Goal: Task Accomplishment & Management: Manage account settings

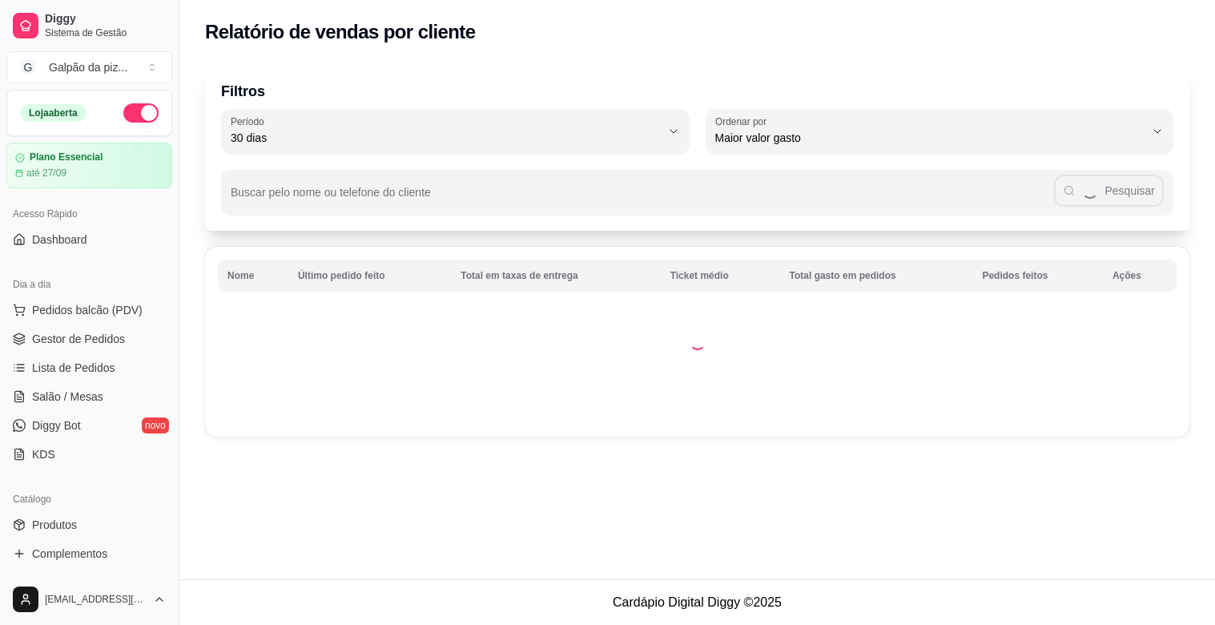
select select "30"
select select "HIGHEST_TOTAL_SPENT_WITH_ORDERS"
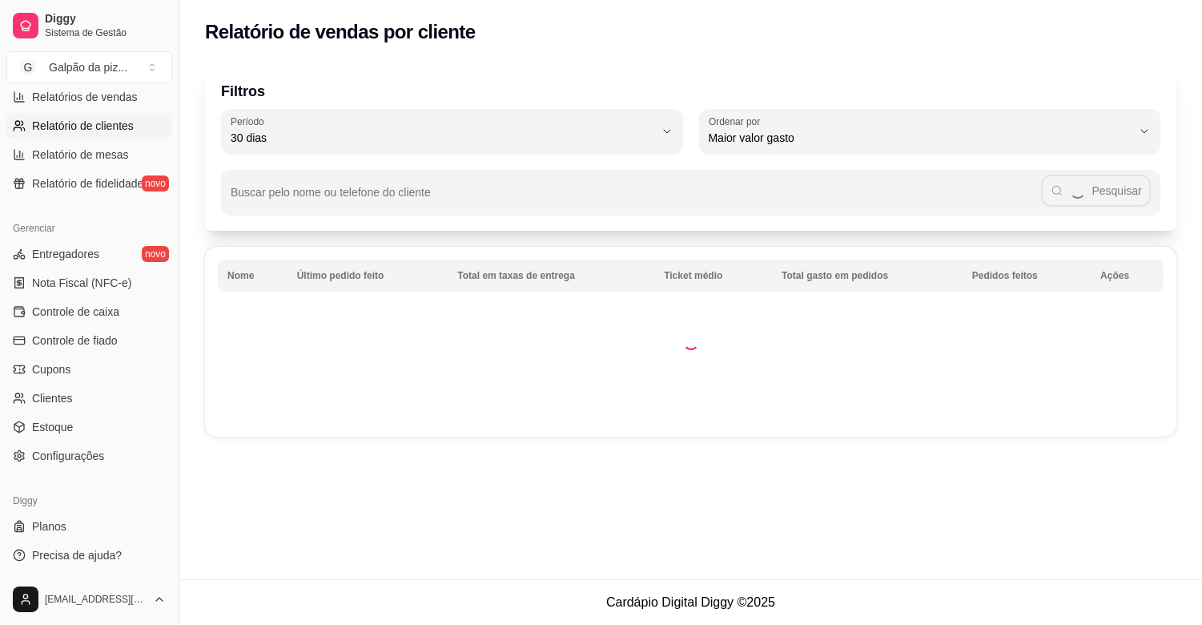
click at [62, 94] on span "Relatórios de vendas" at bounding box center [85, 97] width 106 height 16
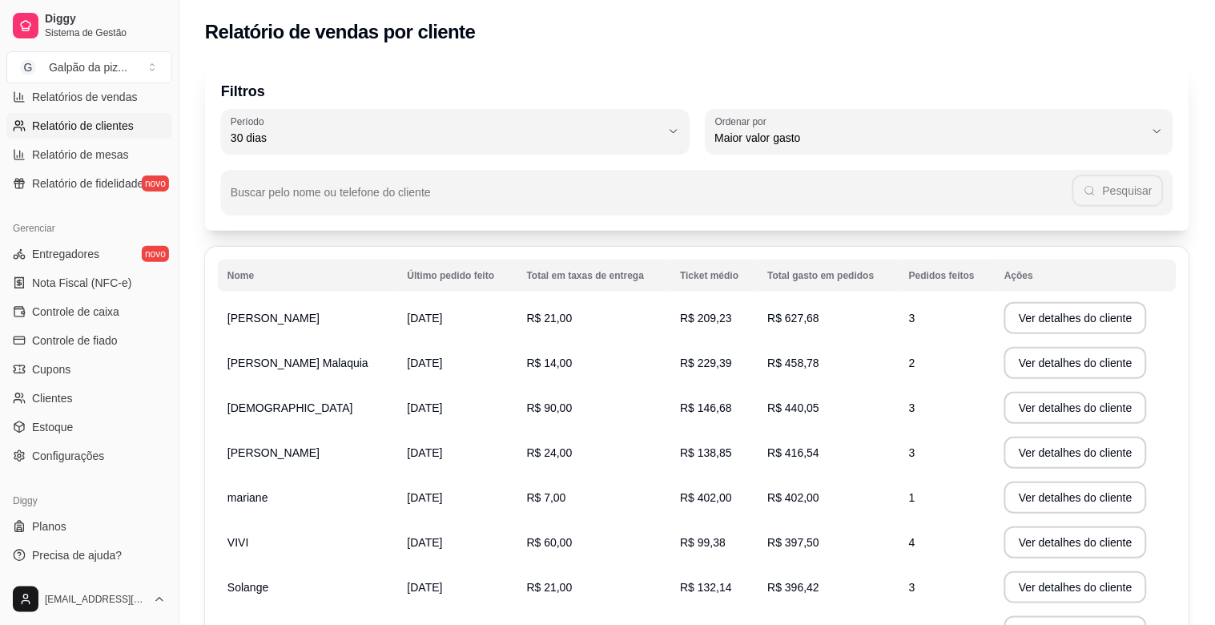
select select "ALL"
select select "0"
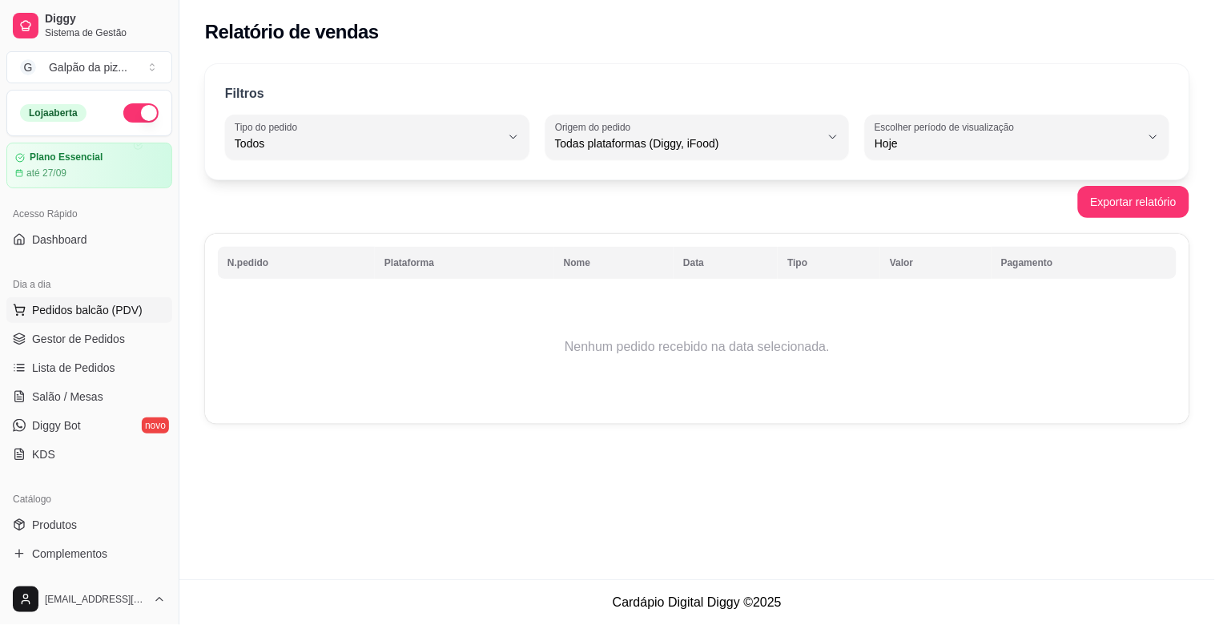
click at [99, 309] on span "Pedidos balcão (PDV)" at bounding box center [87, 310] width 111 height 16
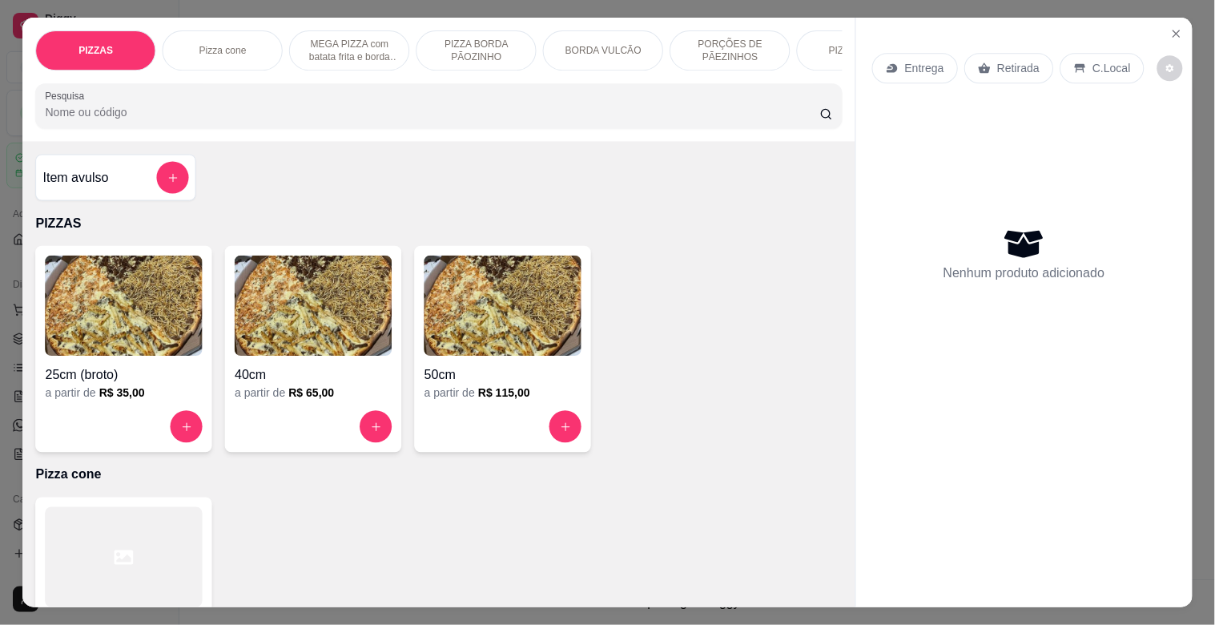
click at [86, 347] on img at bounding box center [124, 305] width 158 height 100
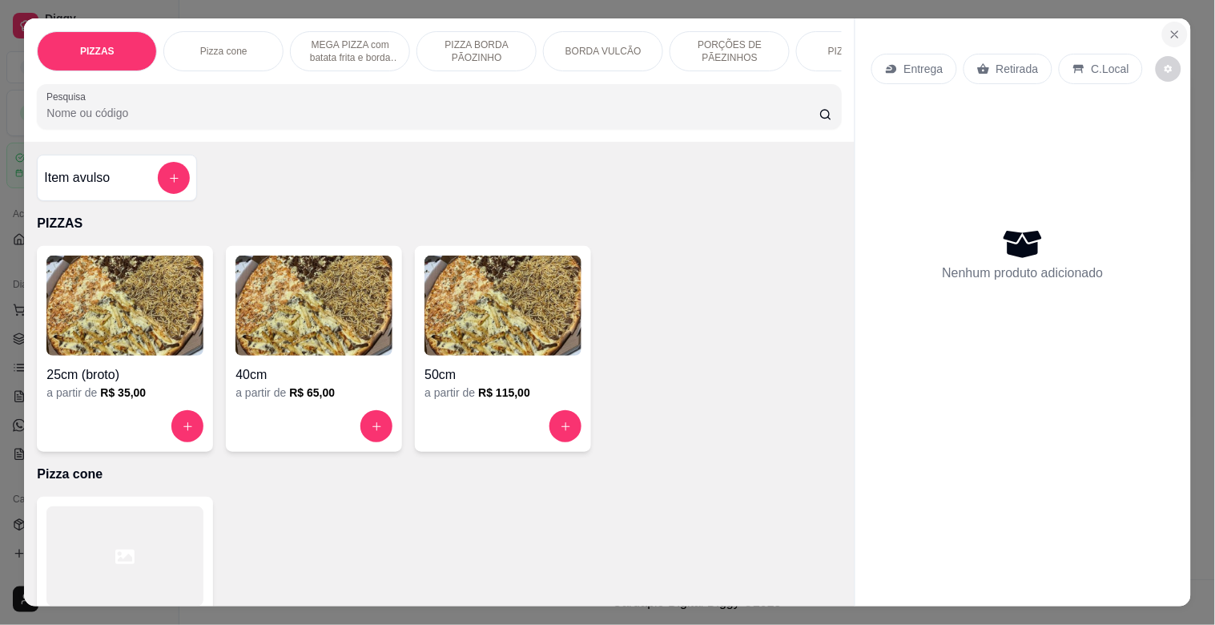
click at [1174, 22] on button "Close" at bounding box center [1175, 35] width 26 height 26
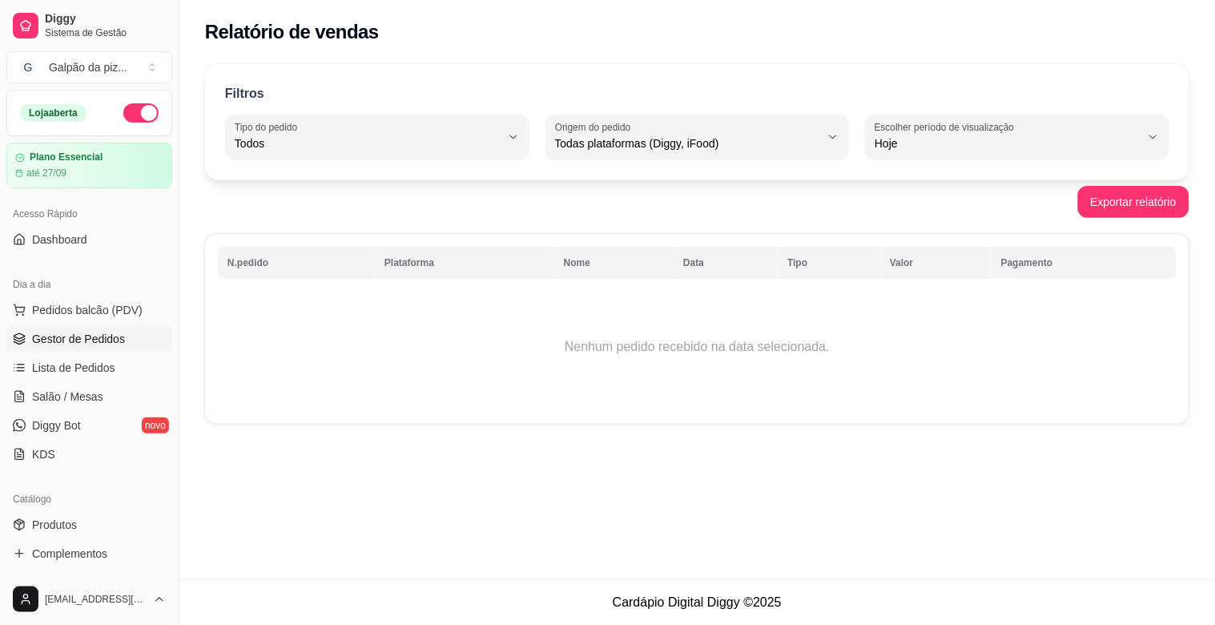
click at [46, 342] on span "Gestor de Pedidos" at bounding box center [78, 339] width 93 height 16
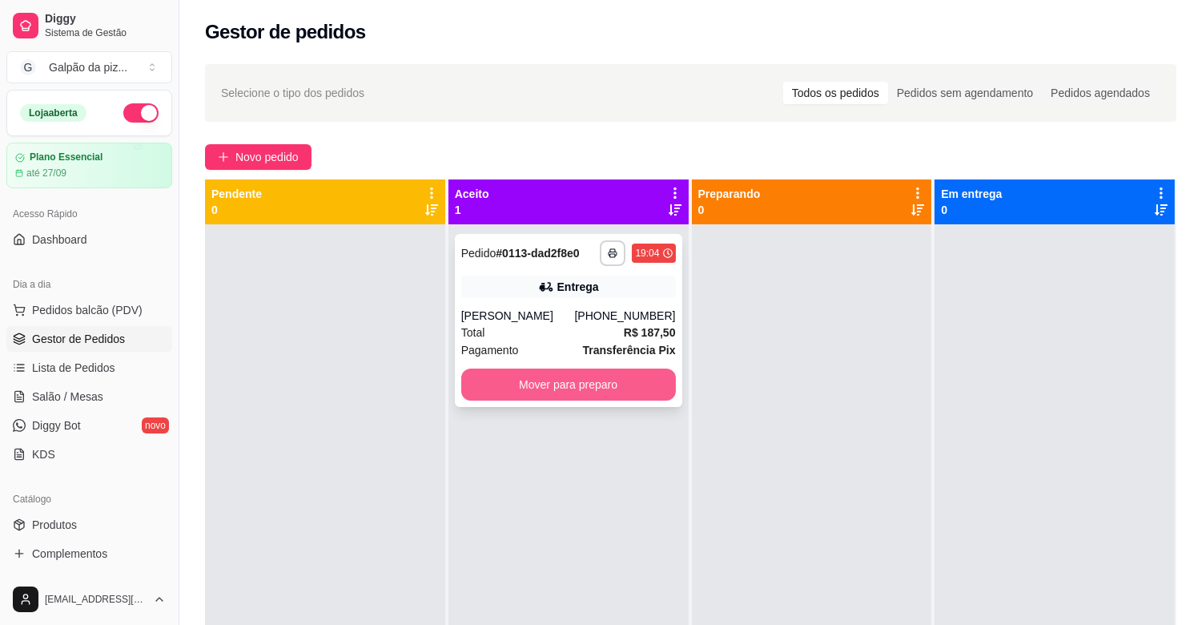
click at [513, 380] on button "Mover para preparo" at bounding box center [568, 384] width 215 height 32
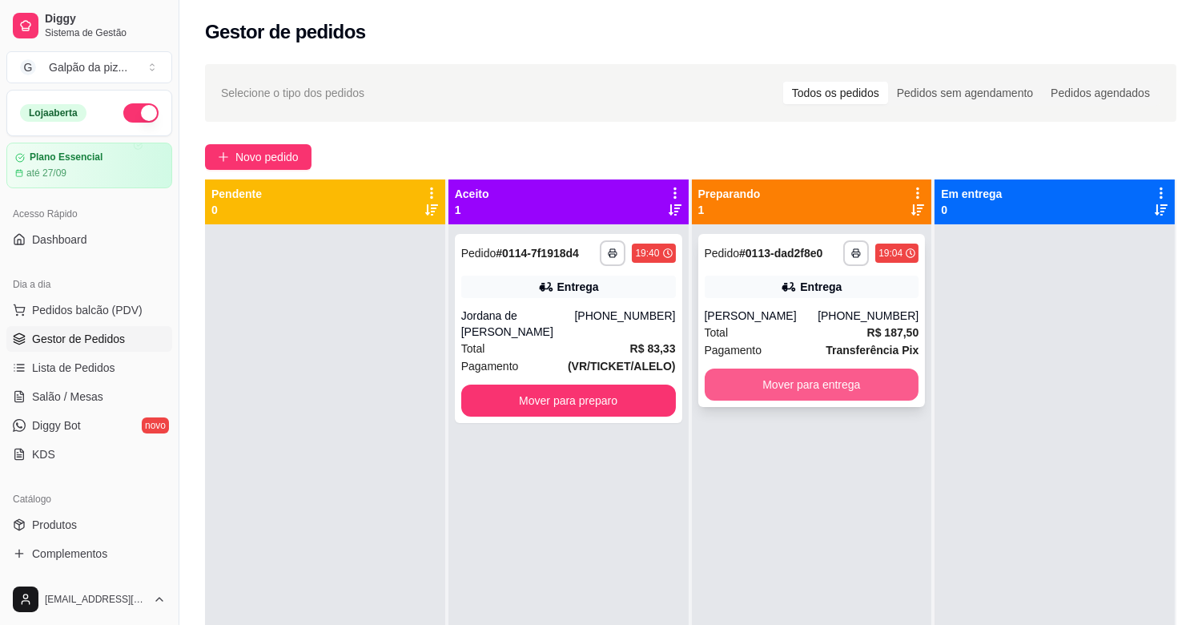
click at [789, 388] on button "Mover para entrega" at bounding box center [812, 384] width 215 height 32
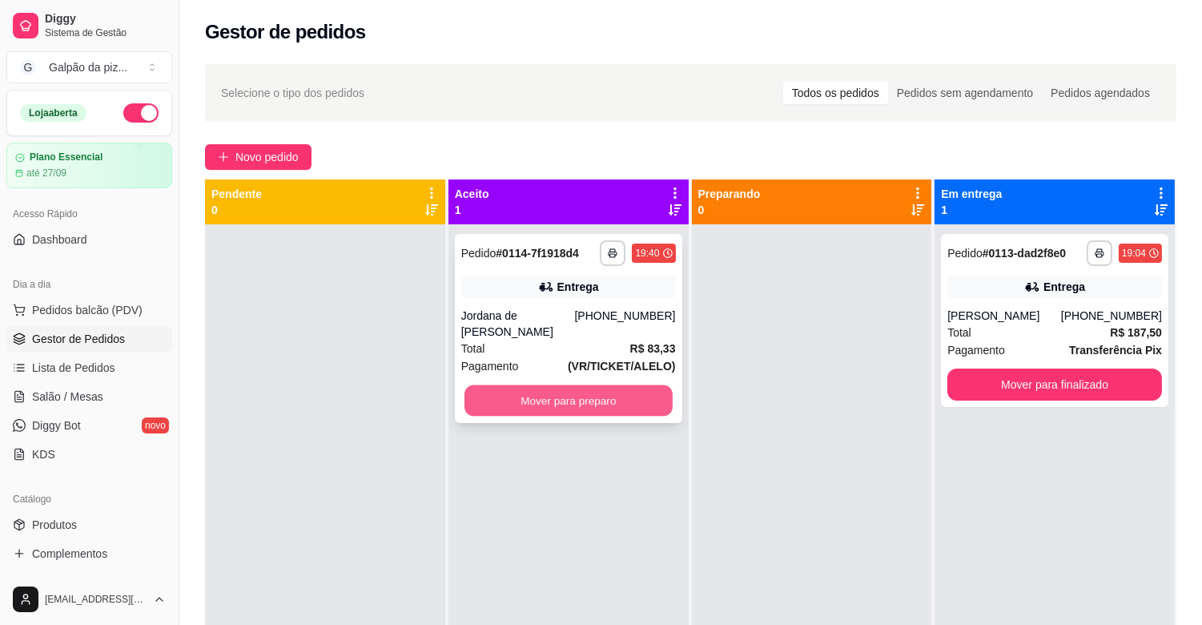
click at [581, 403] on button "Mover para preparo" at bounding box center [568, 400] width 208 height 31
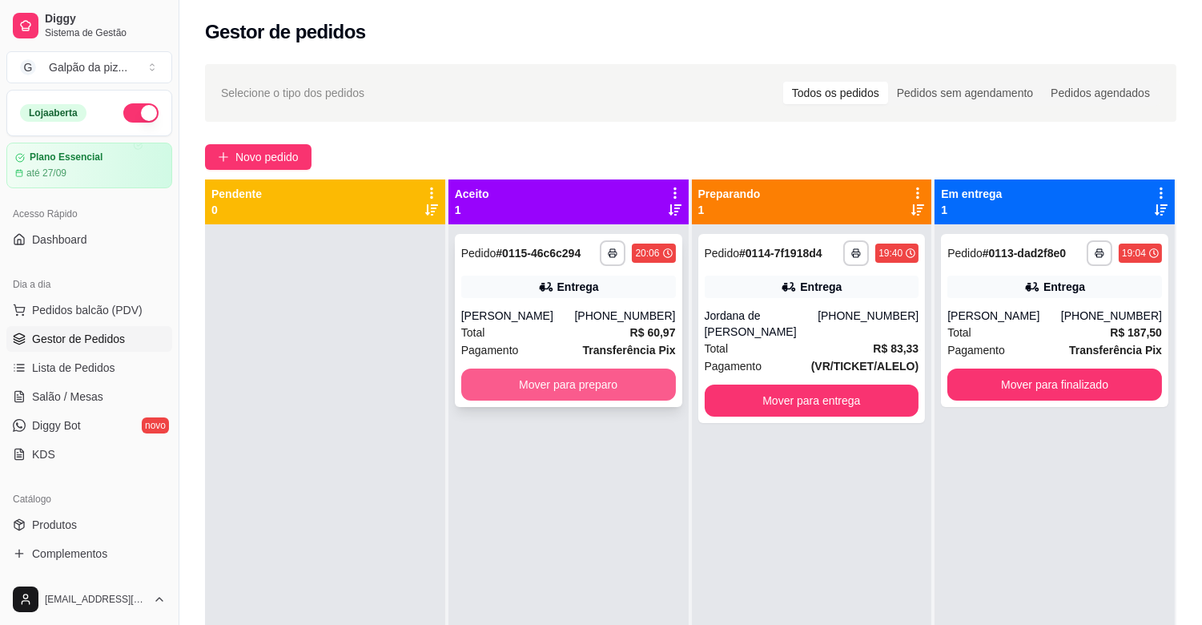
click at [573, 389] on button "Mover para preparo" at bounding box center [568, 384] width 215 height 32
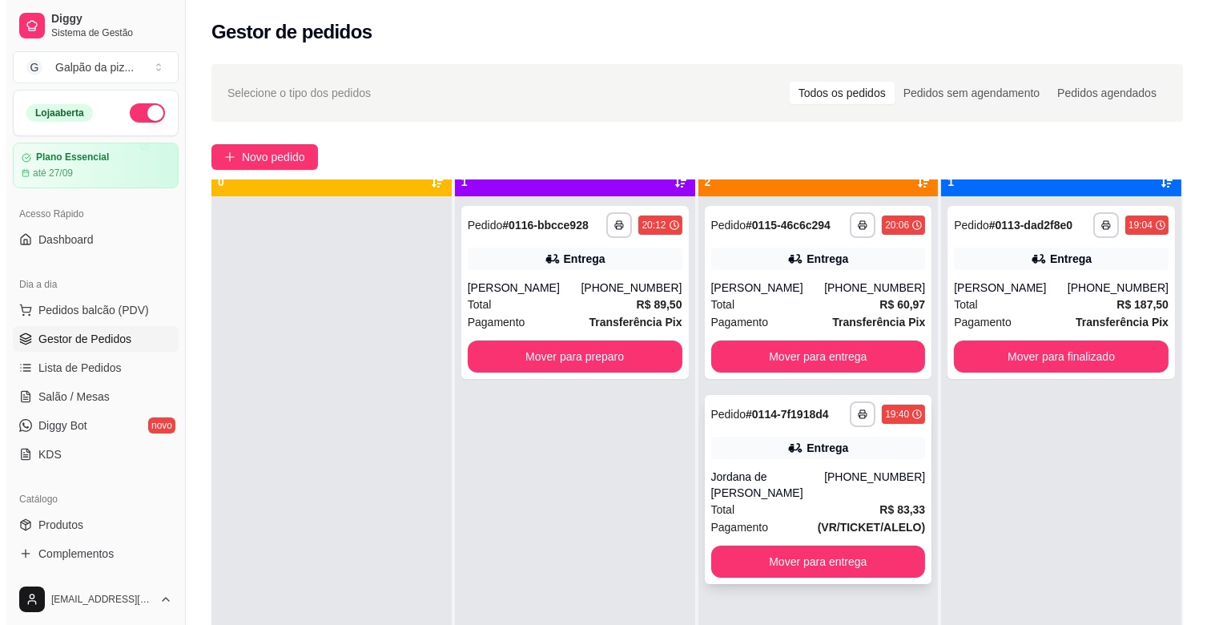
scroll to position [44, 0]
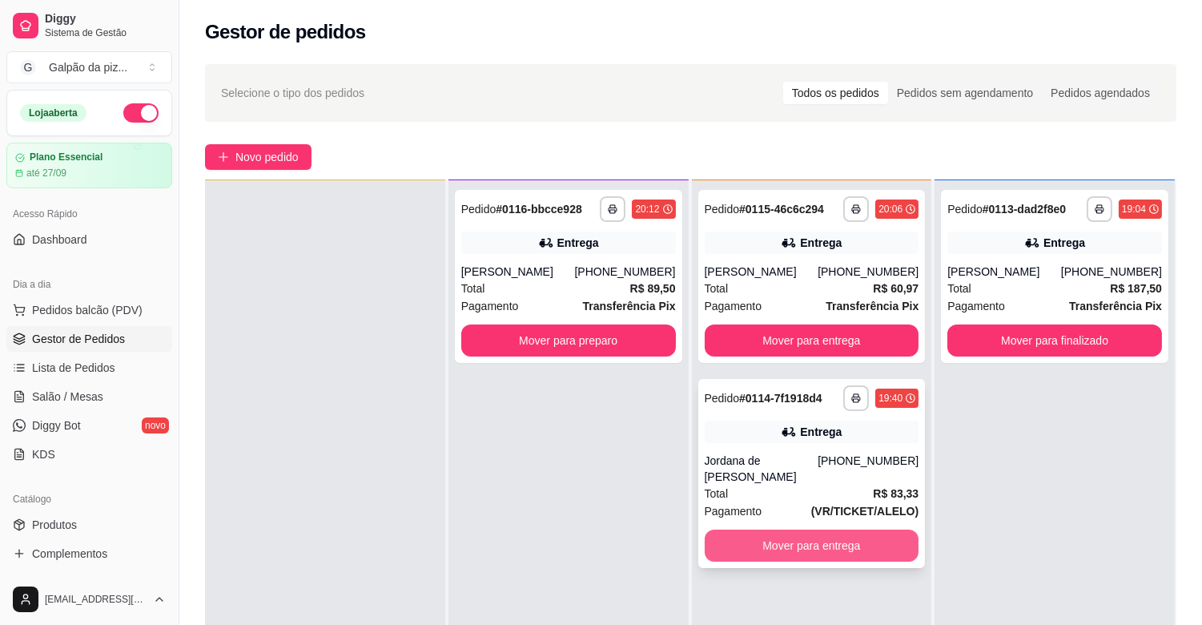
click at [781, 547] on button "Mover para entrega" at bounding box center [812, 545] width 215 height 32
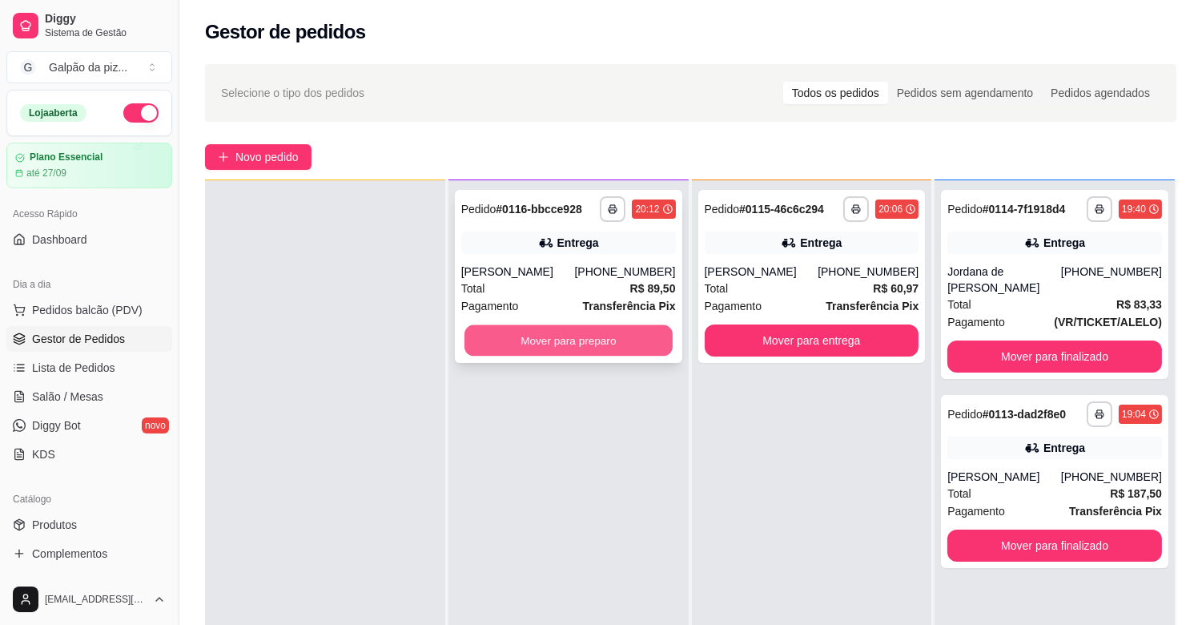
click at [508, 346] on button "Mover para preparo" at bounding box center [568, 340] width 208 height 31
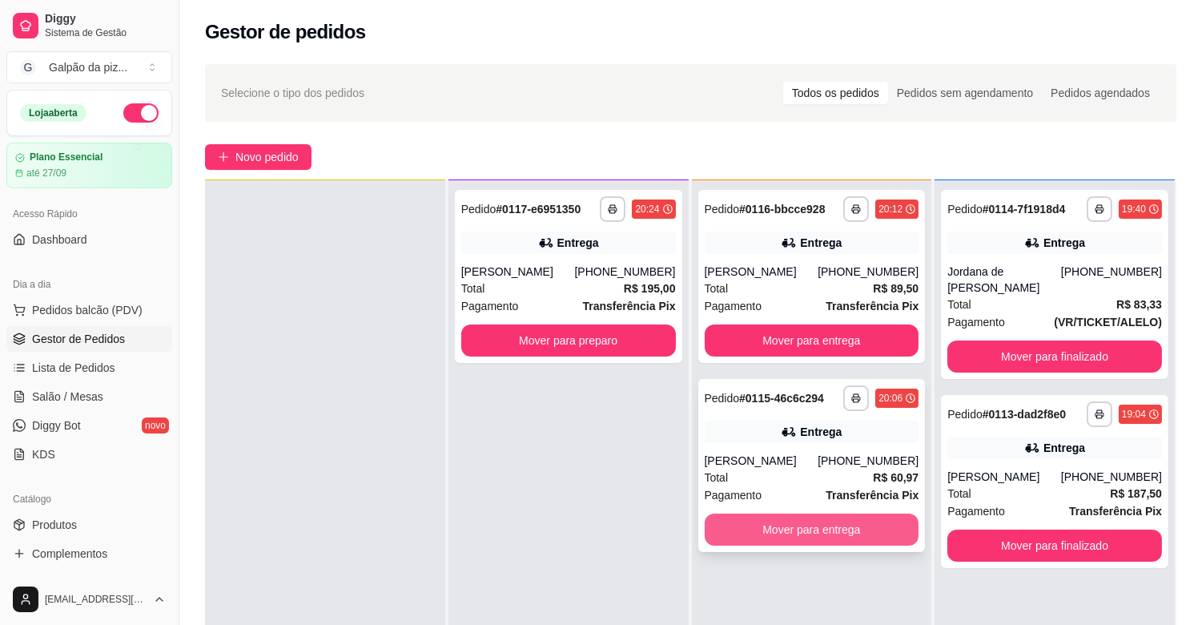
click at [751, 525] on button "Mover para entrega" at bounding box center [812, 529] width 215 height 32
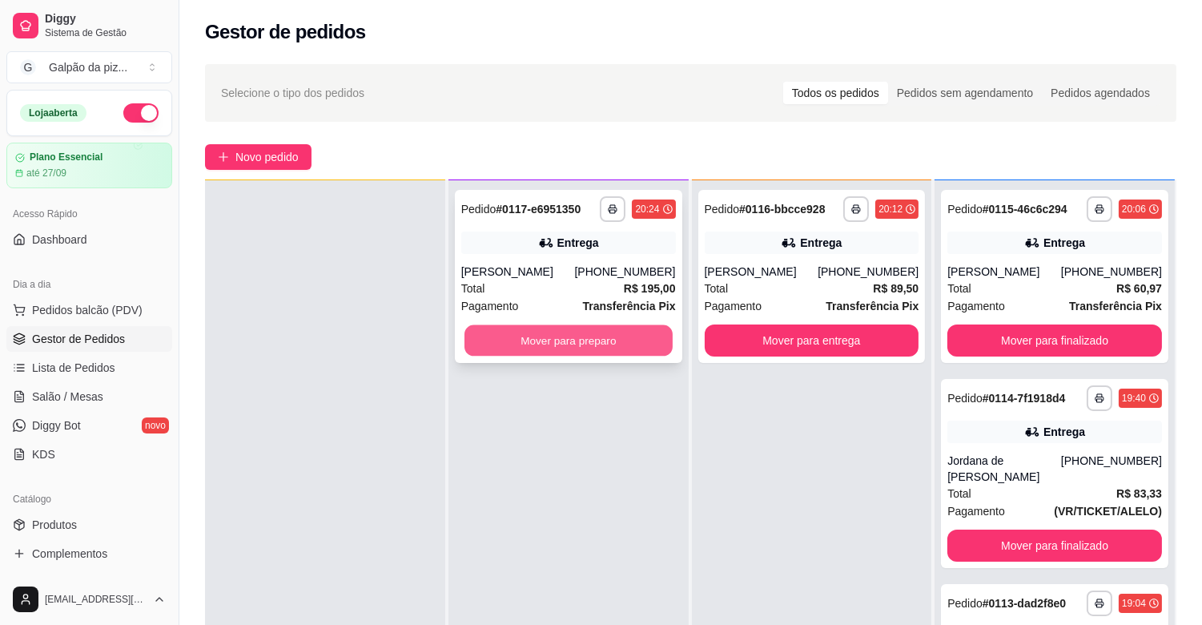
click at [574, 328] on button "Mover para preparo" at bounding box center [568, 340] width 208 height 31
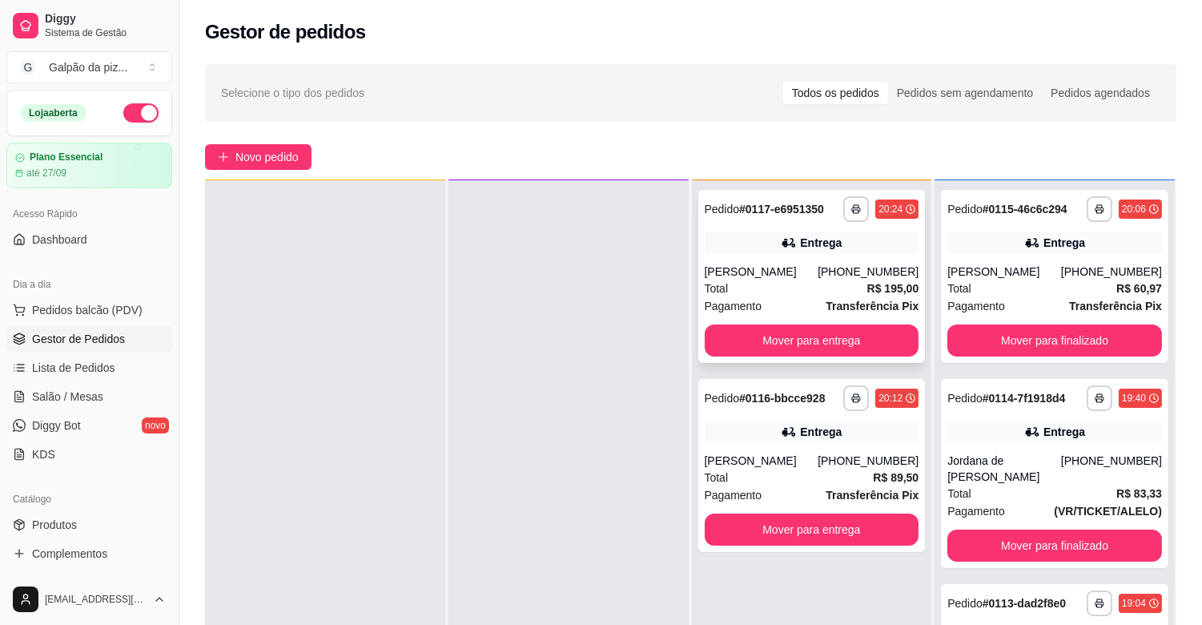
click at [742, 275] on div "[PERSON_NAME]" at bounding box center [762, 271] width 114 height 16
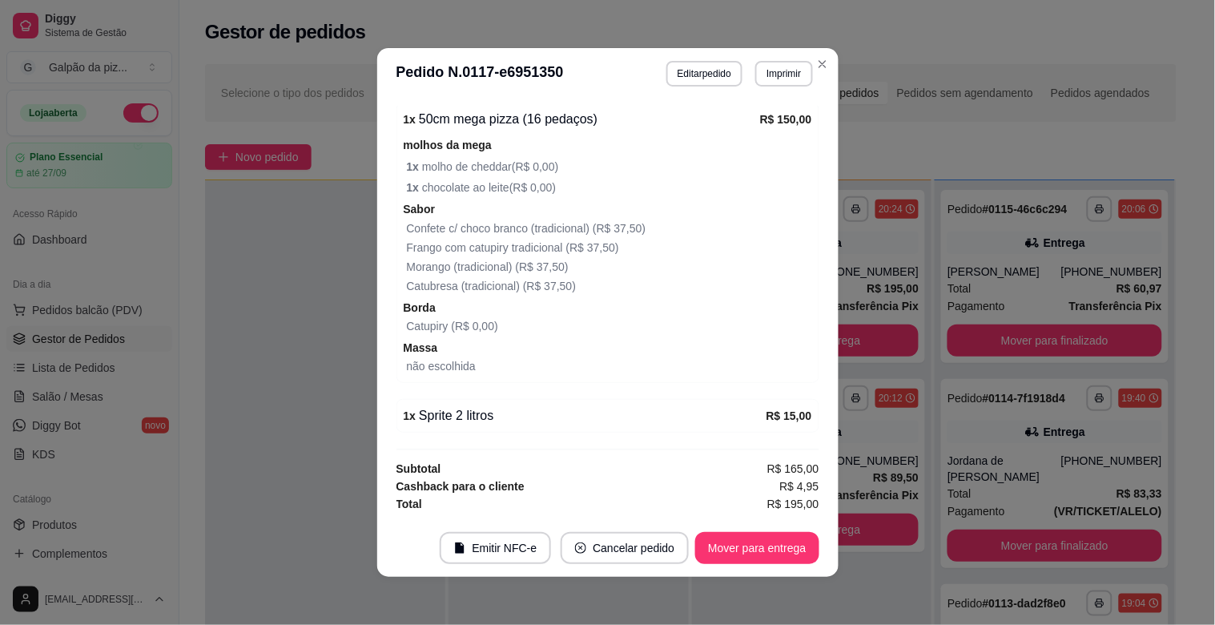
scroll to position [3, 0]
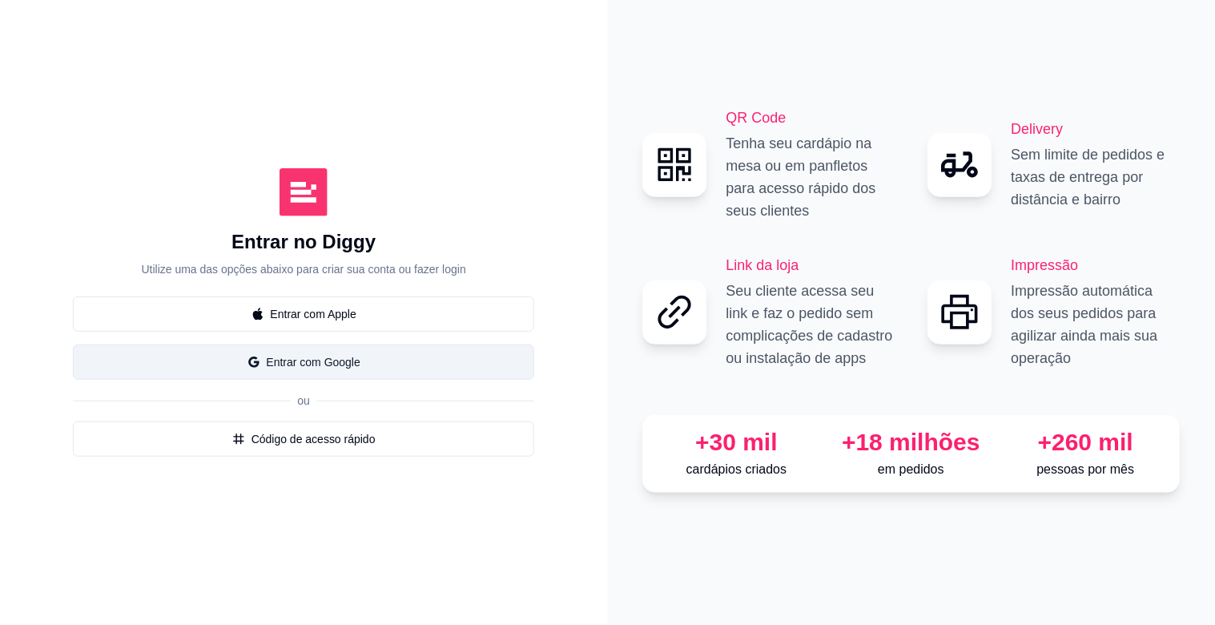
click at [308, 350] on button "Entrar com Google" at bounding box center [303, 361] width 461 height 35
click at [310, 374] on button "Entrar com Google" at bounding box center [303, 361] width 461 height 35
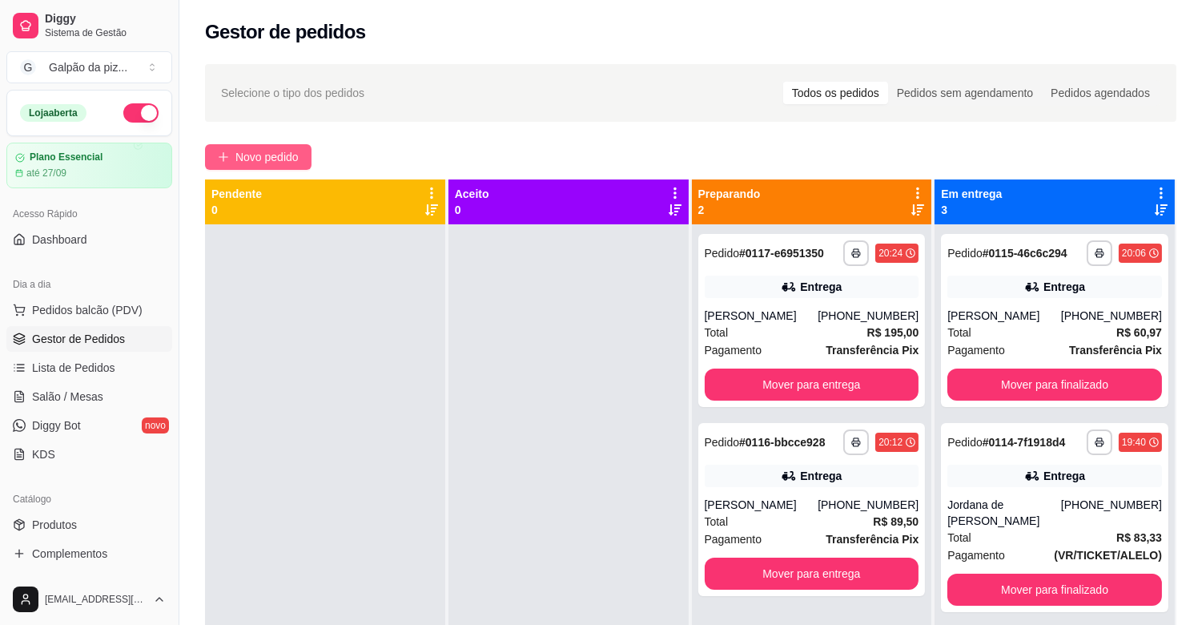
click at [254, 160] on span "Novo pedido" at bounding box center [266, 157] width 63 height 18
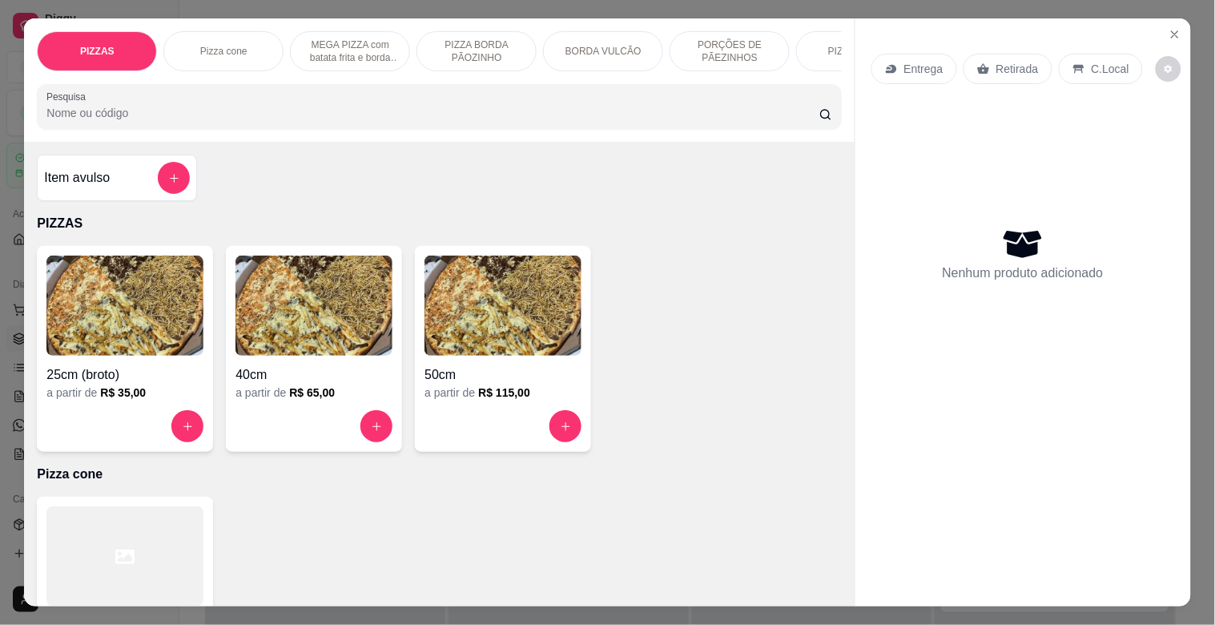
click at [320, 305] on img at bounding box center [313, 305] width 157 height 100
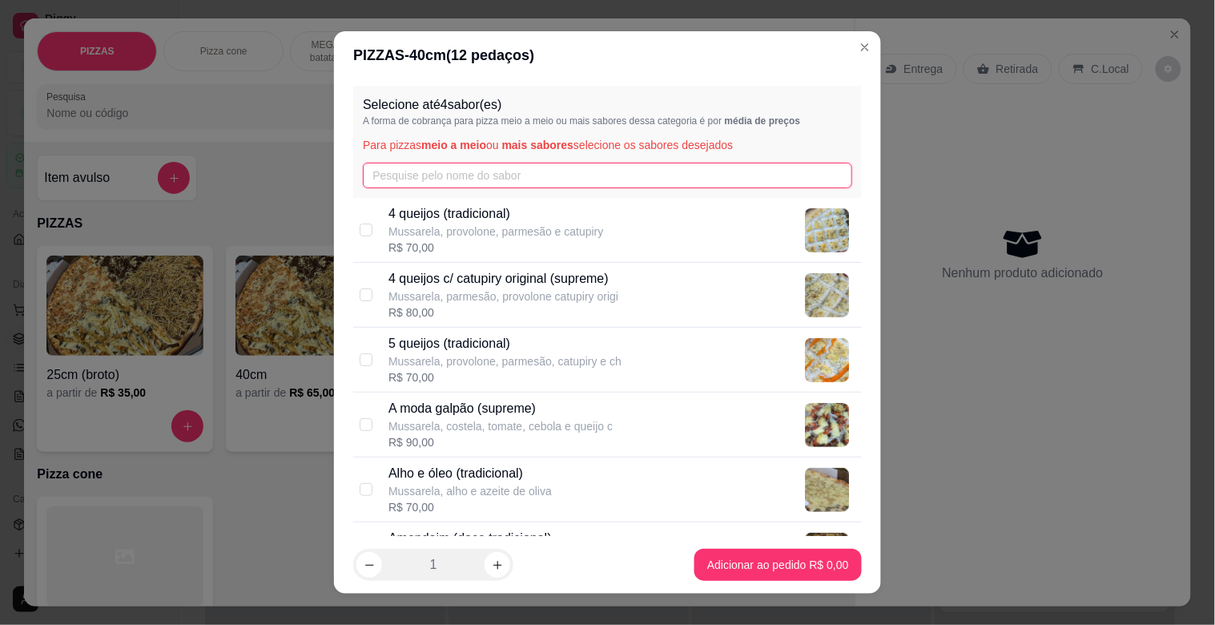
click at [533, 177] on input "text" at bounding box center [607, 176] width 489 height 26
click at [396, 183] on input "text" at bounding box center [607, 176] width 489 height 26
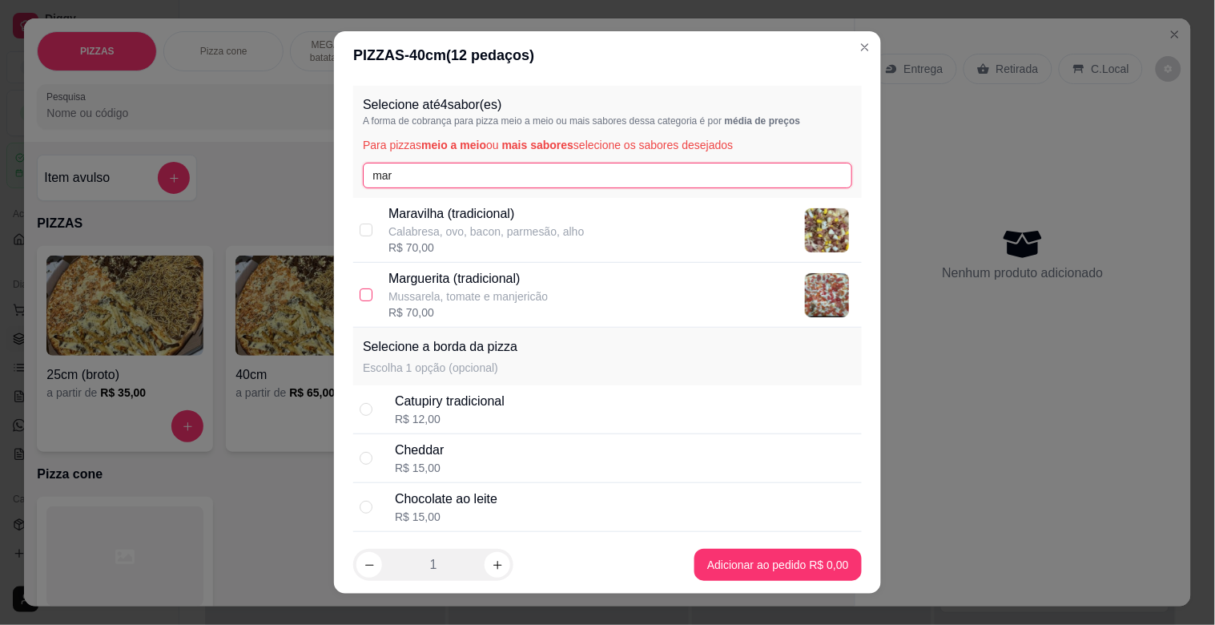
type input "mar"
click at [360, 298] on input "checkbox" at bounding box center [366, 294] width 13 height 13
checkbox input "true"
click at [409, 177] on input "mar" at bounding box center [607, 176] width 489 height 26
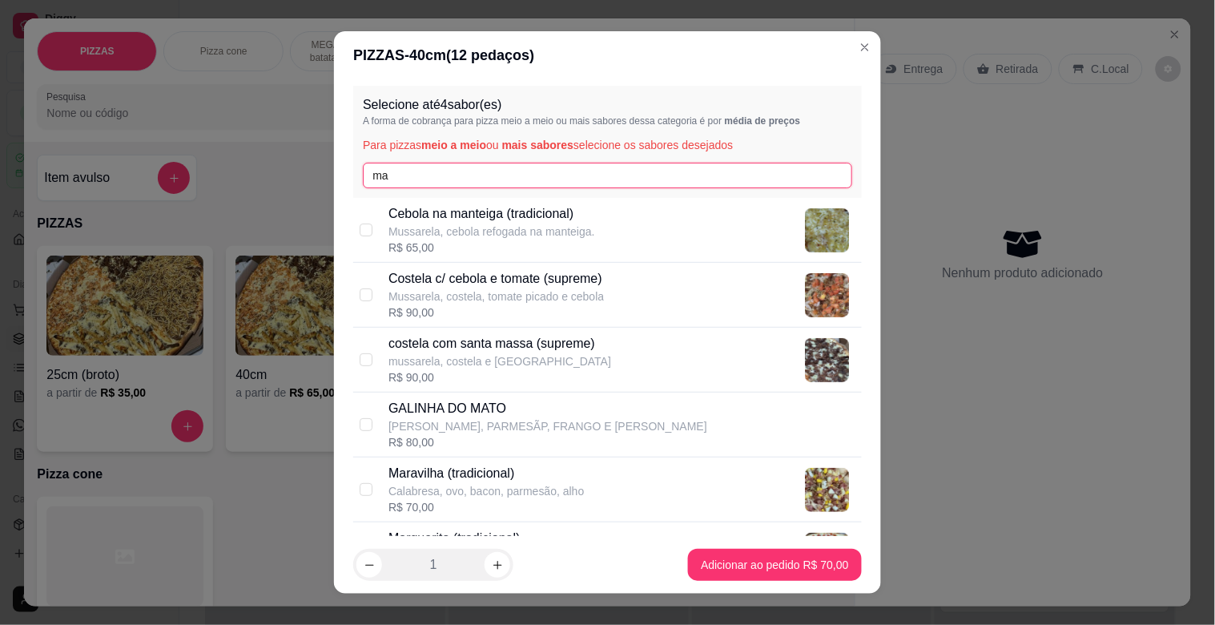
type input "m"
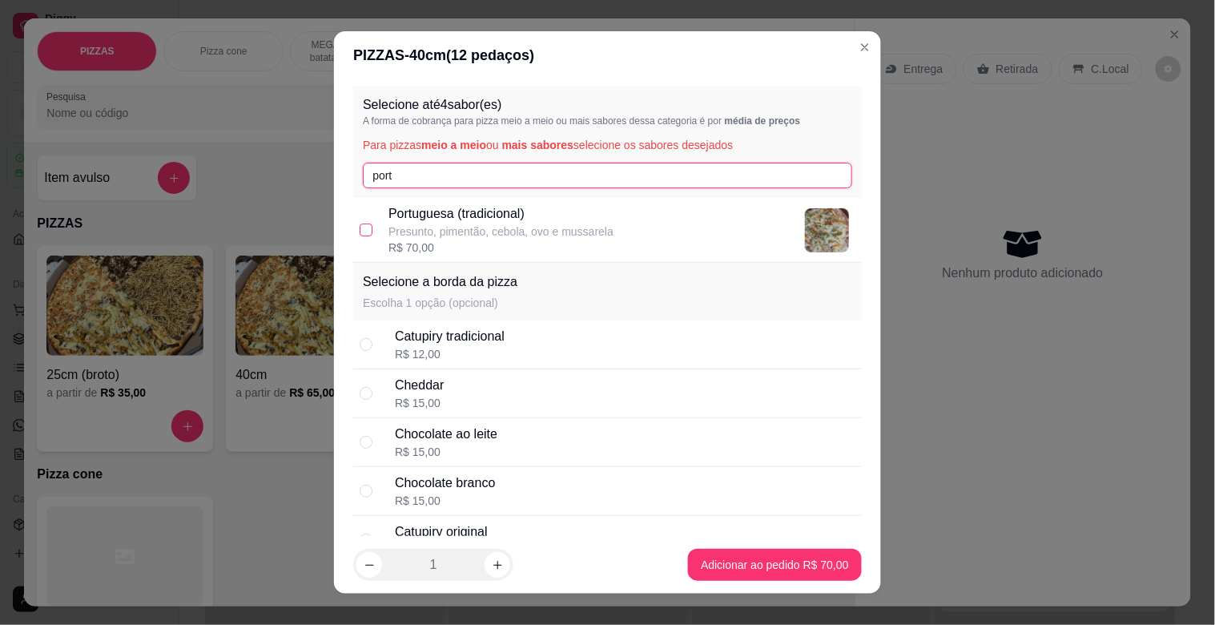
type input "port"
click at [360, 227] on input "checkbox" at bounding box center [366, 229] width 13 height 13
checkbox input "true"
click at [402, 178] on input "port" at bounding box center [607, 176] width 489 height 26
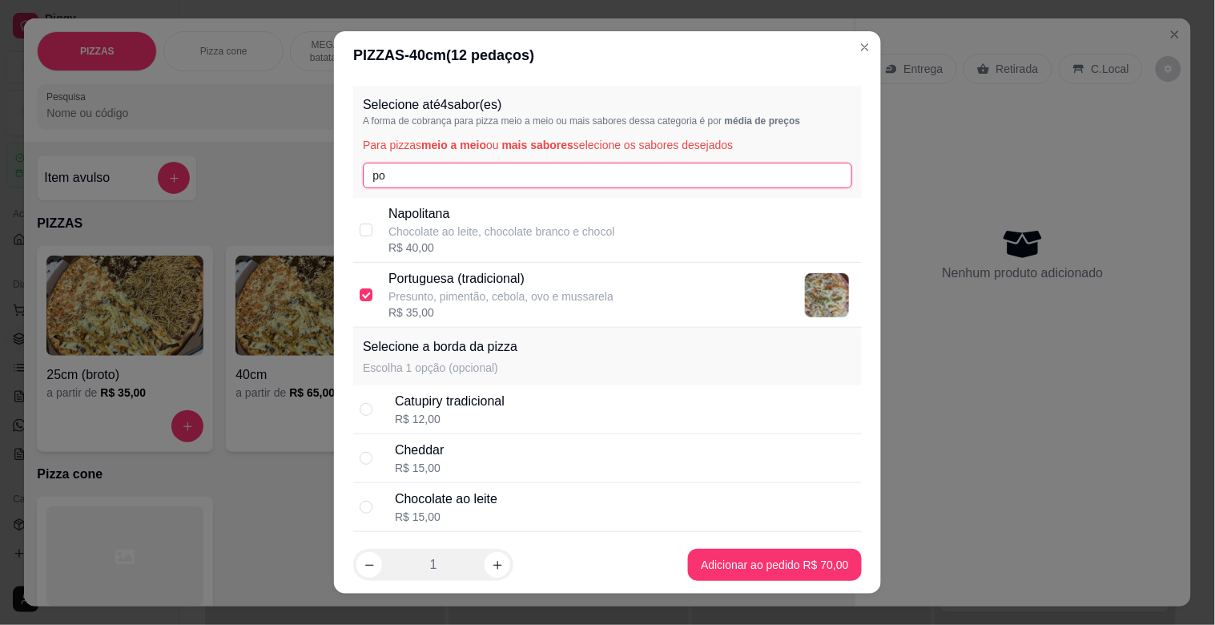
type input "p"
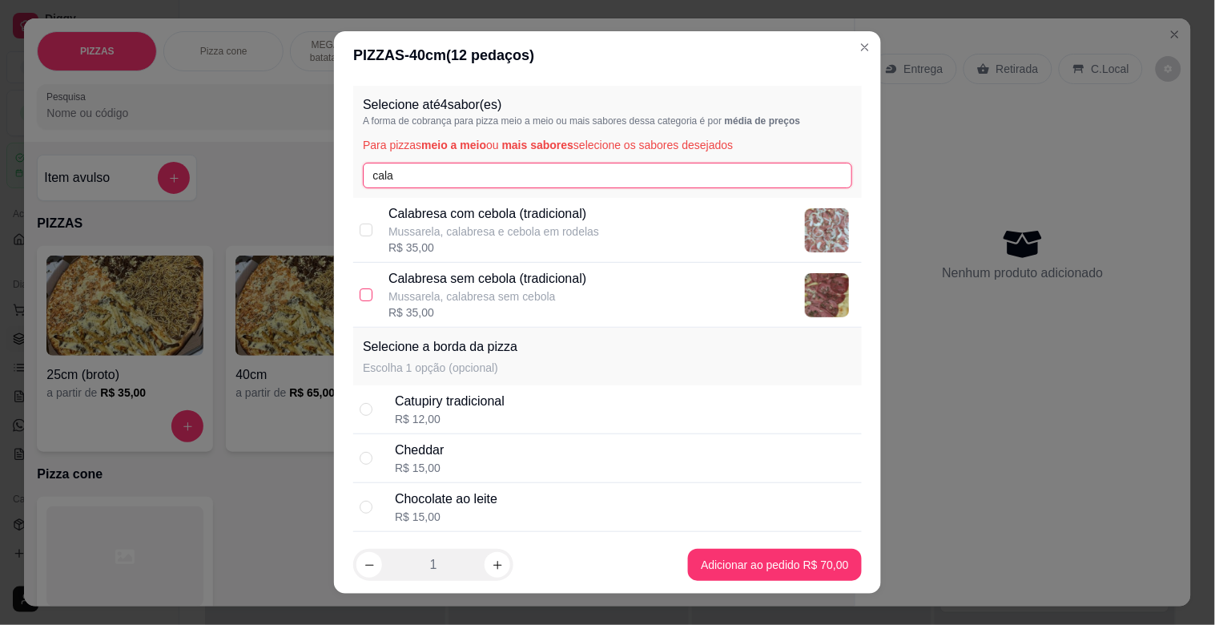
type input "cala"
click at [362, 297] on input "checkbox" at bounding box center [366, 294] width 13 height 13
checkbox input "true"
click at [409, 179] on input "cala" at bounding box center [607, 176] width 489 height 26
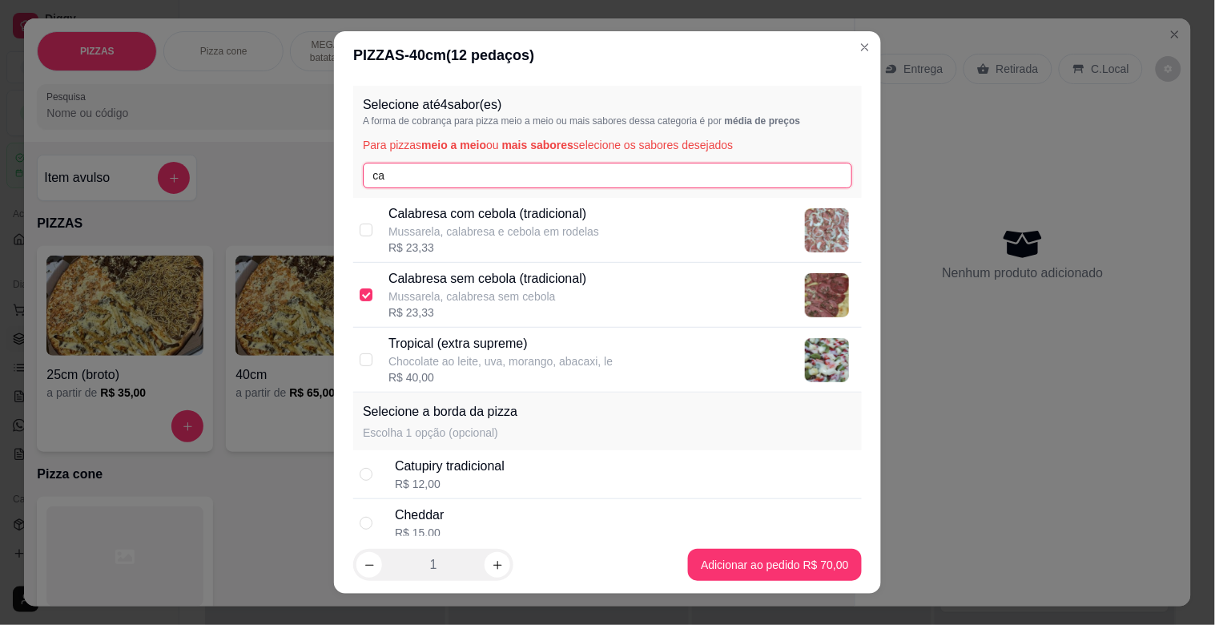
type input "c"
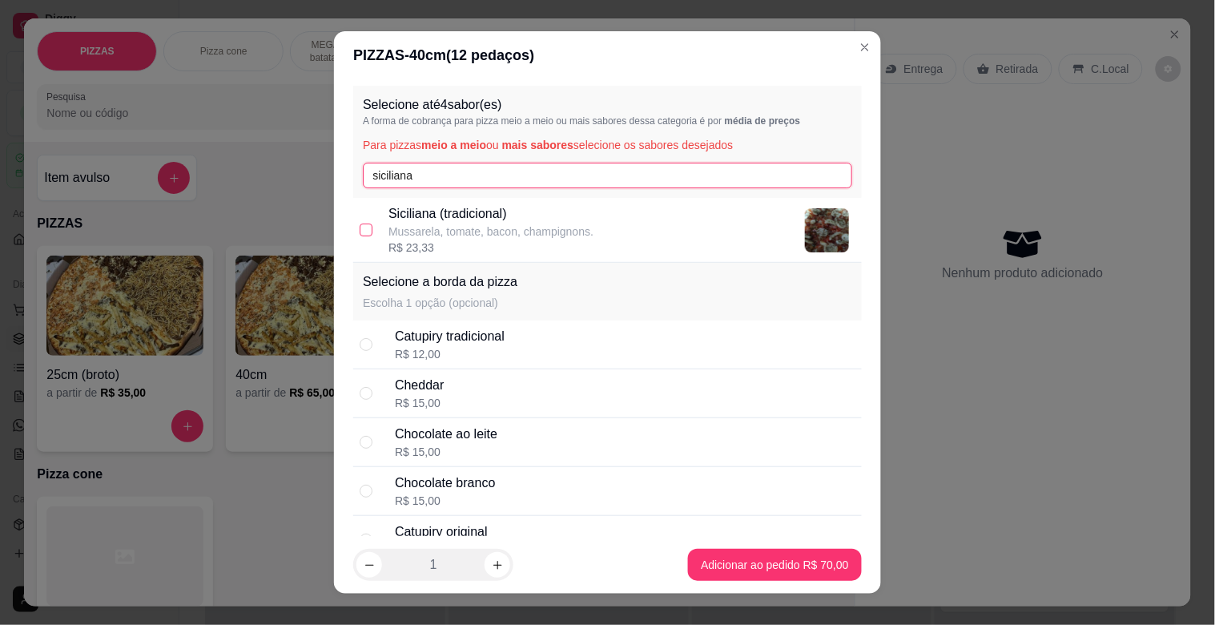
type input "siciliana"
click at [360, 226] on input "checkbox" at bounding box center [366, 229] width 13 height 13
checkbox input "true"
click at [446, 181] on input "siciliana" at bounding box center [607, 176] width 489 height 26
type input "s"
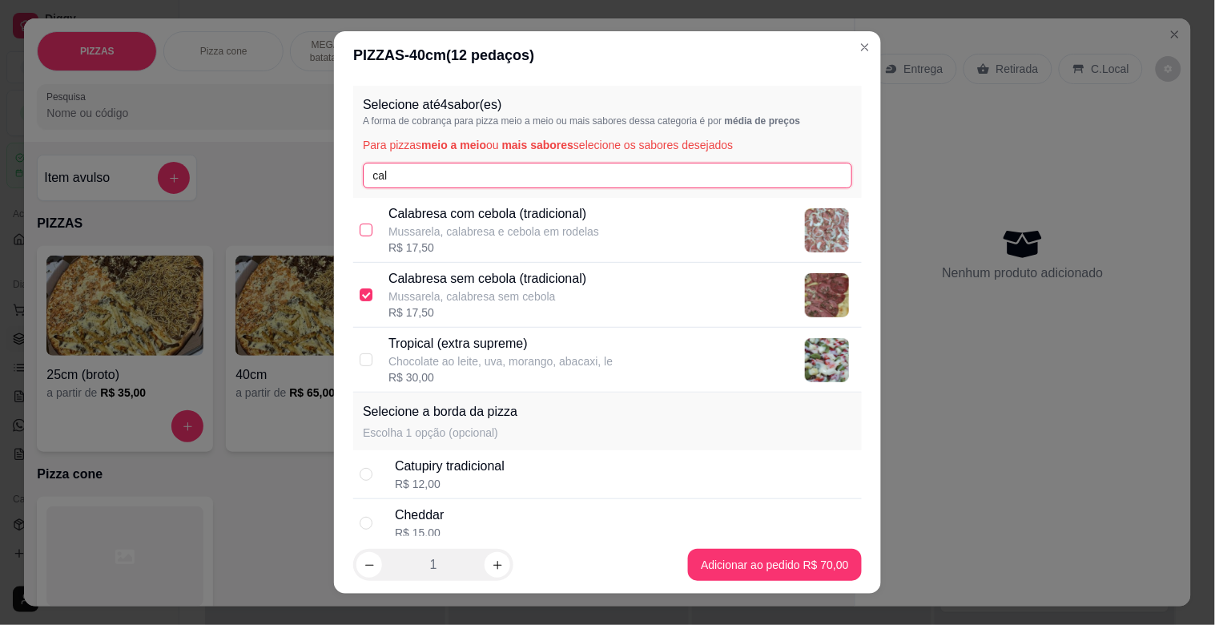
type input "cal"
click at [362, 227] on input "checkbox" at bounding box center [366, 229] width 13 height 13
checkbox input "true"
checkbox input "false"
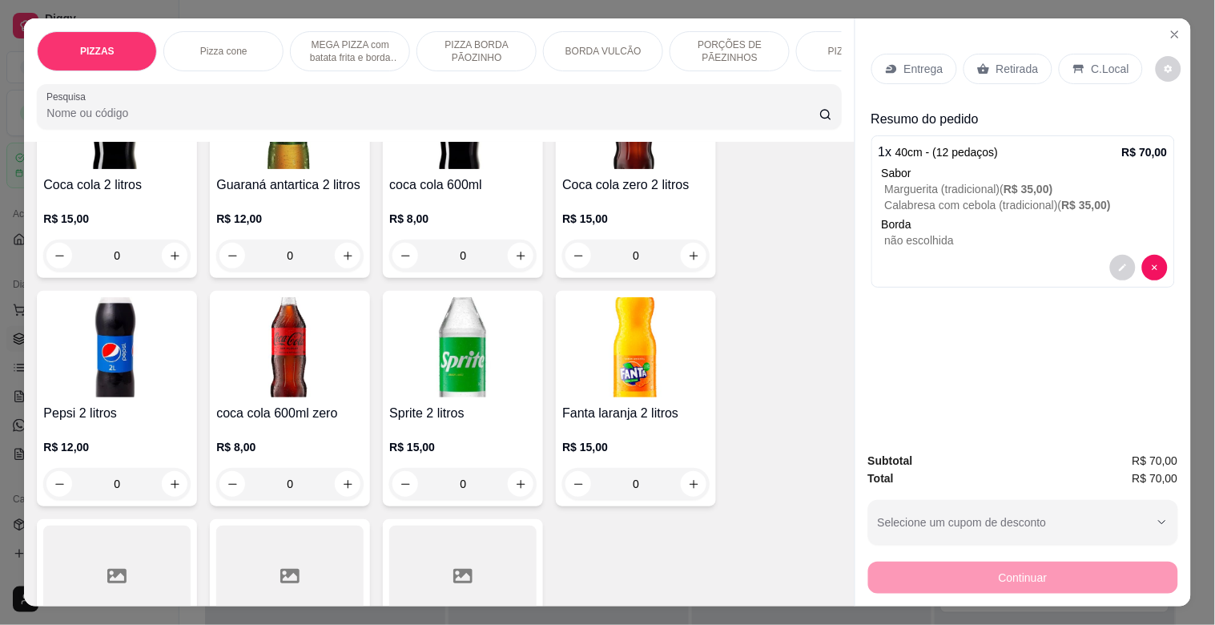
scroll to position [1855, 0]
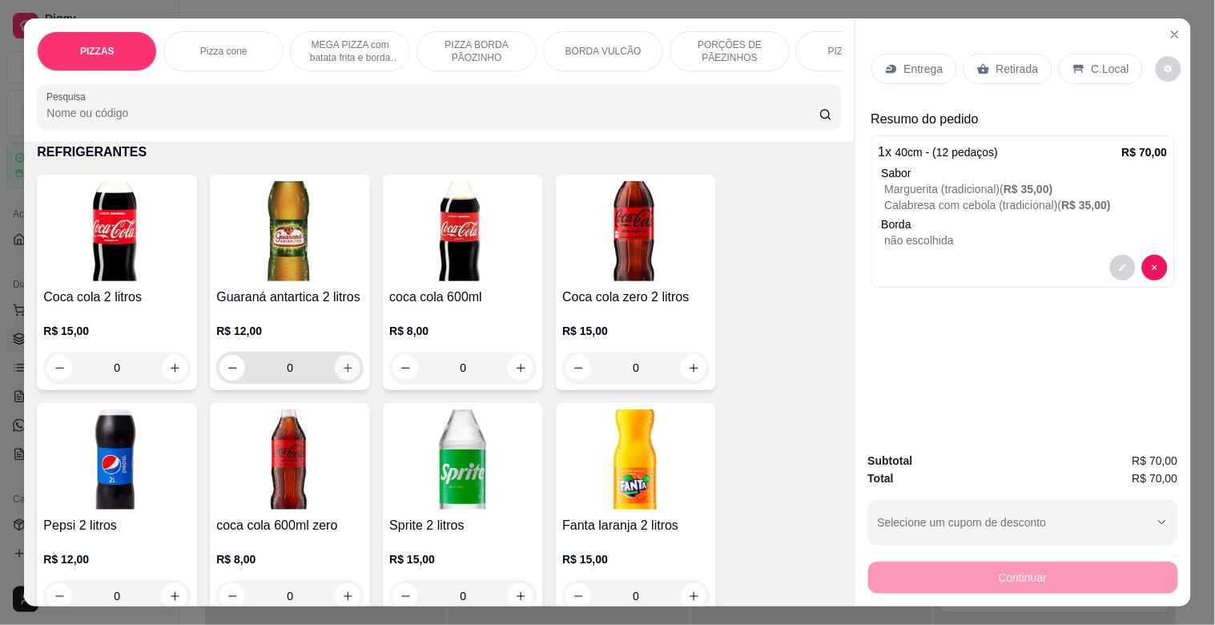
click at [344, 372] on icon "increase-product-quantity" at bounding box center [348, 368] width 9 height 9
type input "1"
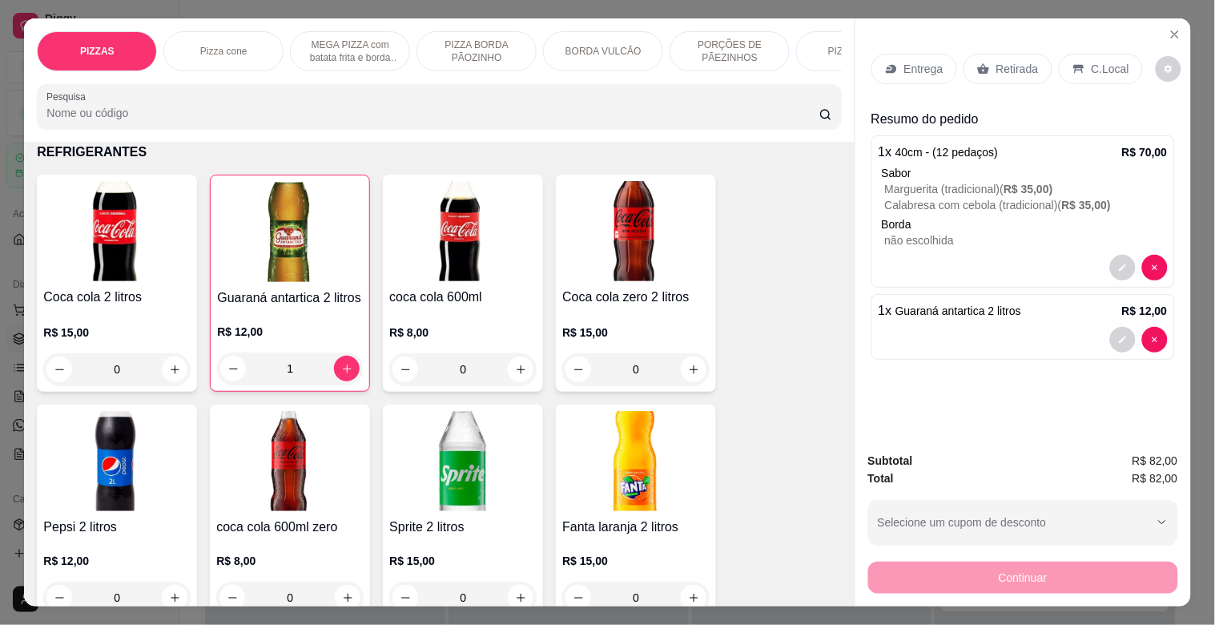
click at [915, 65] on p "Entrega" at bounding box center [923, 69] width 39 height 16
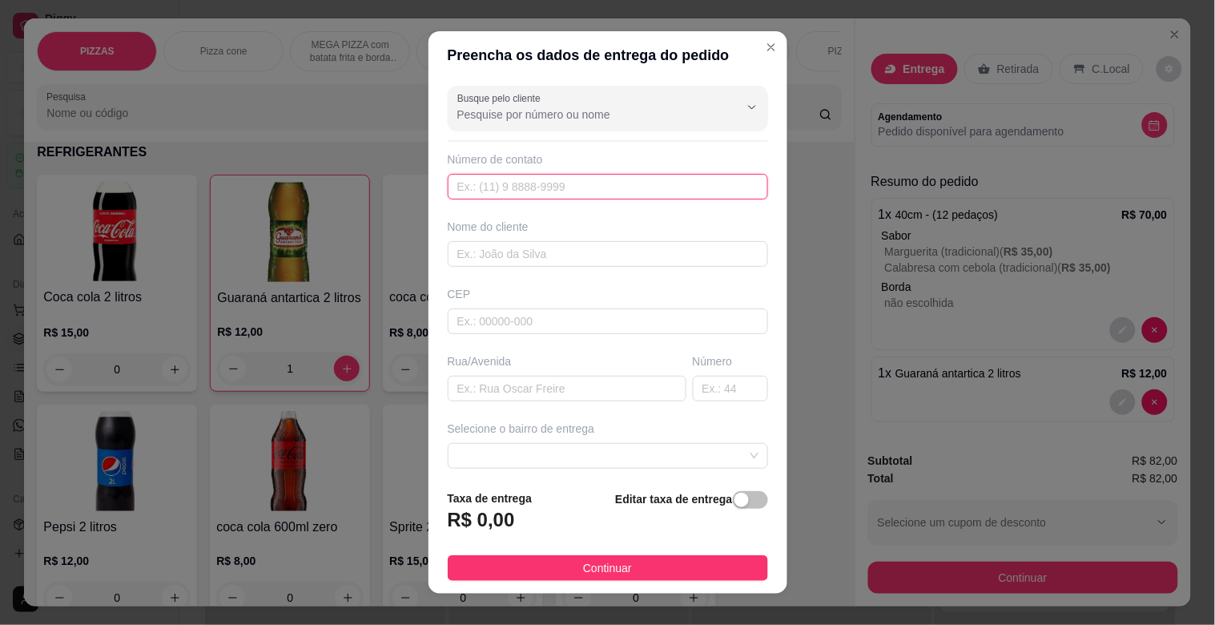
click at [554, 179] on input "text" at bounding box center [608, 187] width 320 height 26
type input "[PHONE_NUMBER]"
click at [489, 262] on input "text" at bounding box center [608, 254] width 320 height 26
type input "TAIS"
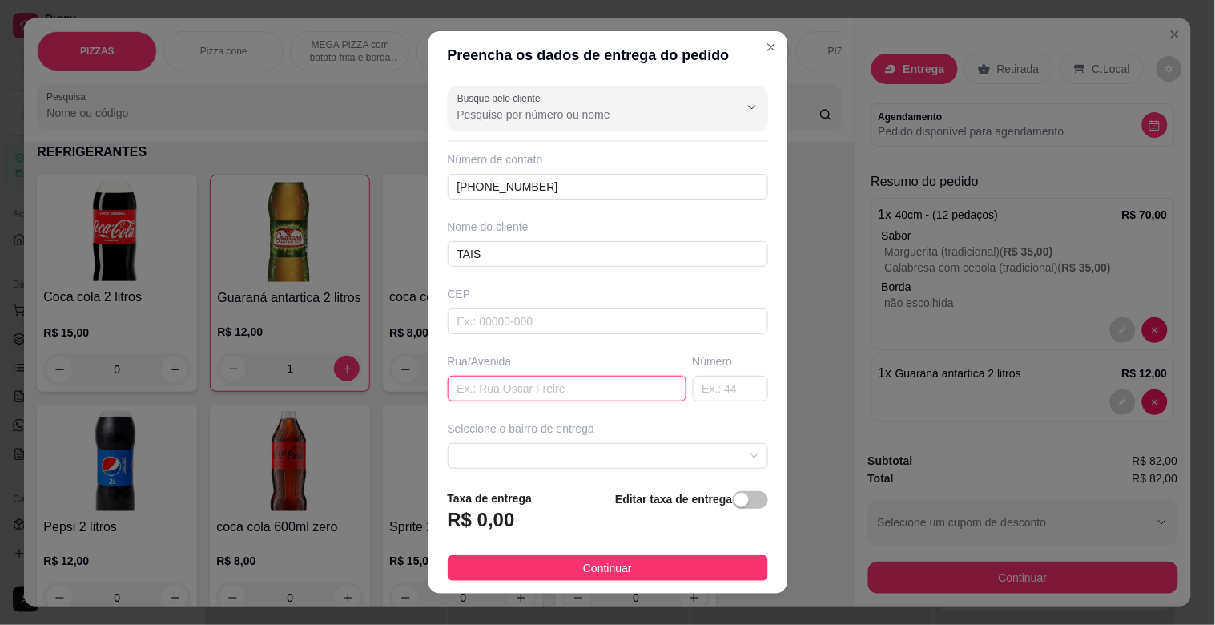
click at [478, 387] on input "text" at bounding box center [567, 389] width 239 height 26
type input "[DEMOGRAPHIC_DATA] [PERSON_NAME]"
click at [709, 388] on input "text" at bounding box center [730, 389] width 75 height 26
click at [562, 454] on span at bounding box center [607, 456] width 301 height 24
type input "110"
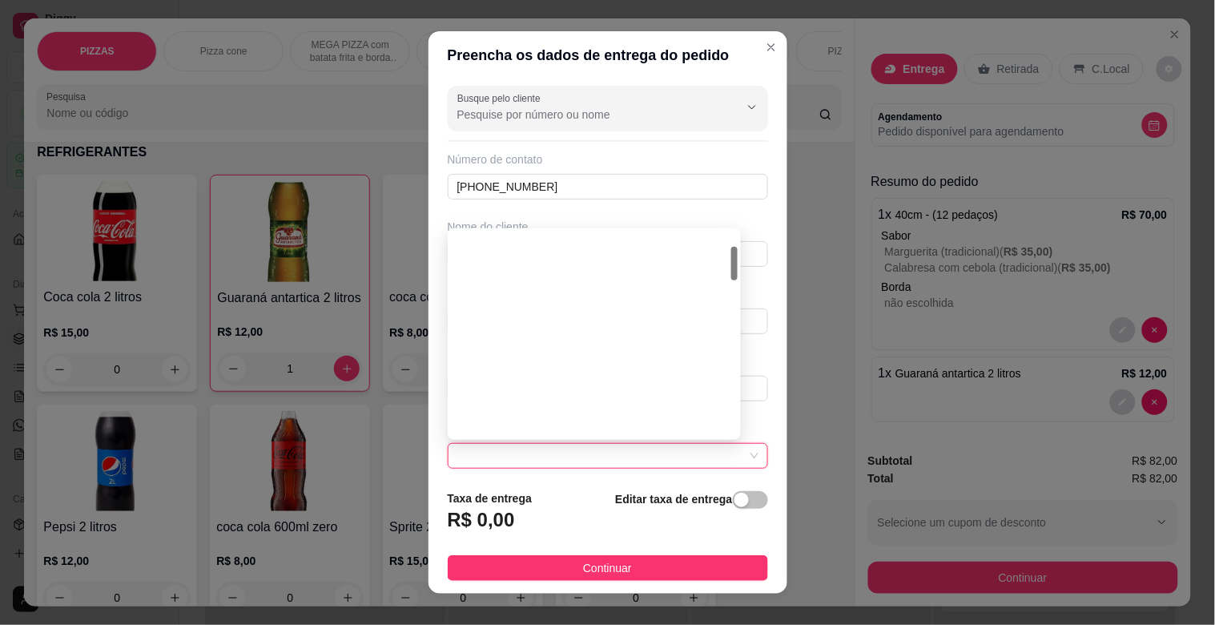
scroll to position [89, 0]
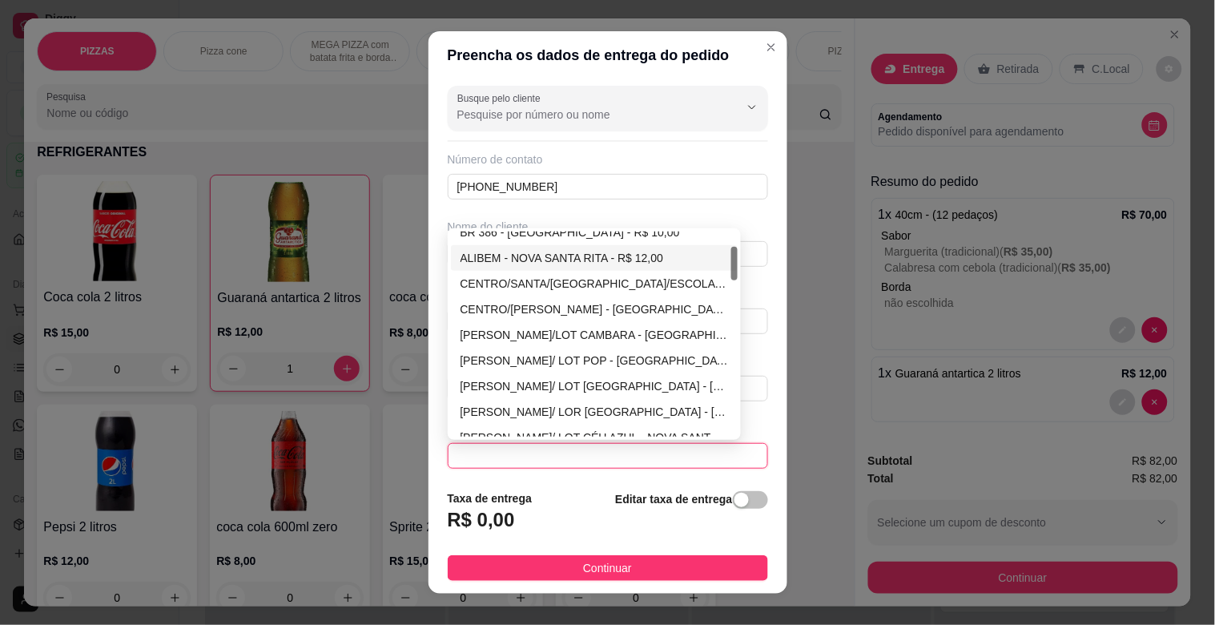
click at [545, 270] on div "ALIBEM - NOVA SANTA RITA - R$ 12,00" at bounding box center [595, 258] width 288 height 26
type input "NOVA SANTA RITA"
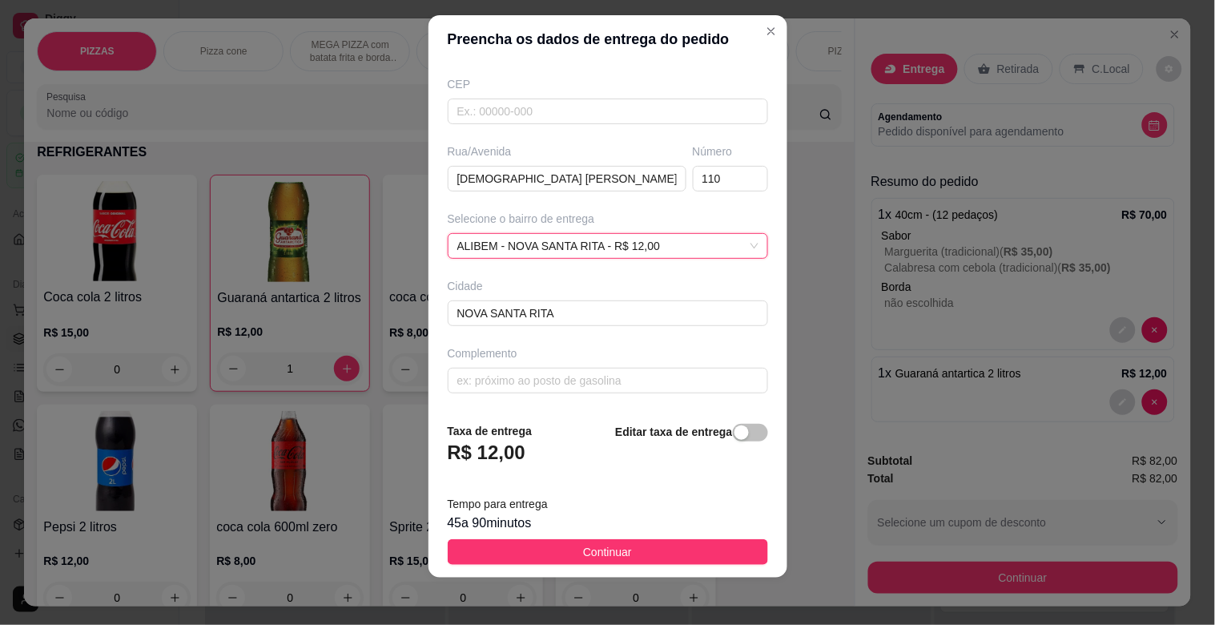
scroll to position [20, 0]
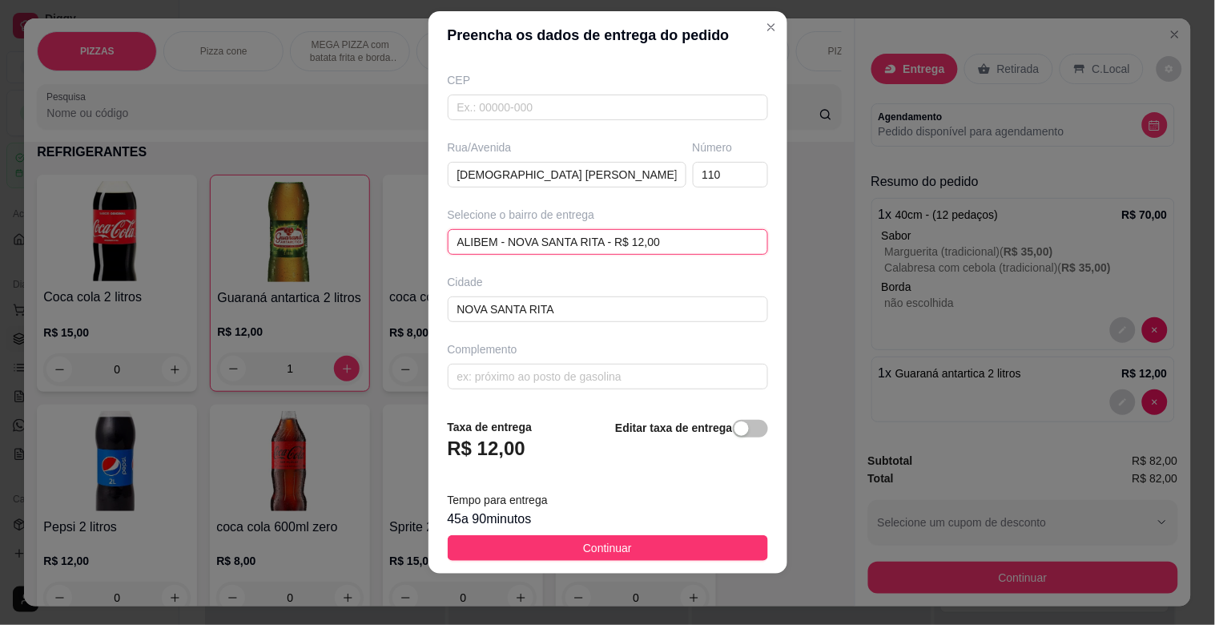
click at [649, 242] on div "ALIBEM - [GEOGRAPHIC_DATA] - R$ 12,00 ALIBEM - [GEOGRAPHIC_DATA] - R$ 12,00 675…" at bounding box center [608, 242] width 320 height 26
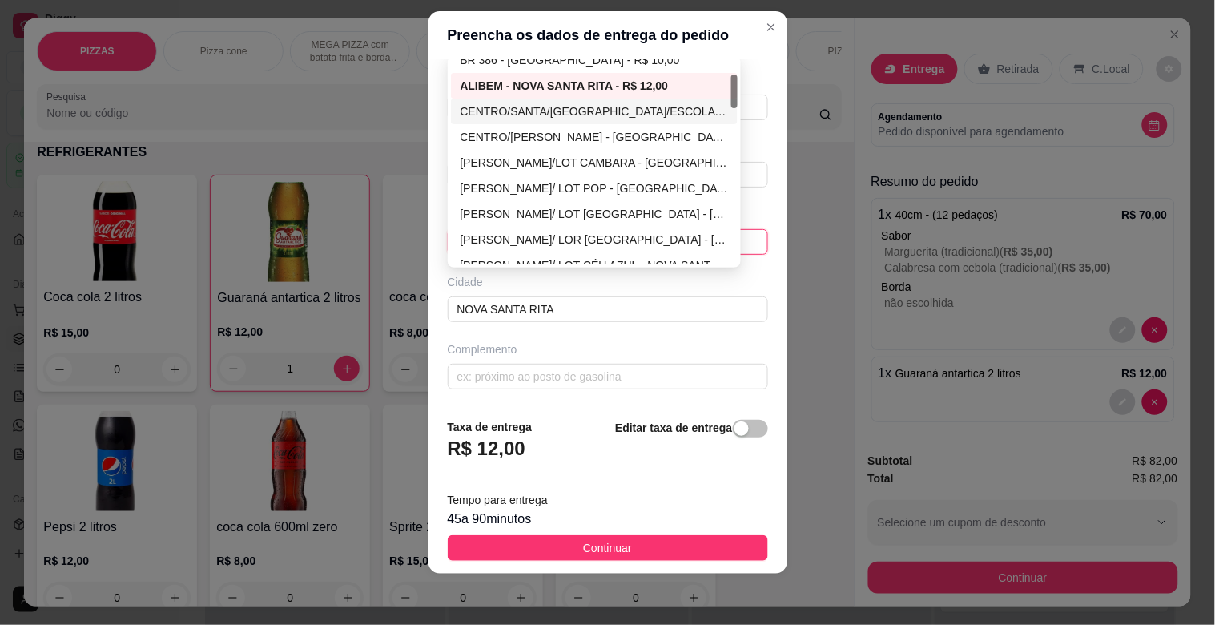
click at [589, 108] on div "CENTRO/SANTA/[GEOGRAPHIC_DATA]/ESCOLA FAZENDA - [GEOGRAPHIC_DATA]$ 7,00" at bounding box center [594, 112] width 268 height 18
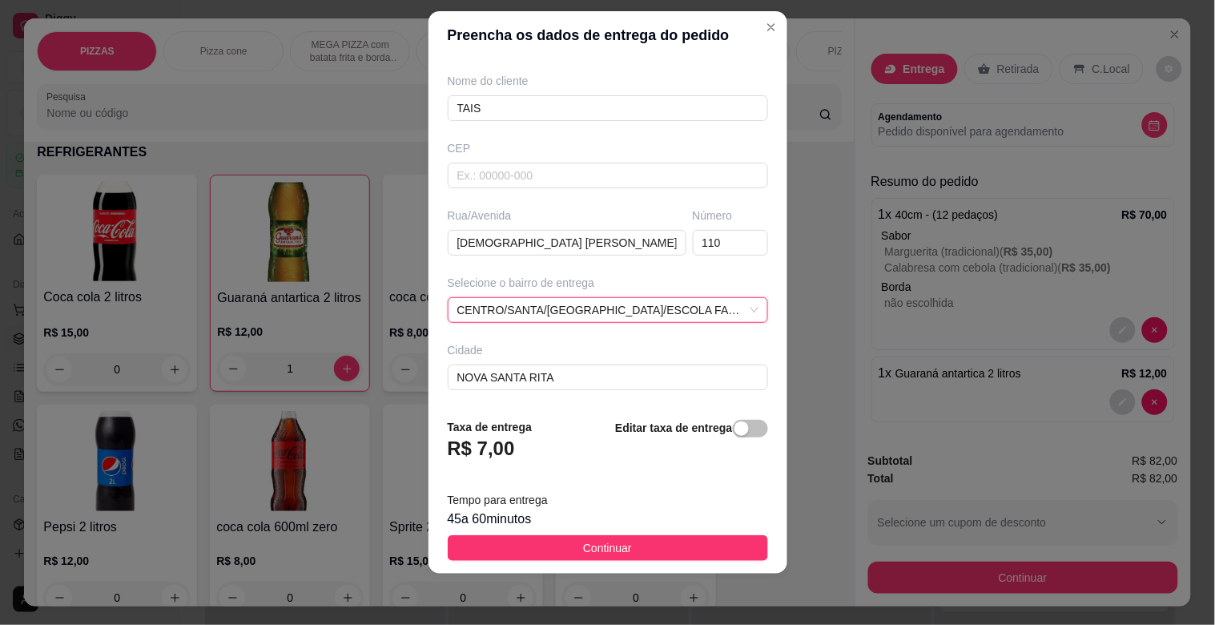
scroll to position [195, 0]
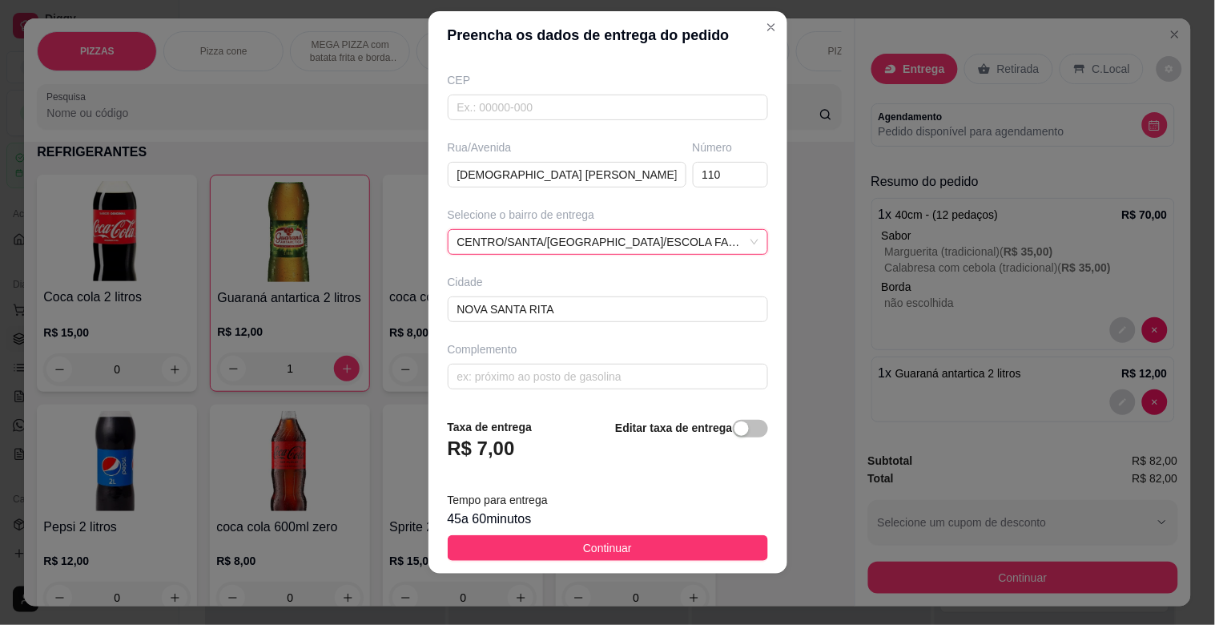
click at [583, 542] on span "Continuar" at bounding box center [607, 548] width 49 height 18
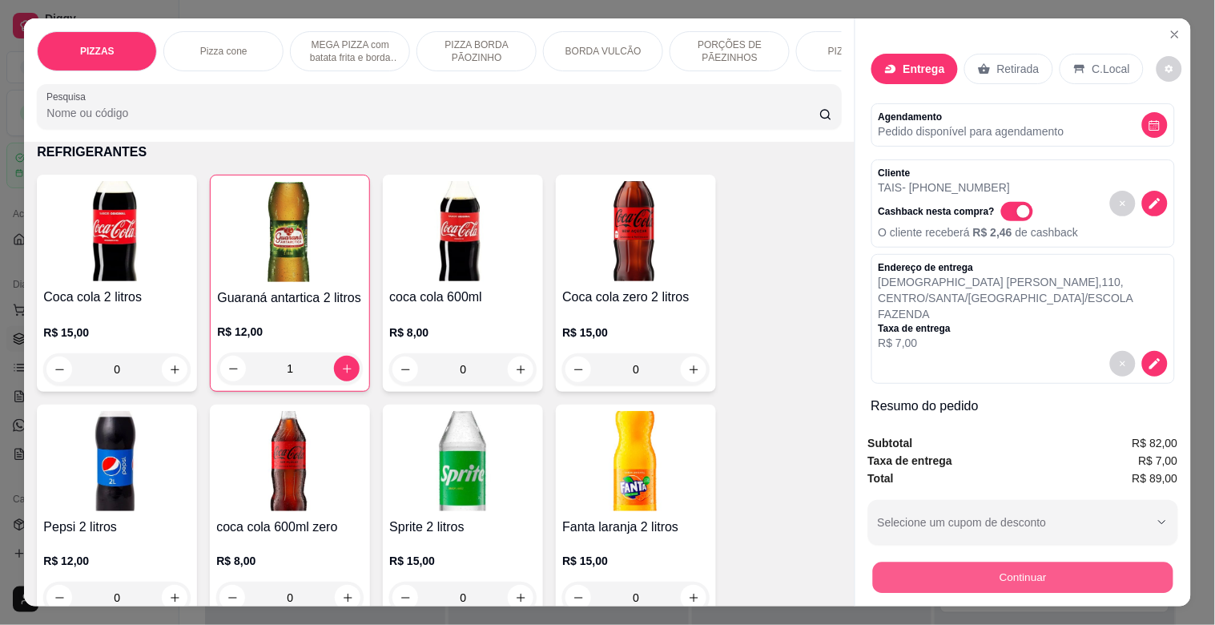
click at [959, 563] on button "Continuar" at bounding box center [1022, 576] width 300 height 31
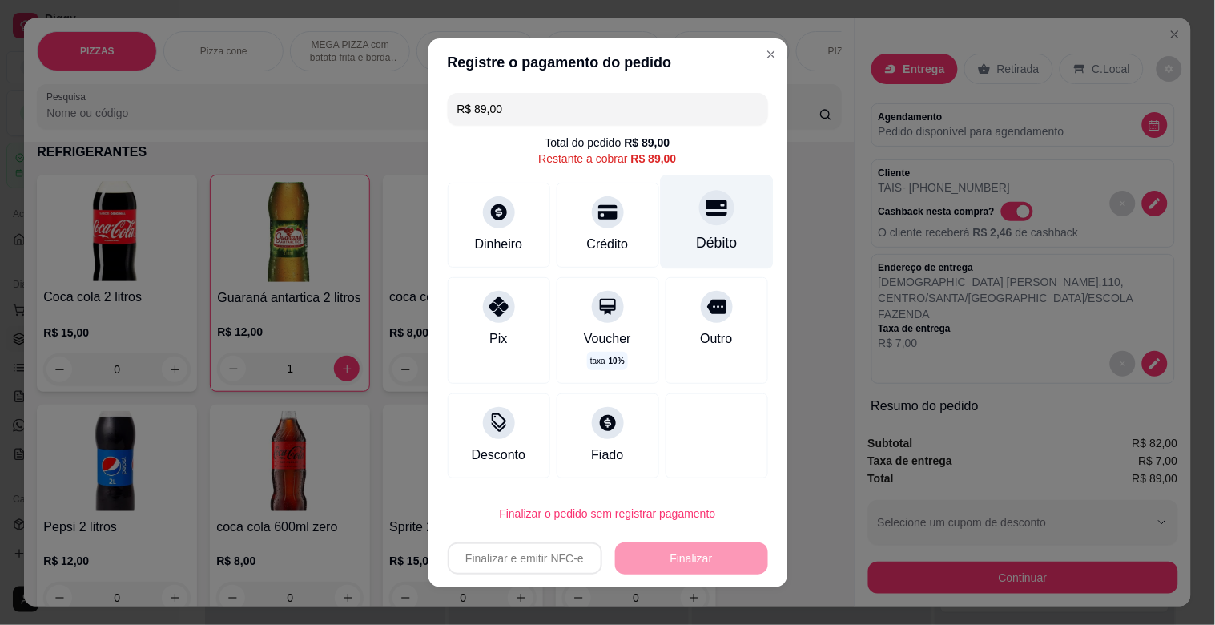
click at [706, 215] on icon at bounding box center [716, 207] width 21 height 16
type input "R$ 0,00"
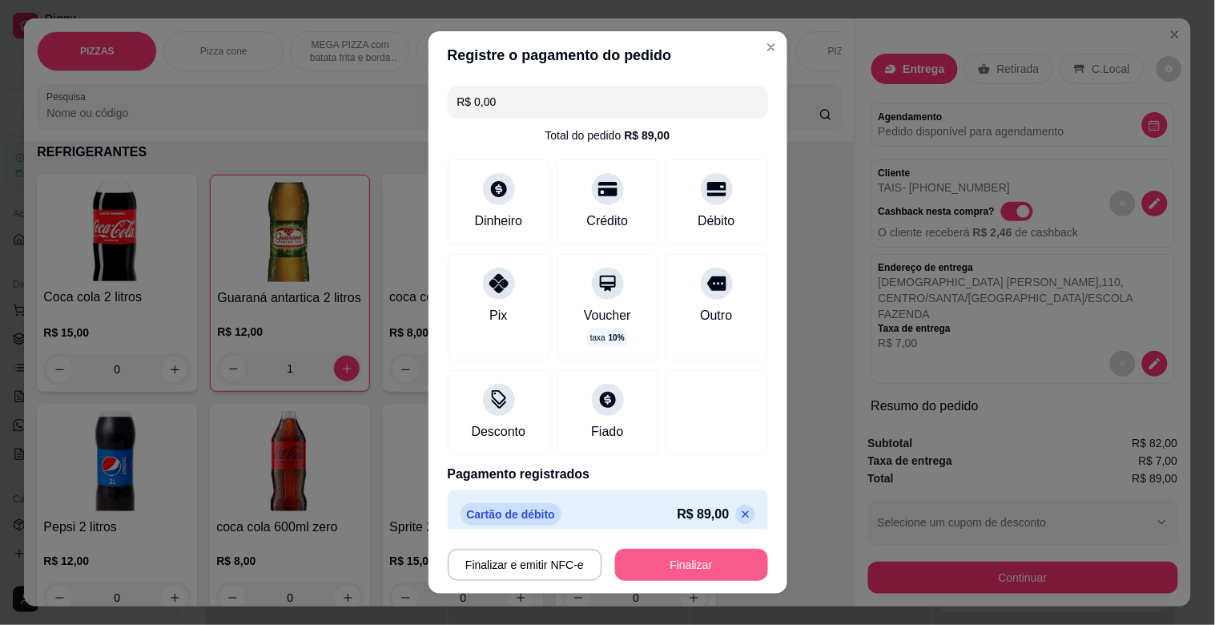
click at [689, 557] on button "Finalizar" at bounding box center [691, 565] width 153 height 32
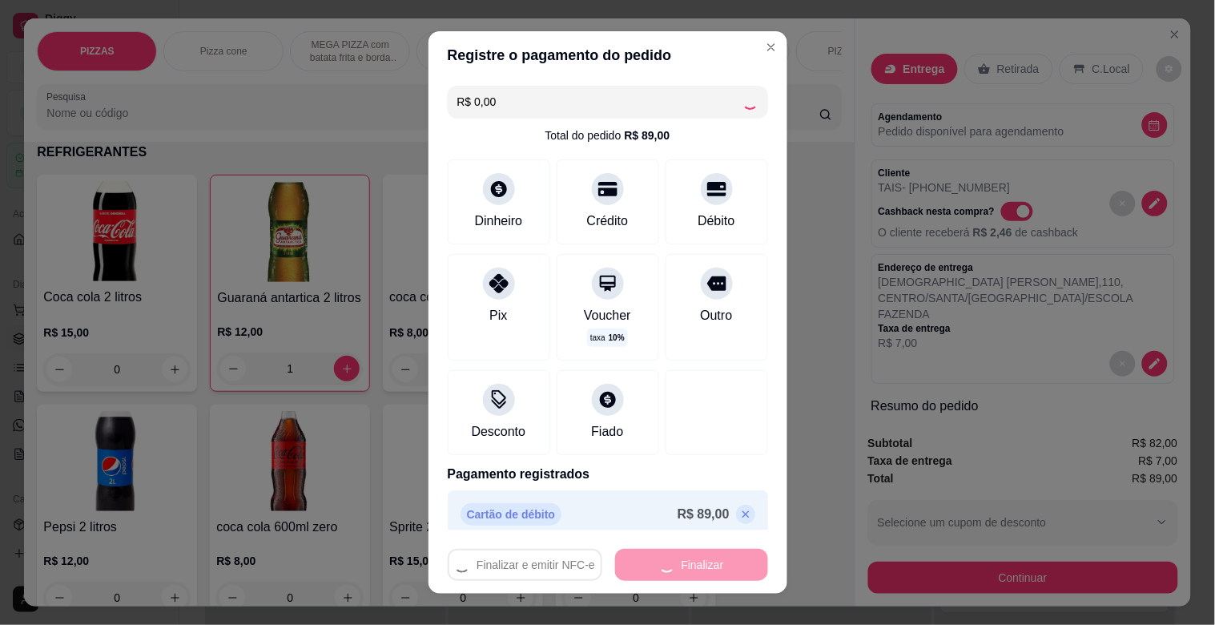
type input "0"
type input "-R$ 89,00"
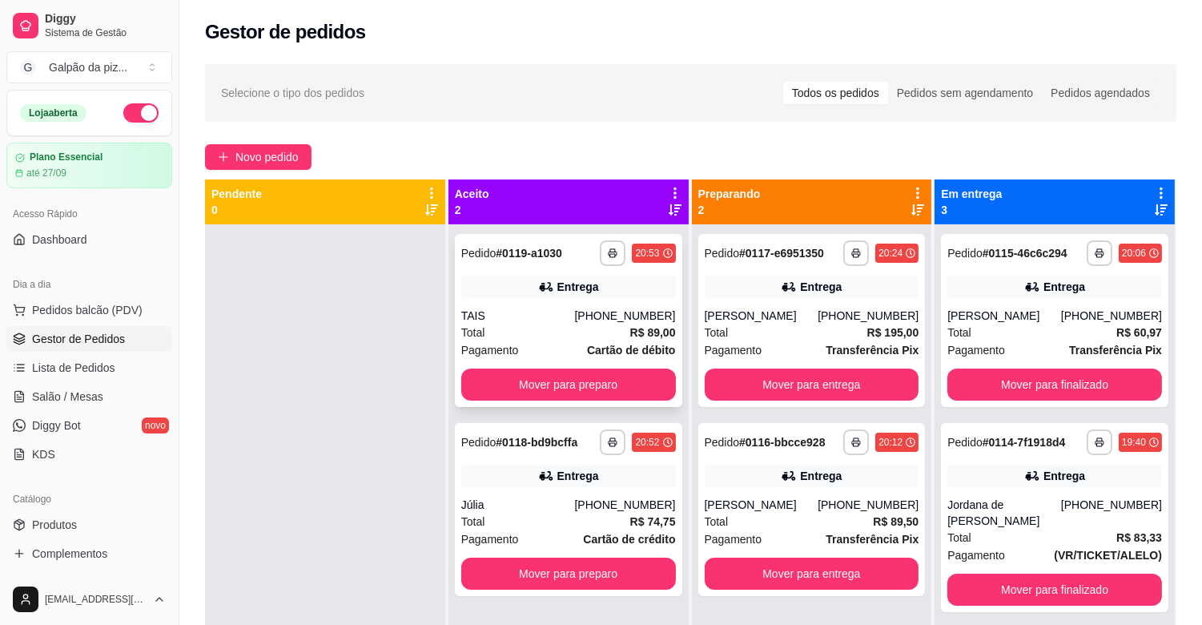
click at [573, 324] on div "Total R$ 89,00" at bounding box center [568, 333] width 215 height 18
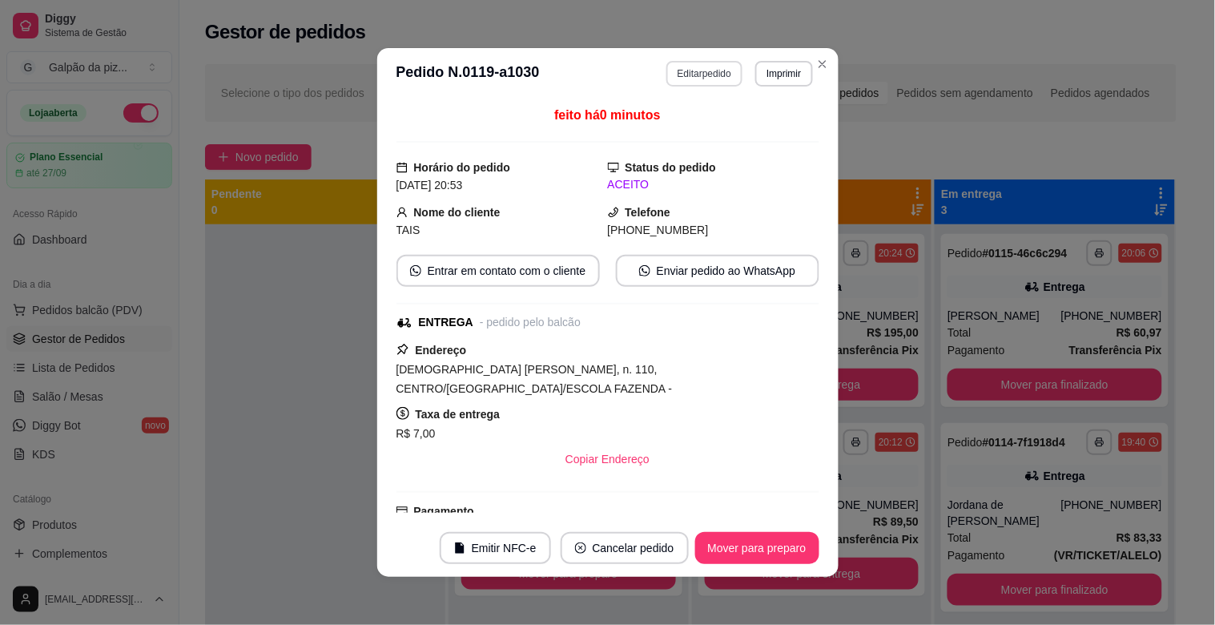
click at [725, 72] on button "Editar pedido" at bounding box center [704, 74] width 76 height 26
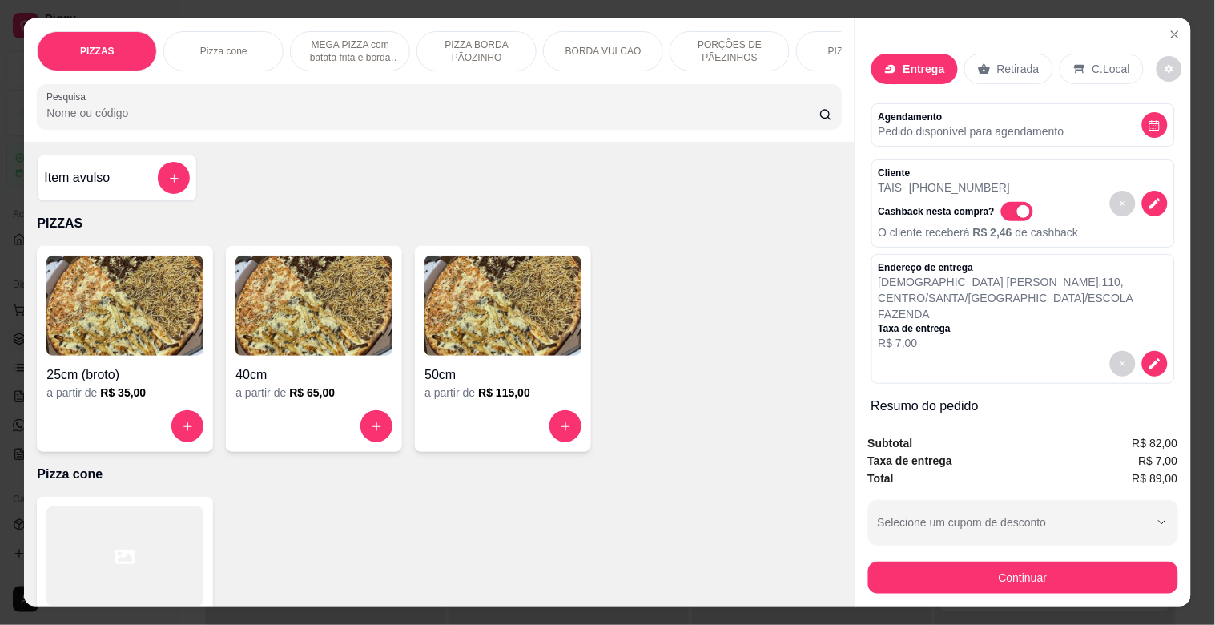
scroll to position [232, 0]
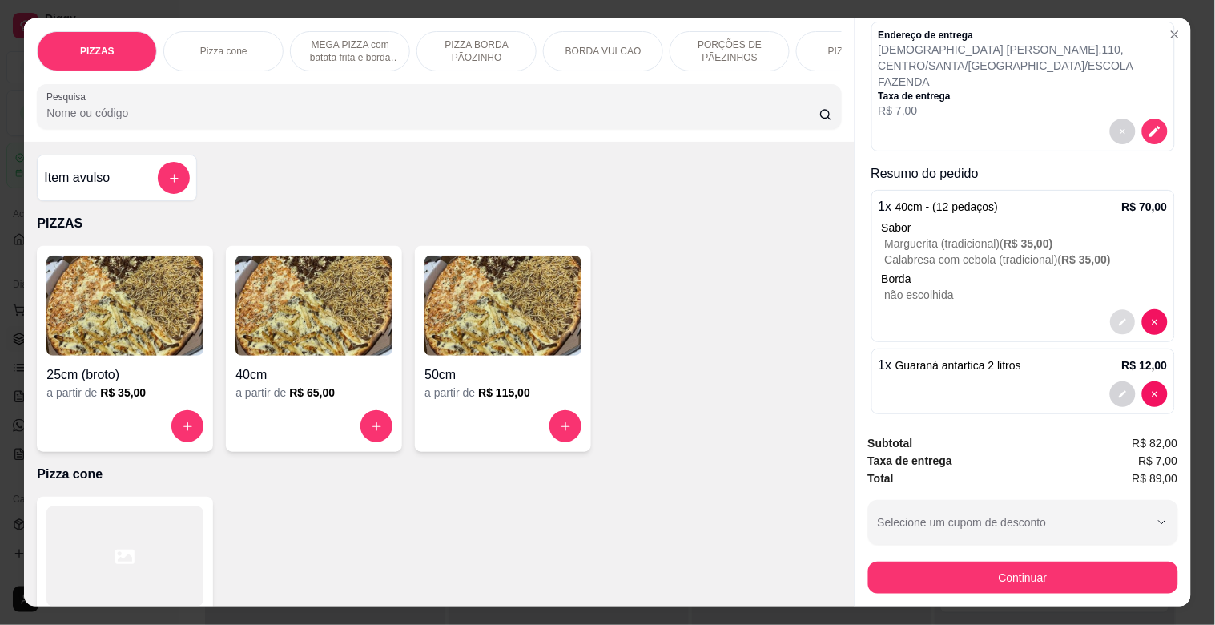
click at [1119, 319] on icon "decrease-product-quantity" at bounding box center [1122, 322] width 7 height 7
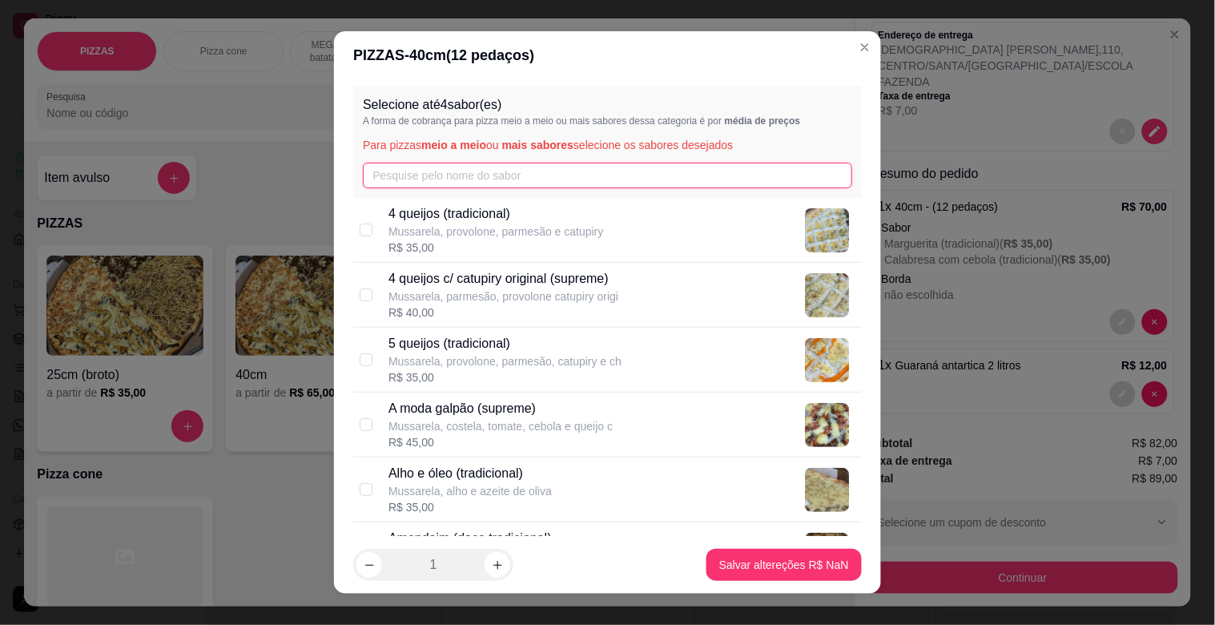
click at [393, 178] on input "text" at bounding box center [607, 176] width 489 height 26
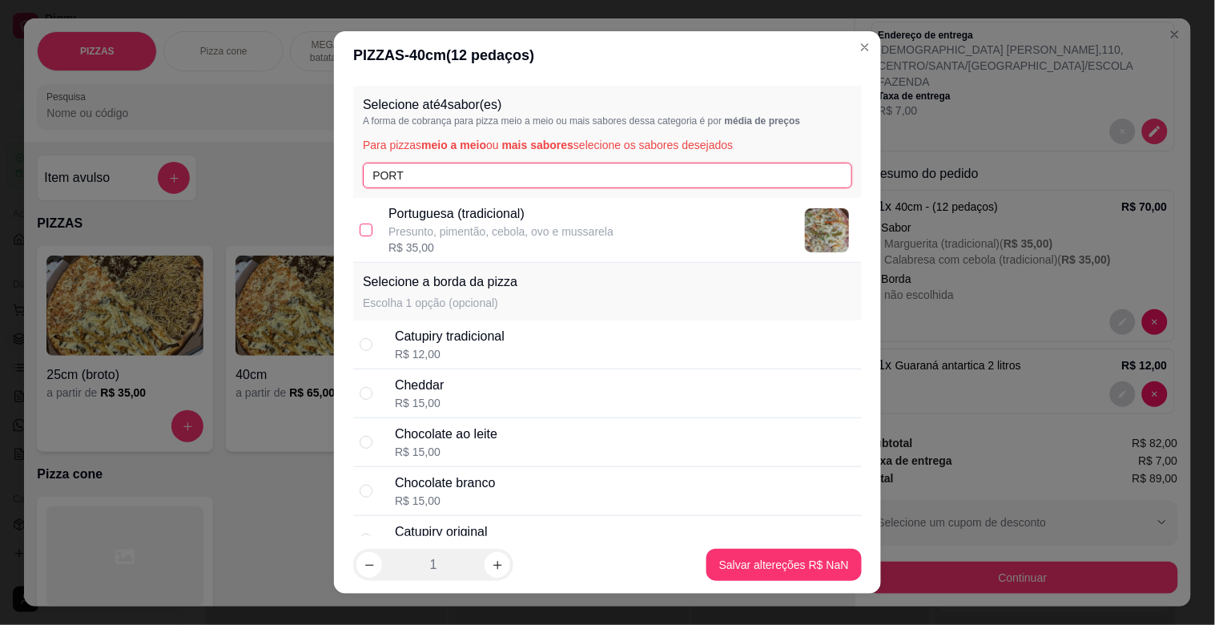
type input "PORT"
drag, startPoint x: 362, startPoint y: 230, endPoint x: 388, endPoint y: 212, distance: 31.1
click at [362, 229] on input "checkbox" at bounding box center [366, 229] width 13 height 13
checkbox input "true"
click at [412, 175] on input "PORT" at bounding box center [607, 176] width 489 height 26
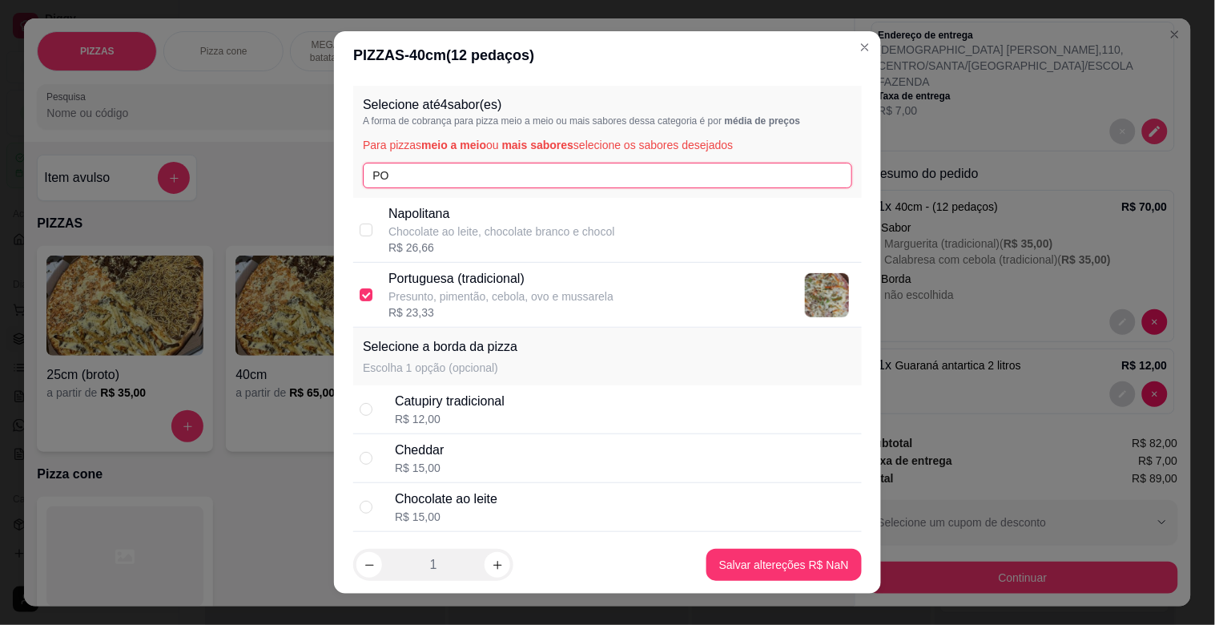
type input "P"
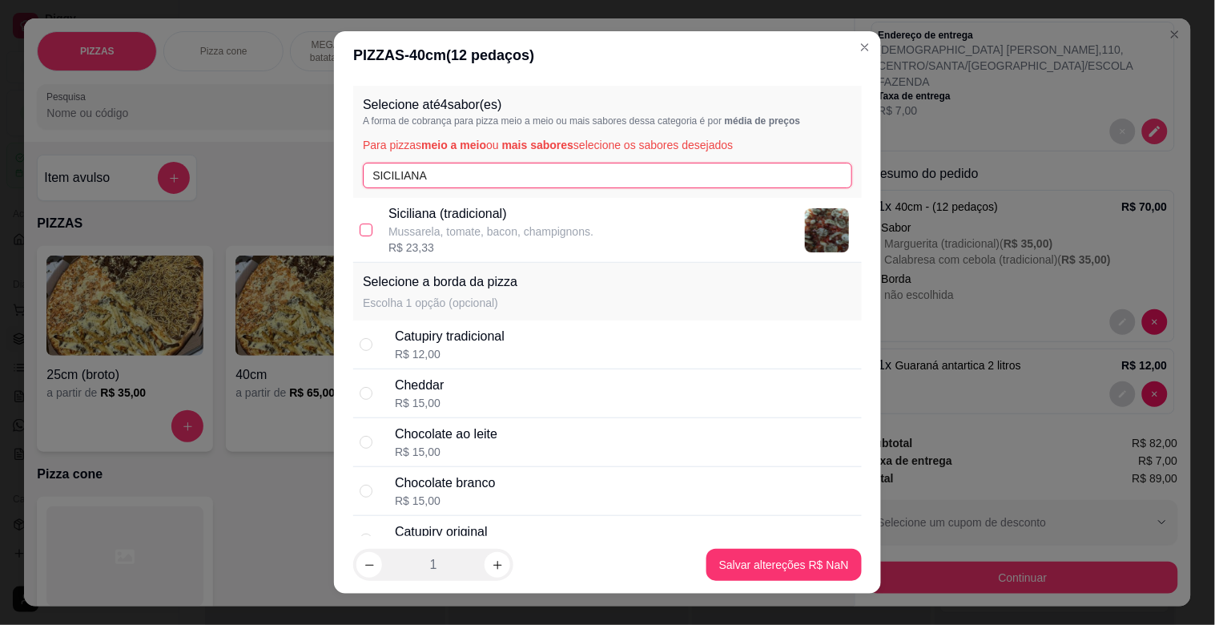
type input "SICILIANA"
click at [360, 230] on input "checkbox" at bounding box center [366, 229] width 13 height 13
checkbox input "true"
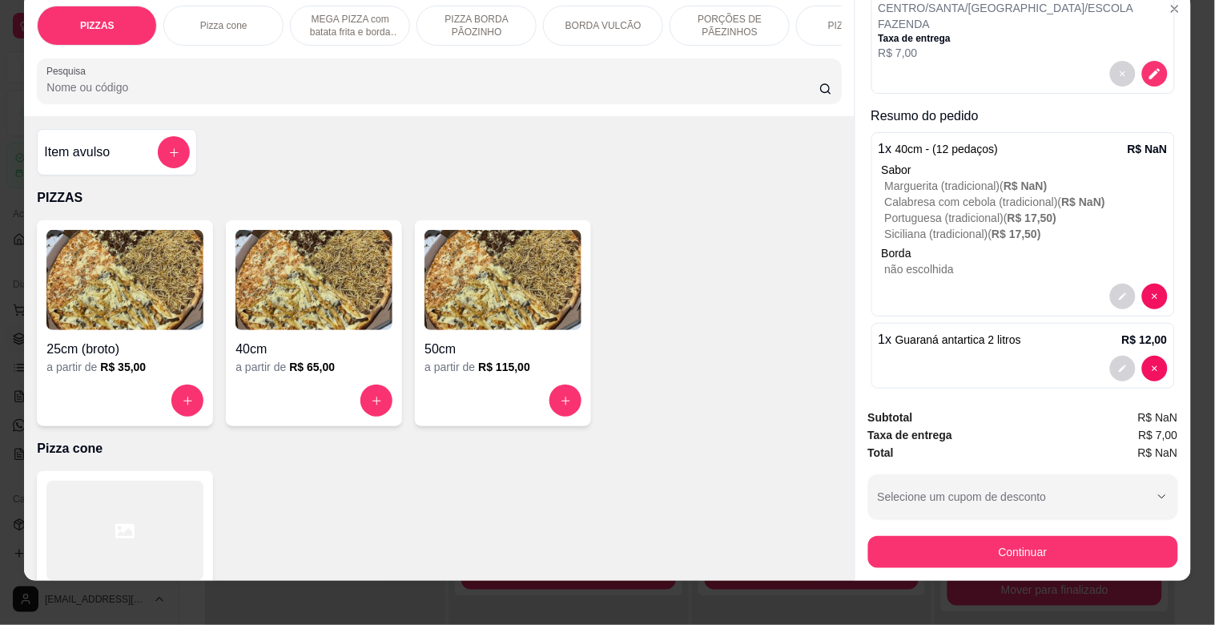
scroll to position [38, 0]
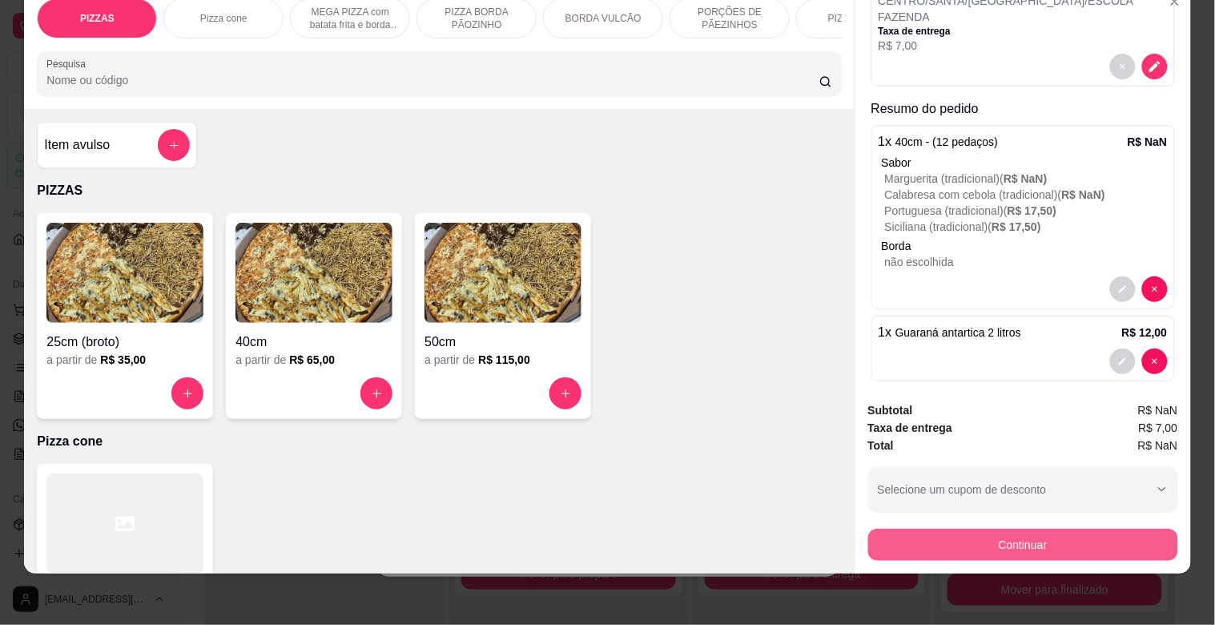
click at [990, 533] on button "Continuar" at bounding box center [1023, 545] width 310 height 32
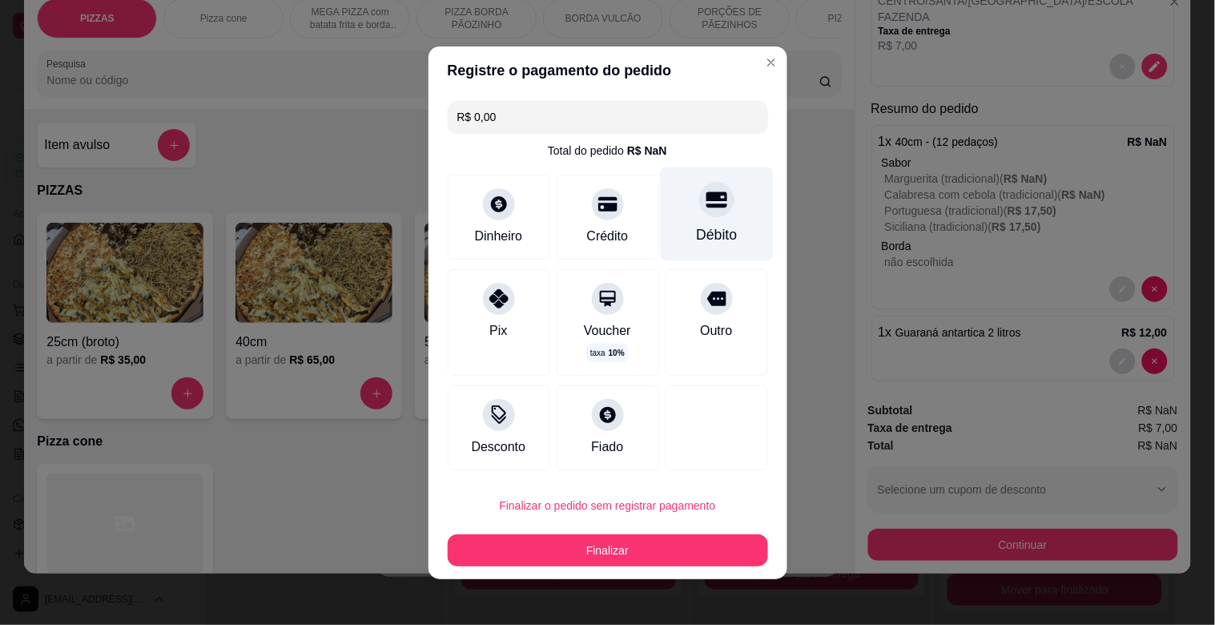
click at [699, 214] on div at bounding box center [716, 199] width 35 height 35
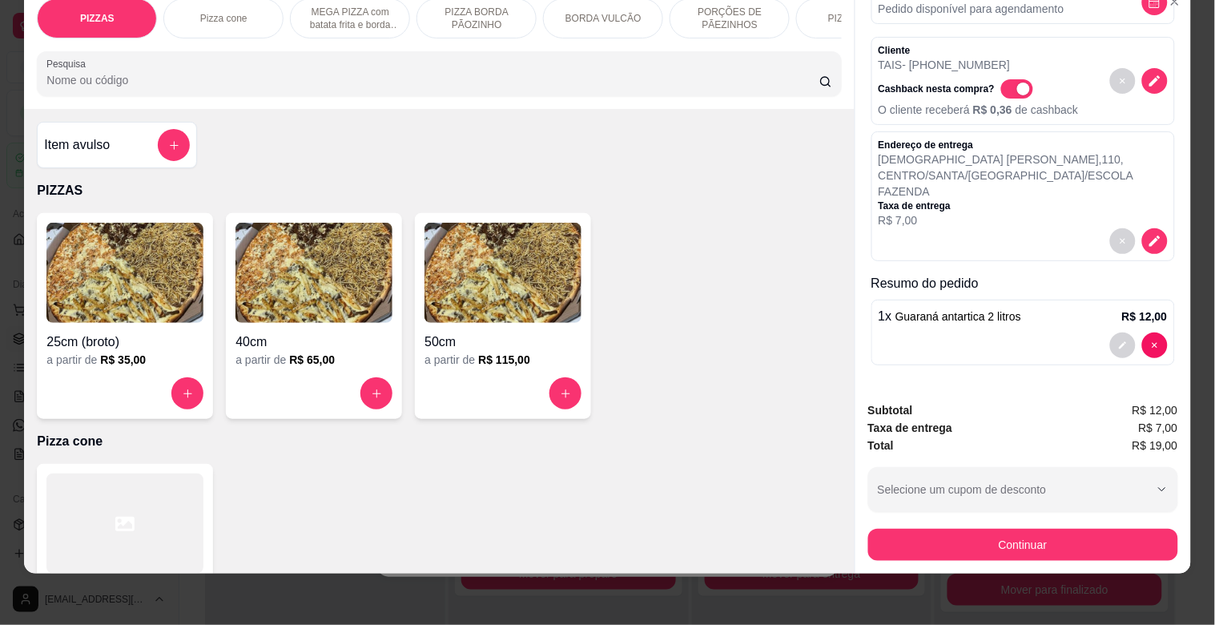
scroll to position [74, 0]
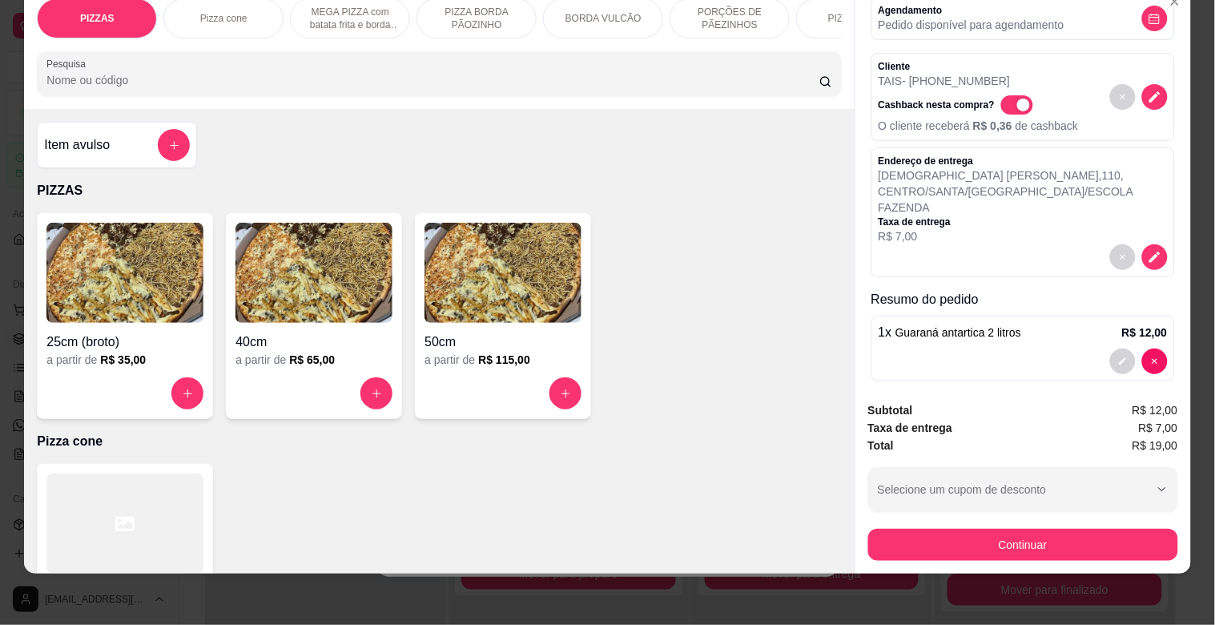
click at [297, 287] on img at bounding box center [313, 273] width 157 height 100
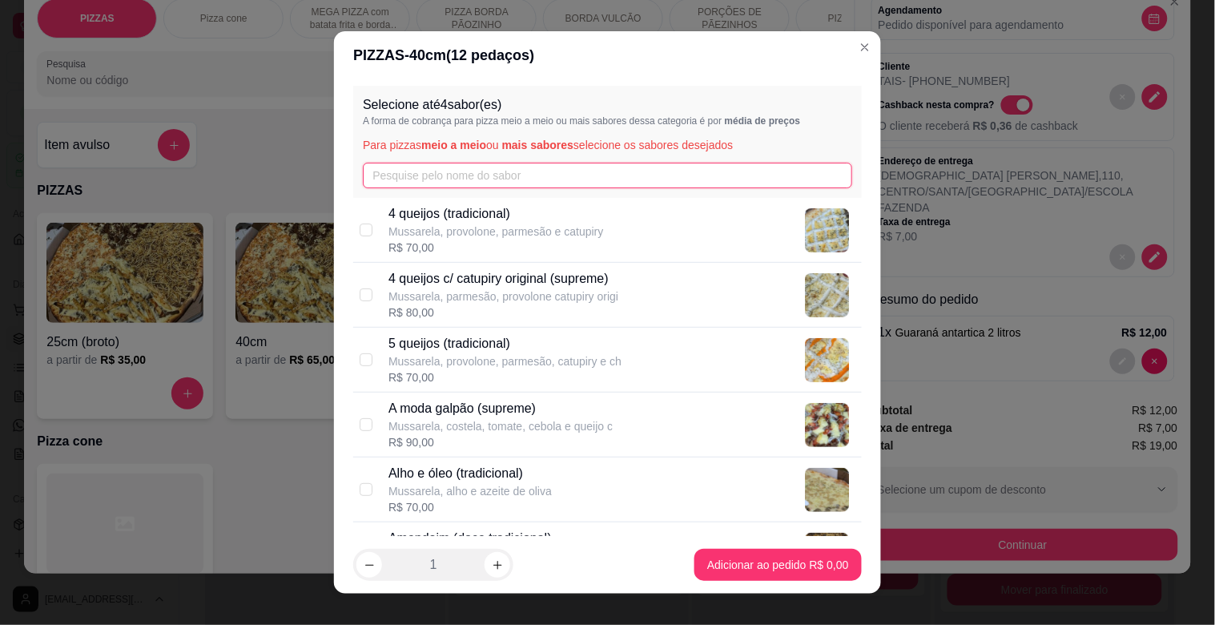
click at [444, 180] on input "text" at bounding box center [607, 176] width 489 height 26
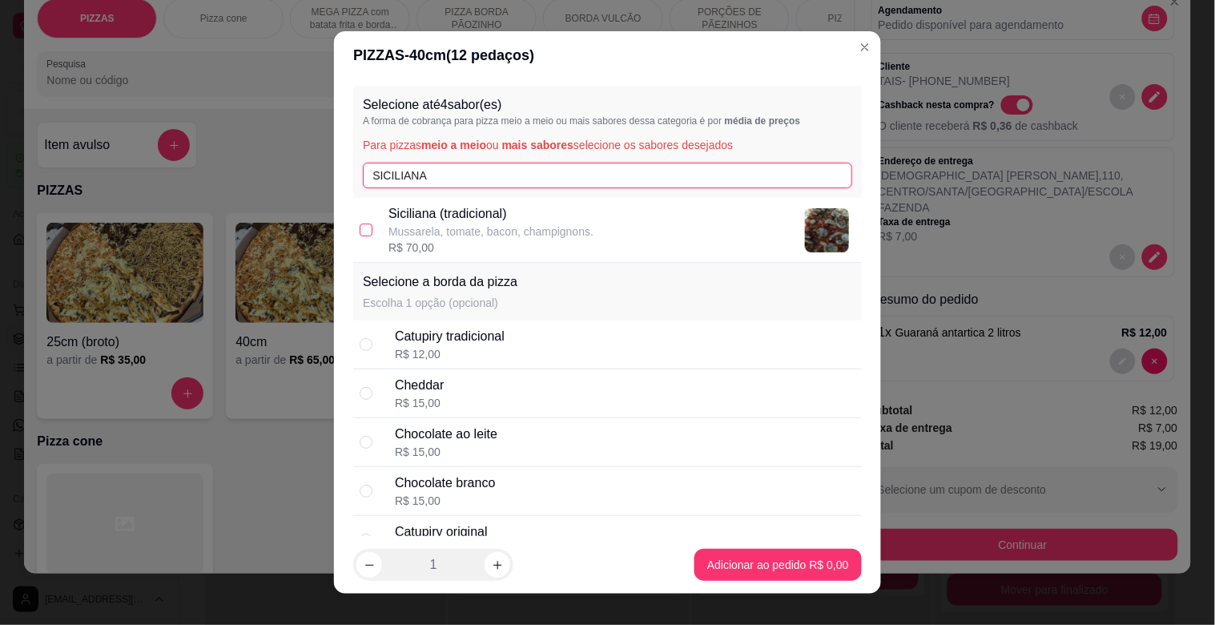
type input "SICILIANA"
click at [364, 228] on input "checkbox" at bounding box center [366, 229] width 13 height 13
checkbox input "true"
click at [424, 179] on input "SICILIANA" at bounding box center [607, 176] width 489 height 26
type input "S"
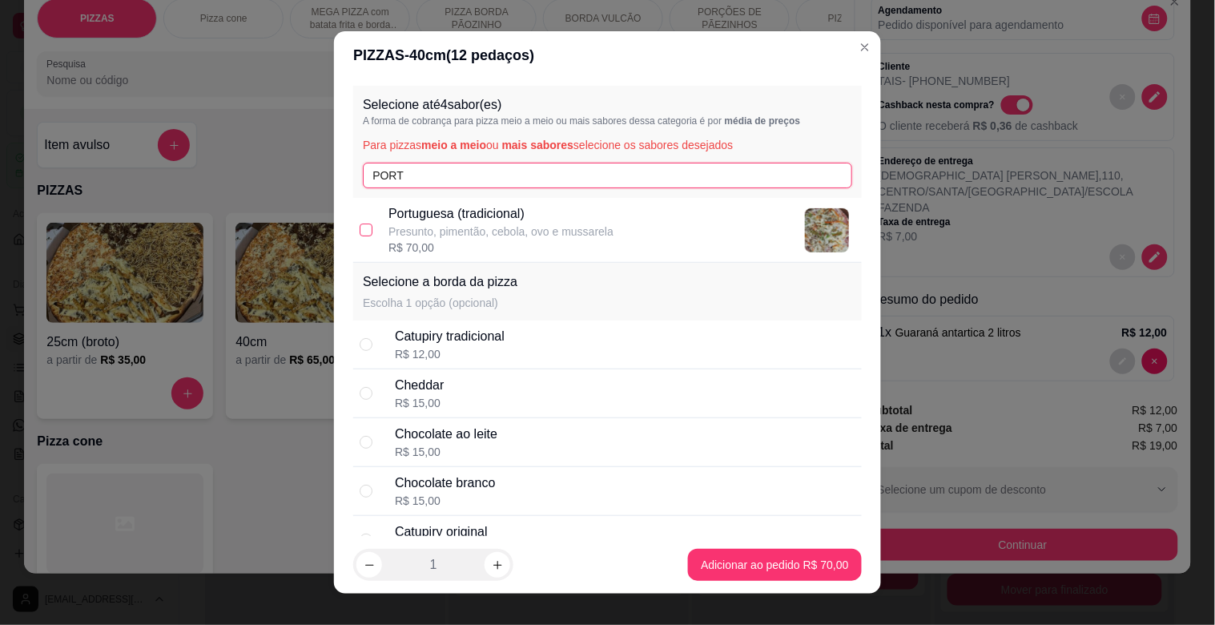
type input "PORT"
drag, startPoint x: 358, startPoint y: 228, endPoint x: 414, endPoint y: 222, distance: 56.4
click at [363, 231] on input "checkbox" at bounding box center [366, 229] width 13 height 13
checkbox input "true"
click at [410, 181] on input "PORT" at bounding box center [607, 176] width 489 height 26
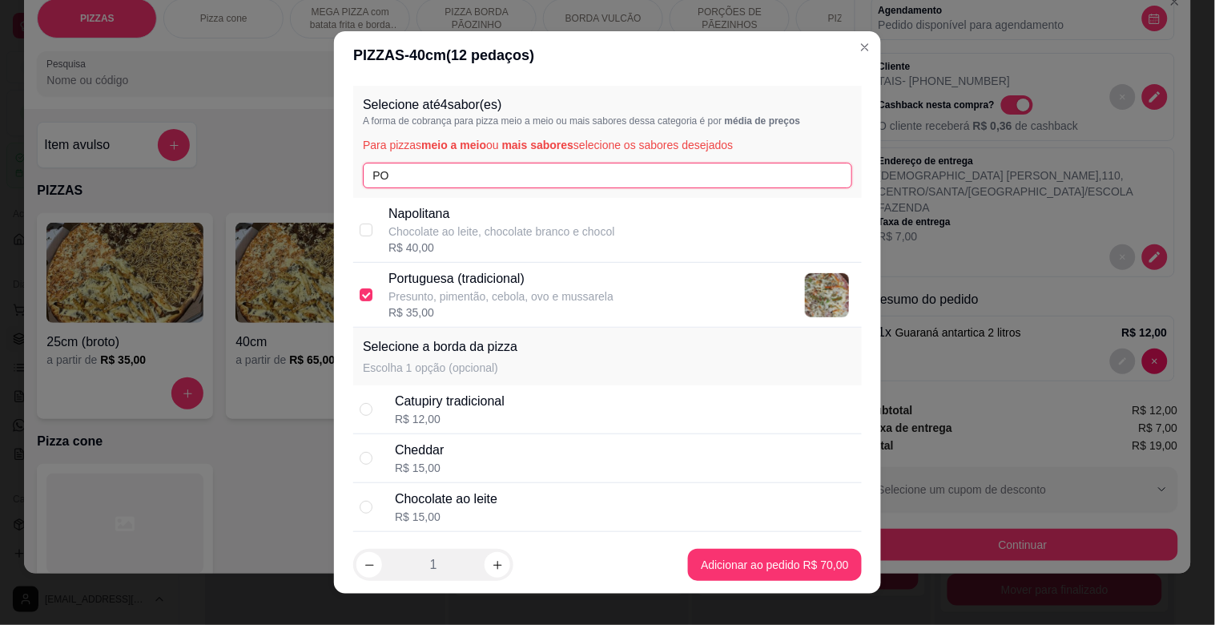
type input "P"
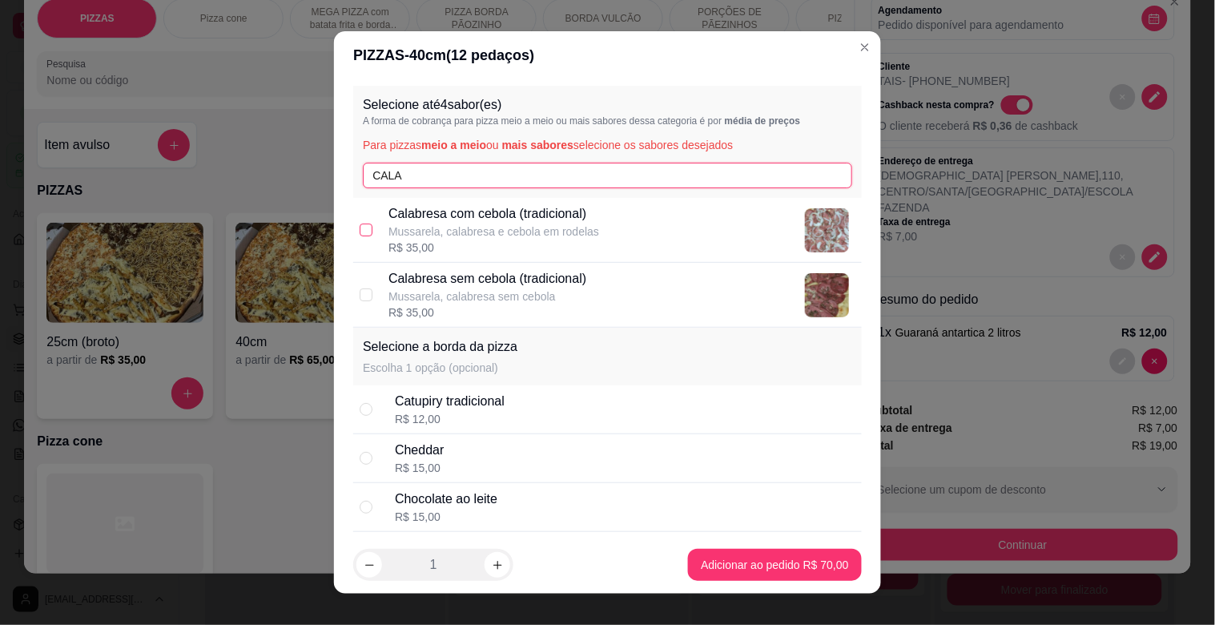
type input "CALA"
drag, startPoint x: 361, startPoint y: 227, endPoint x: 380, endPoint y: 219, distance: 21.1
click at [363, 227] on input "checkbox" at bounding box center [366, 229] width 13 height 13
checkbox input "true"
click at [412, 175] on input "CALA" at bounding box center [607, 176] width 489 height 26
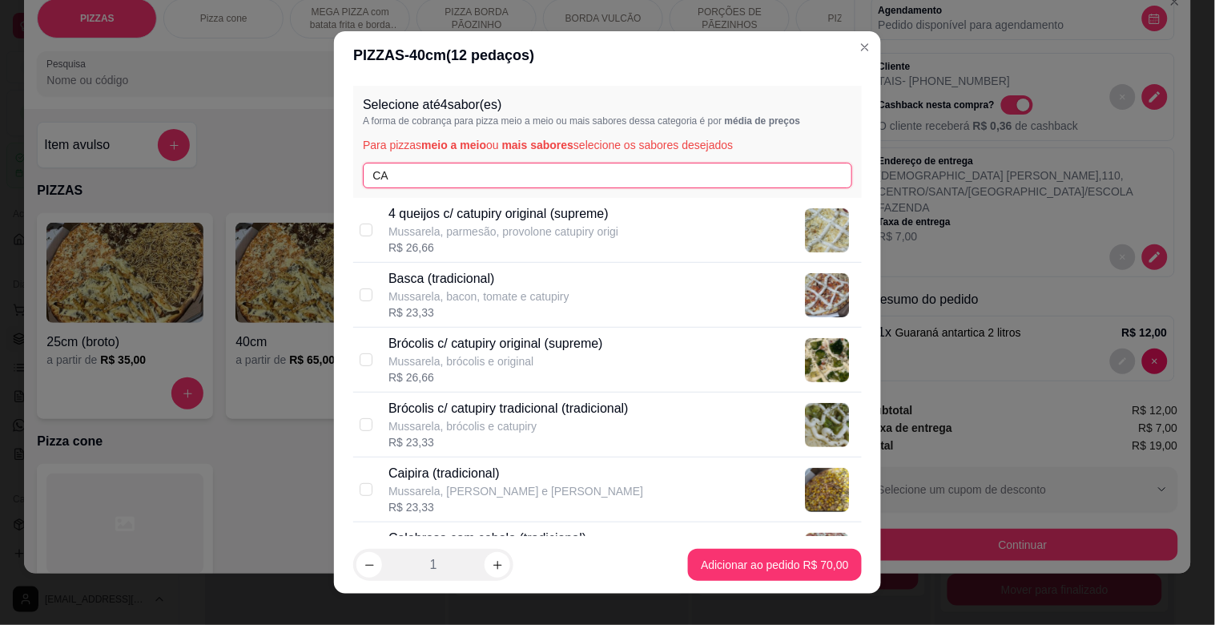
type input "C"
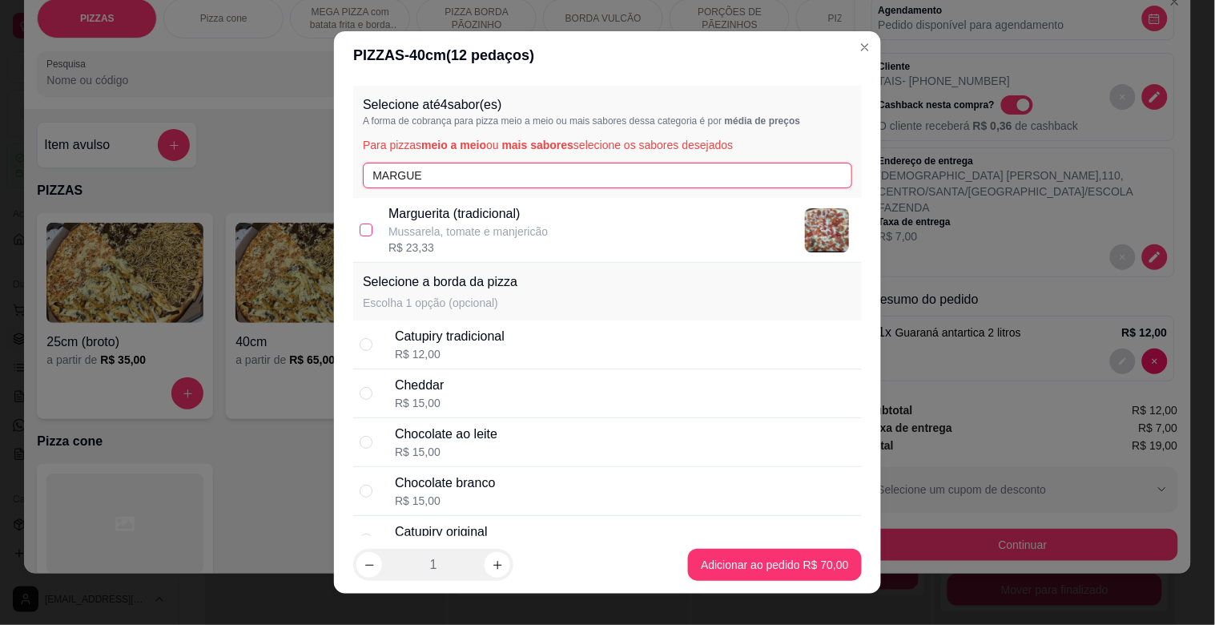
type input "MARGUE"
click at [363, 229] on input "checkbox" at bounding box center [366, 229] width 13 height 13
checkbox input "true"
click at [415, 182] on input "MARGUE" at bounding box center [607, 176] width 489 height 26
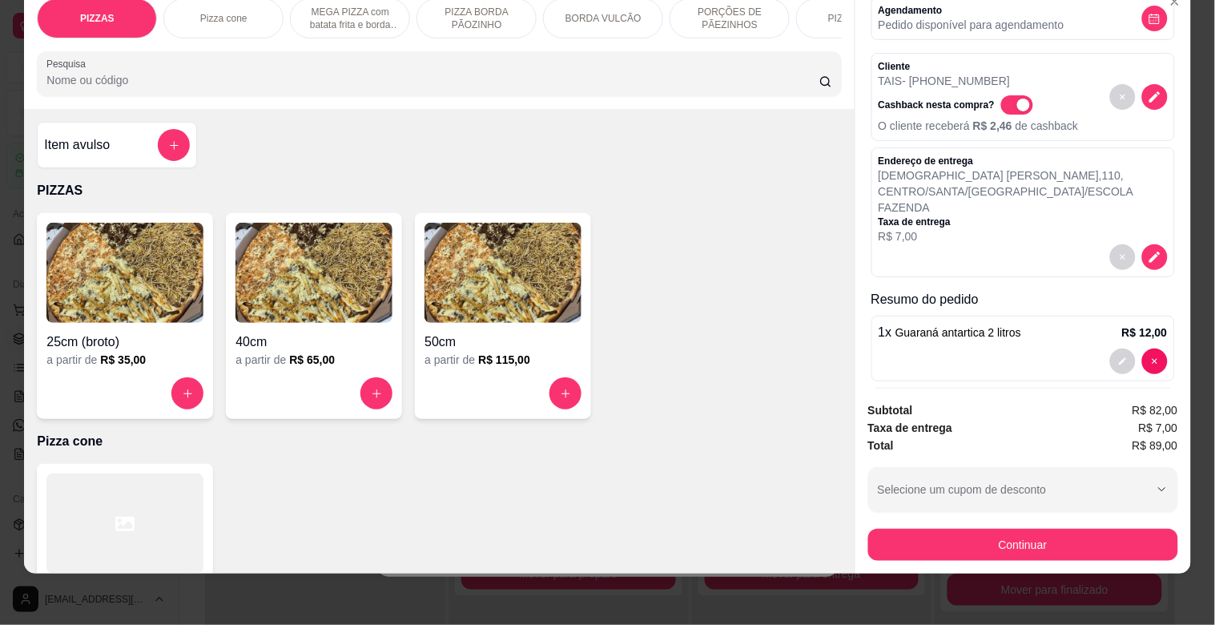
scroll to position [265, 0]
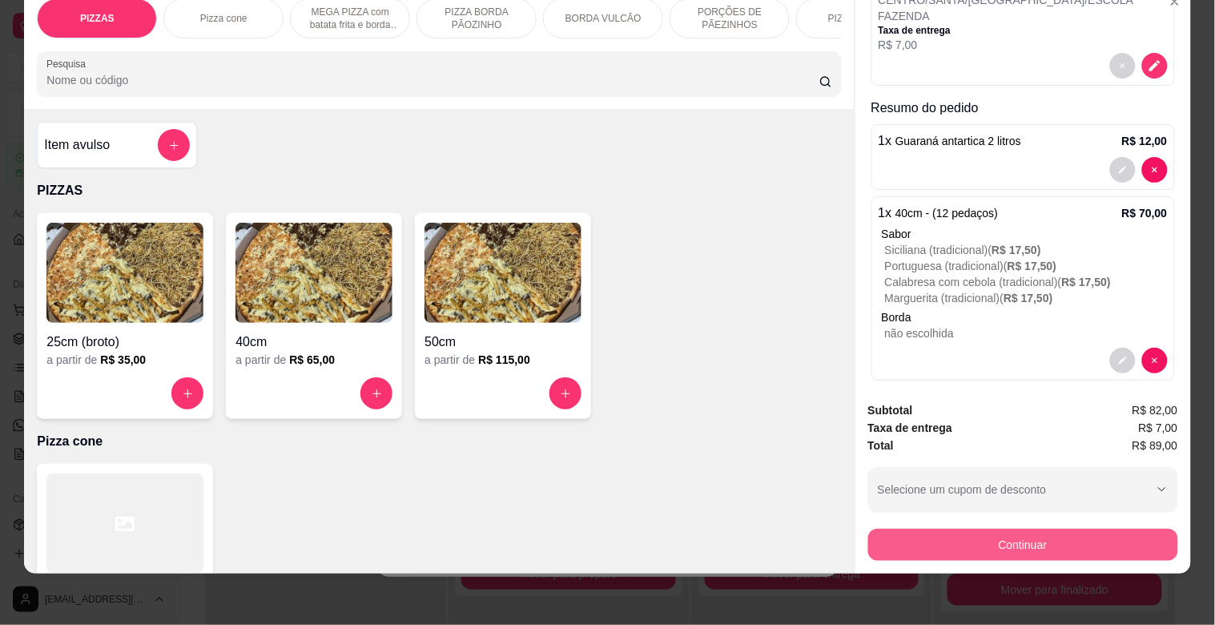
click at [1075, 535] on button "Continuar" at bounding box center [1023, 545] width 310 height 32
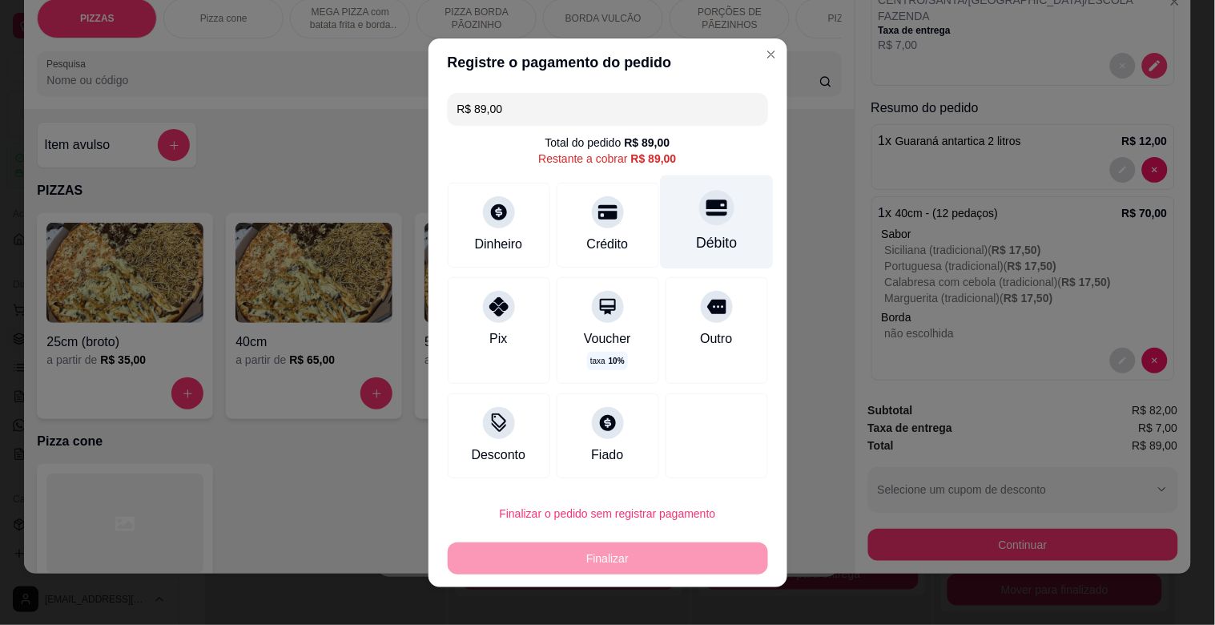
click at [702, 224] on div at bounding box center [716, 207] width 35 height 35
type input "R$ 0,00"
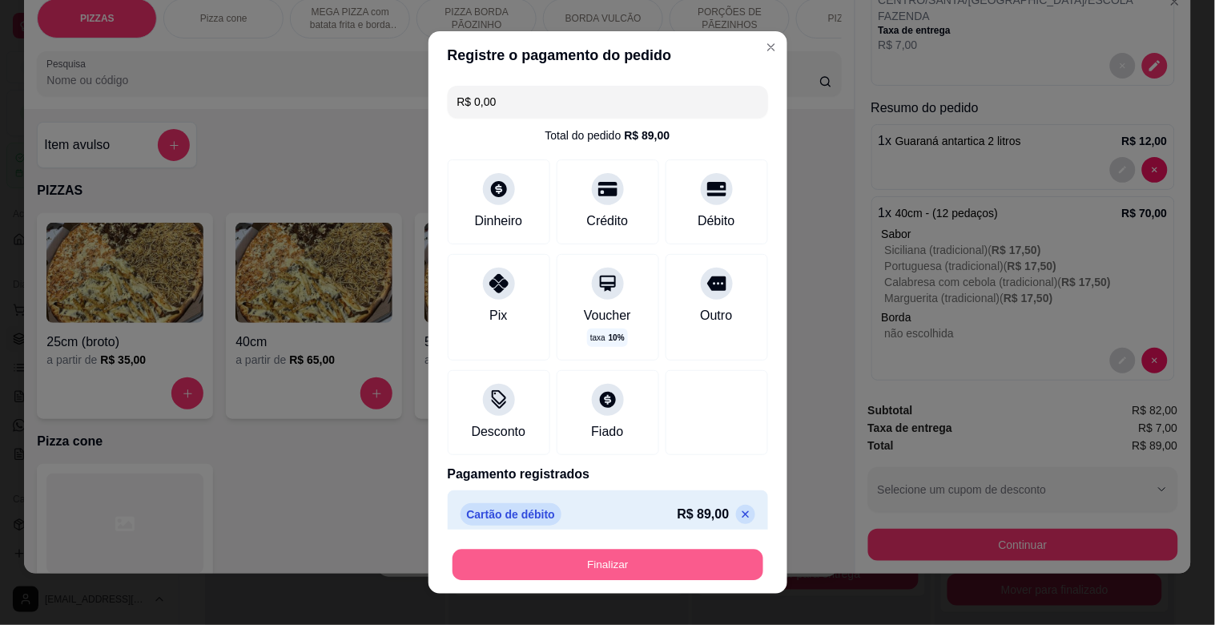
click at [613, 567] on button "Finalizar" at bounding box center [607, 564] width 311 height 31
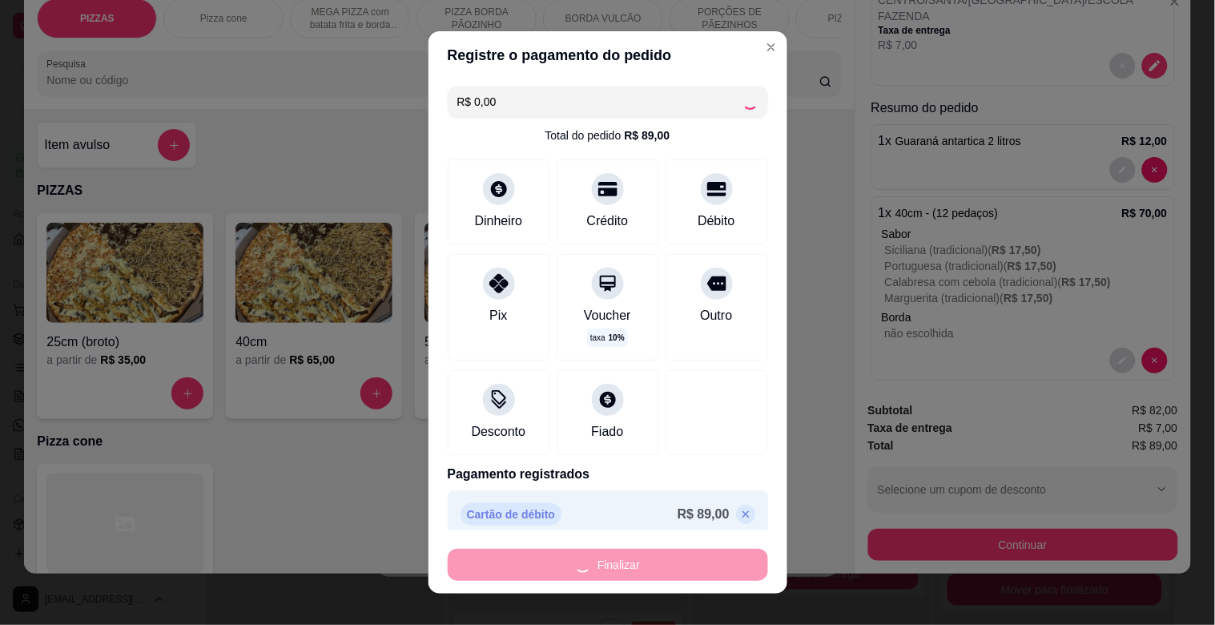
type input "0"
type input "-R$ 89,00"
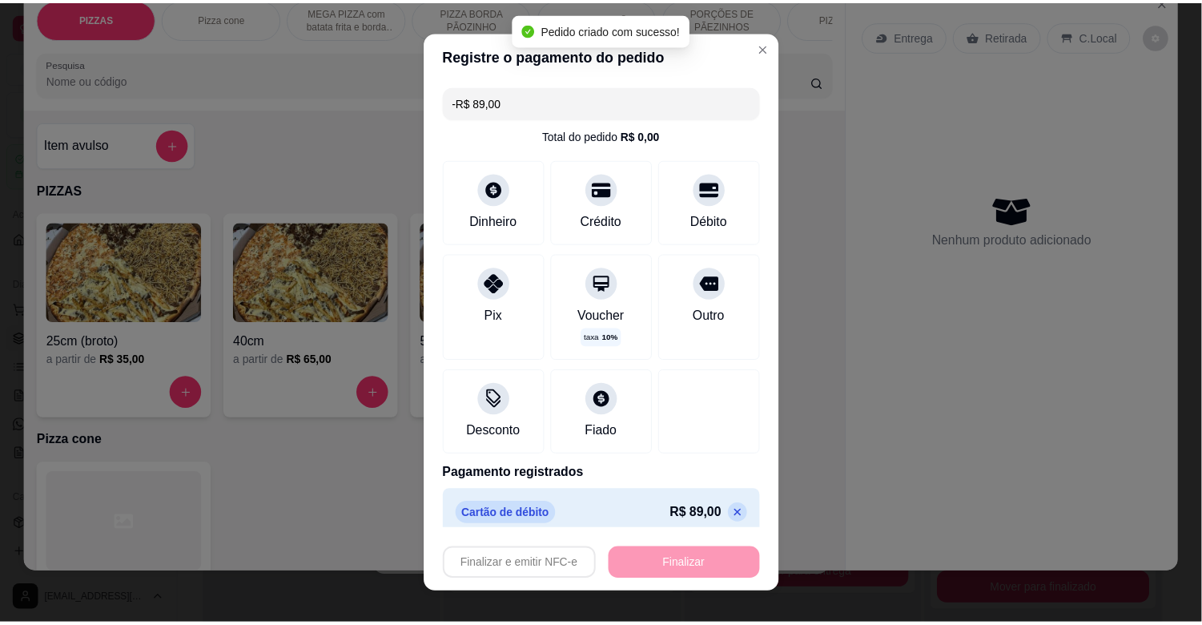
scroll to position [0, 0]
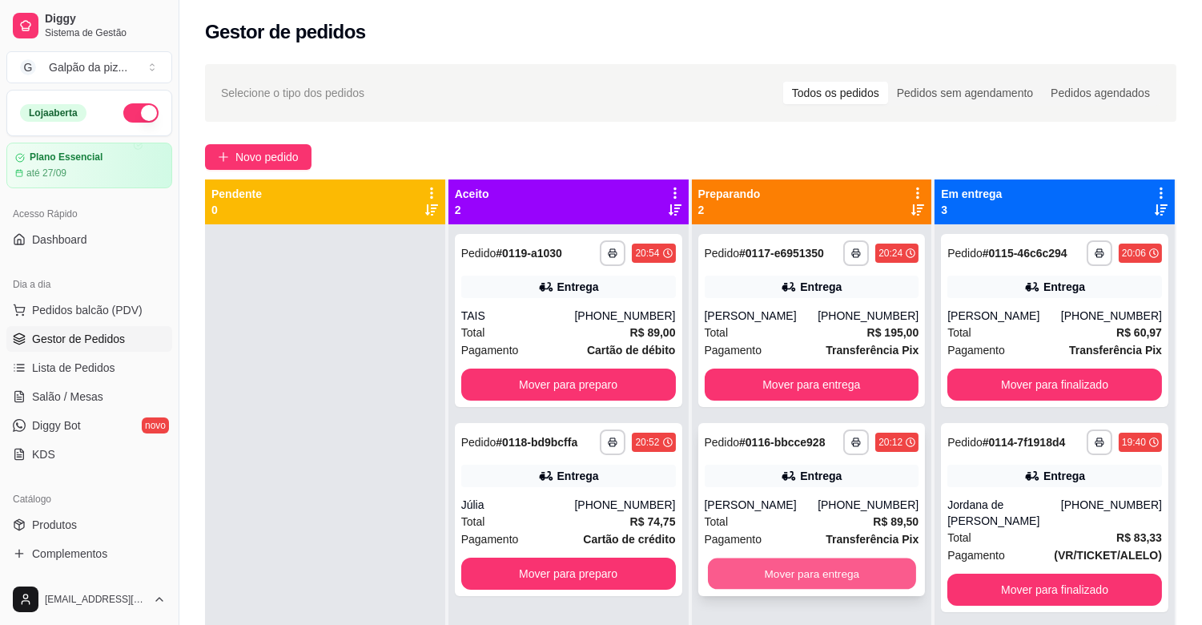
click at [804, 562] on button "Mover para entrega" at bounding box center [812, 573] width 208 height 31
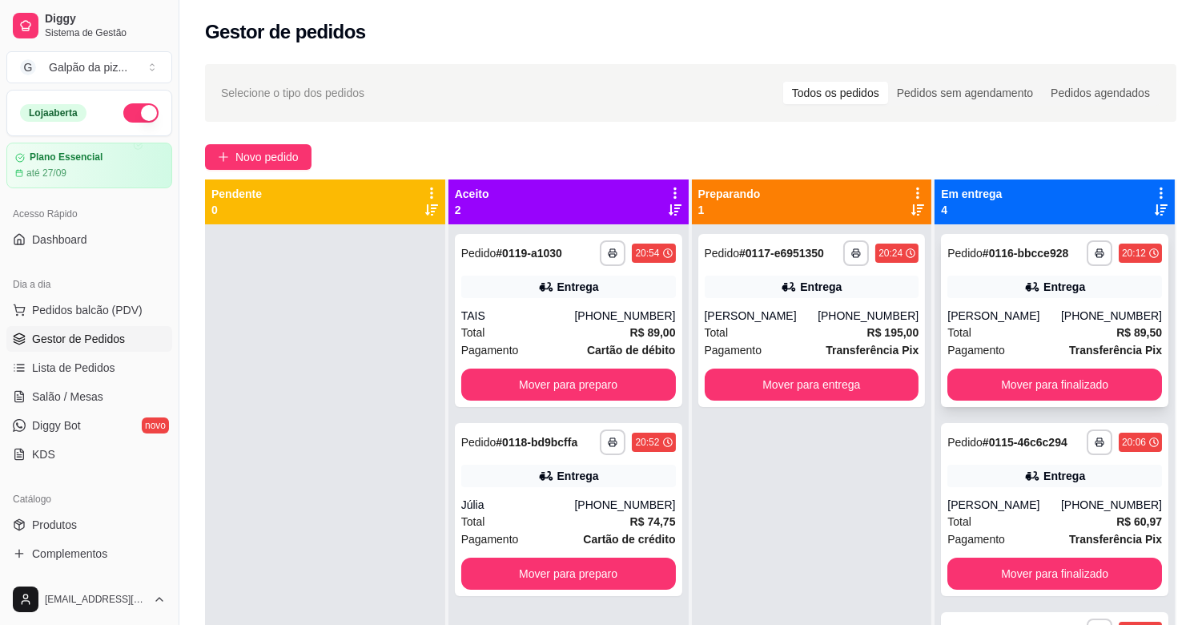
click at [1026, 320] on div "[PERSON_NAME]" at bounding box center [1004, 316] width 114 height 16
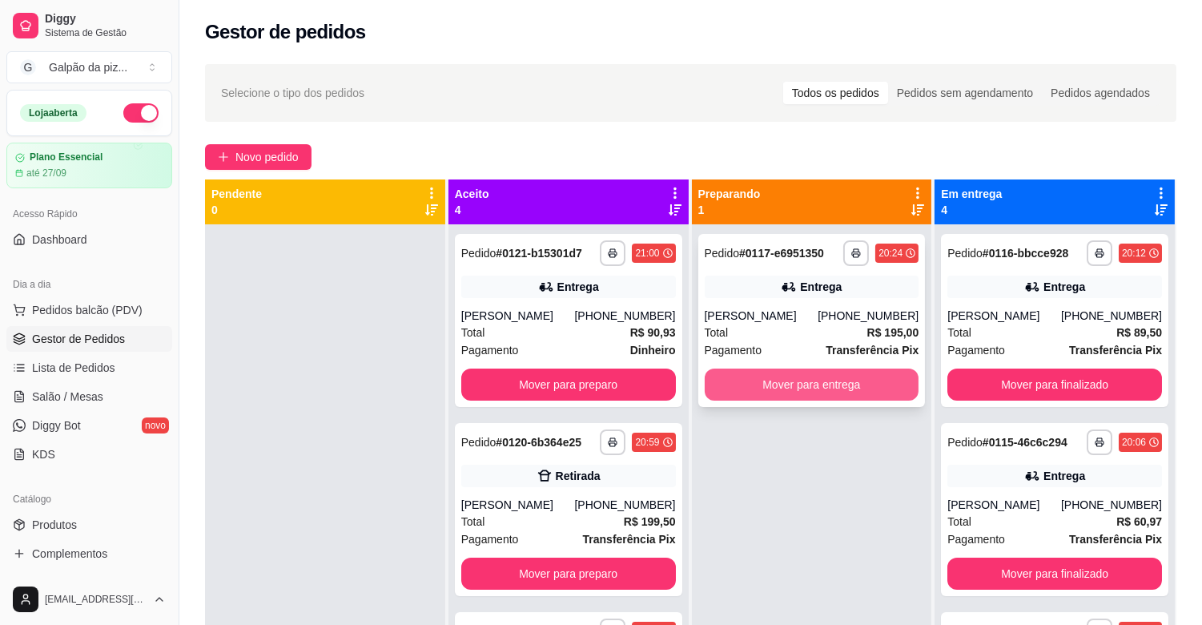
click at [830, 399] on button "Mover para entrega" at bounding box center [812, 384] width 215 height 32
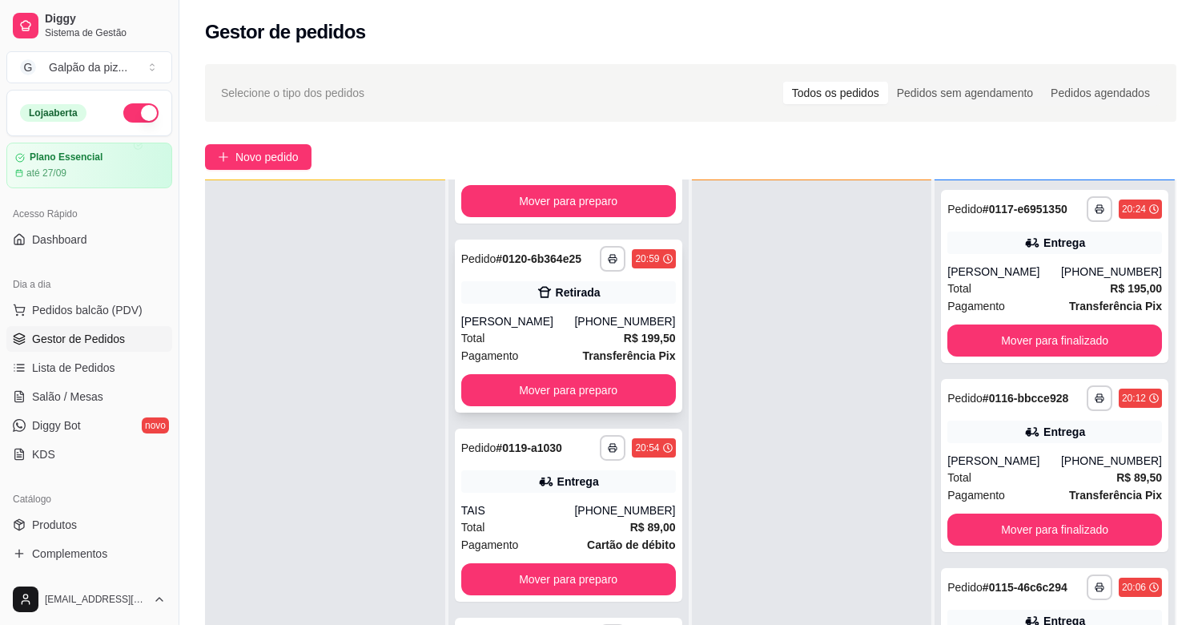
scroll to position [147, 0]
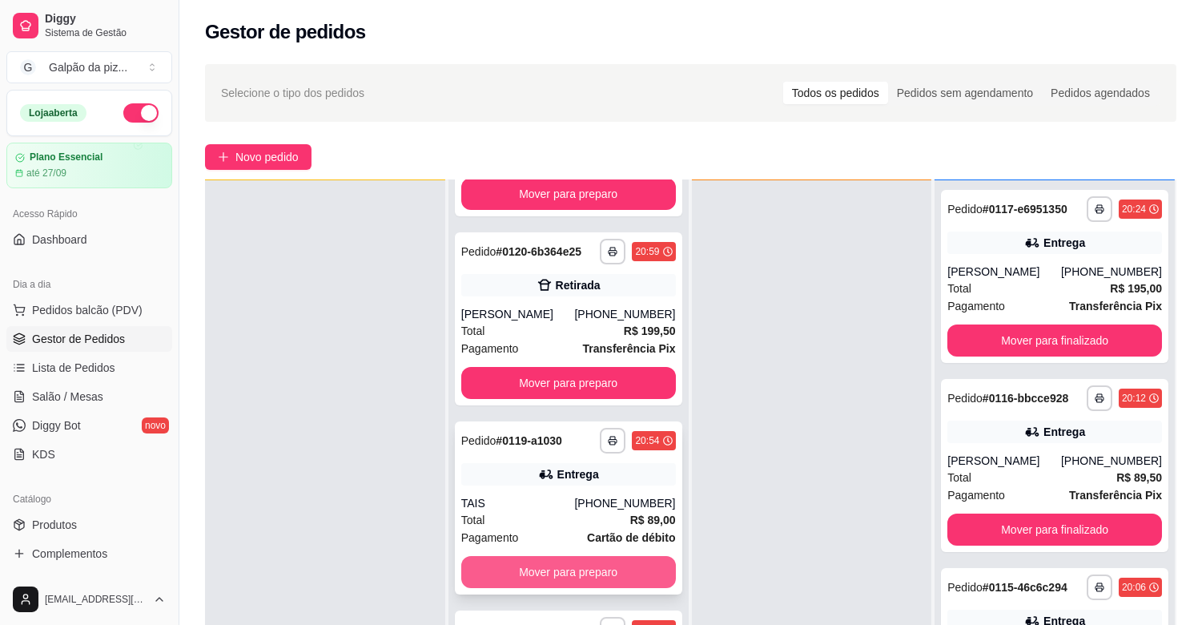
click at [578, 573] on button "Mover para preparo" at bounding box center [568, 572] width 215 height 32
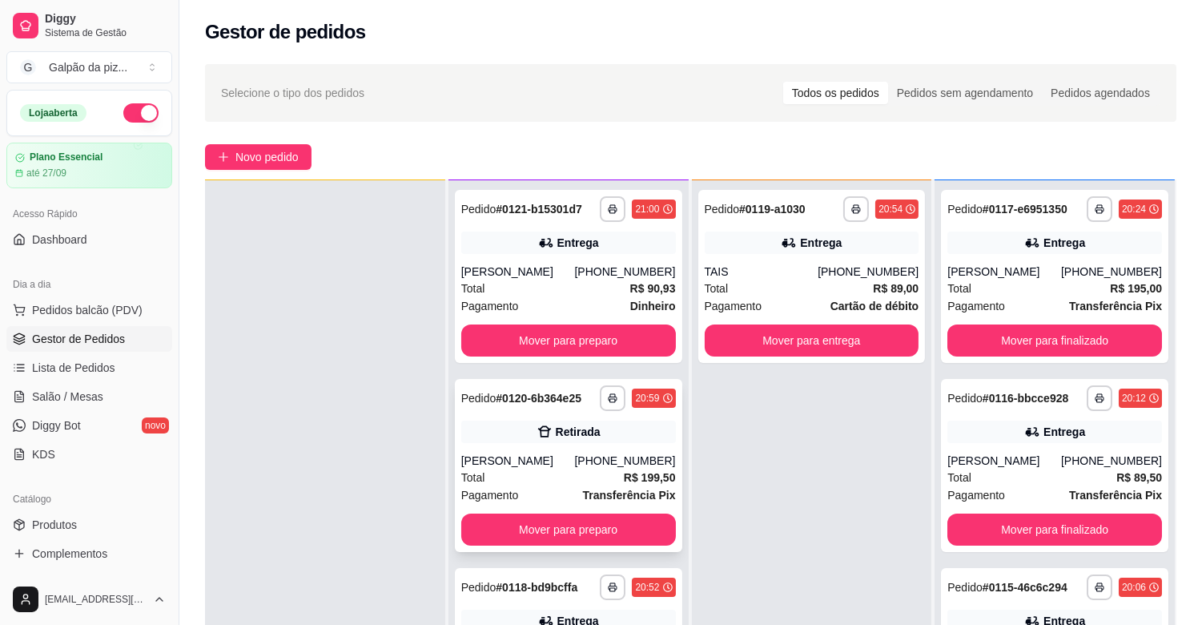
scroll to position [244, 0]
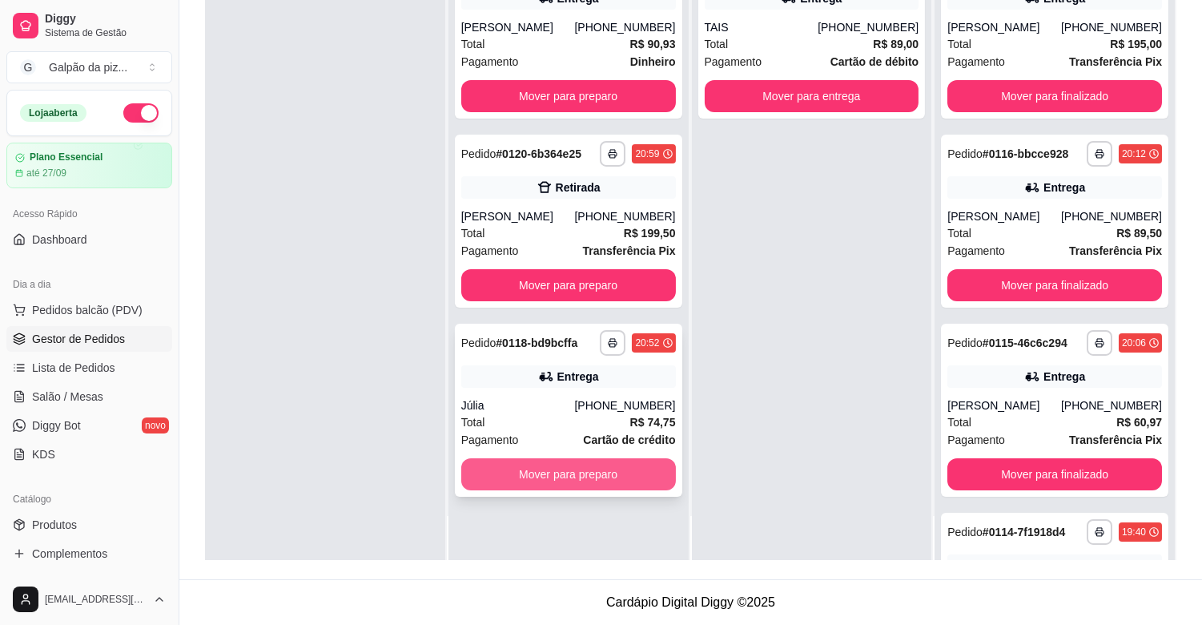
click at [533, 468] on button "Mover para preparo" at bounding box center [568, 474] width 215 height 32
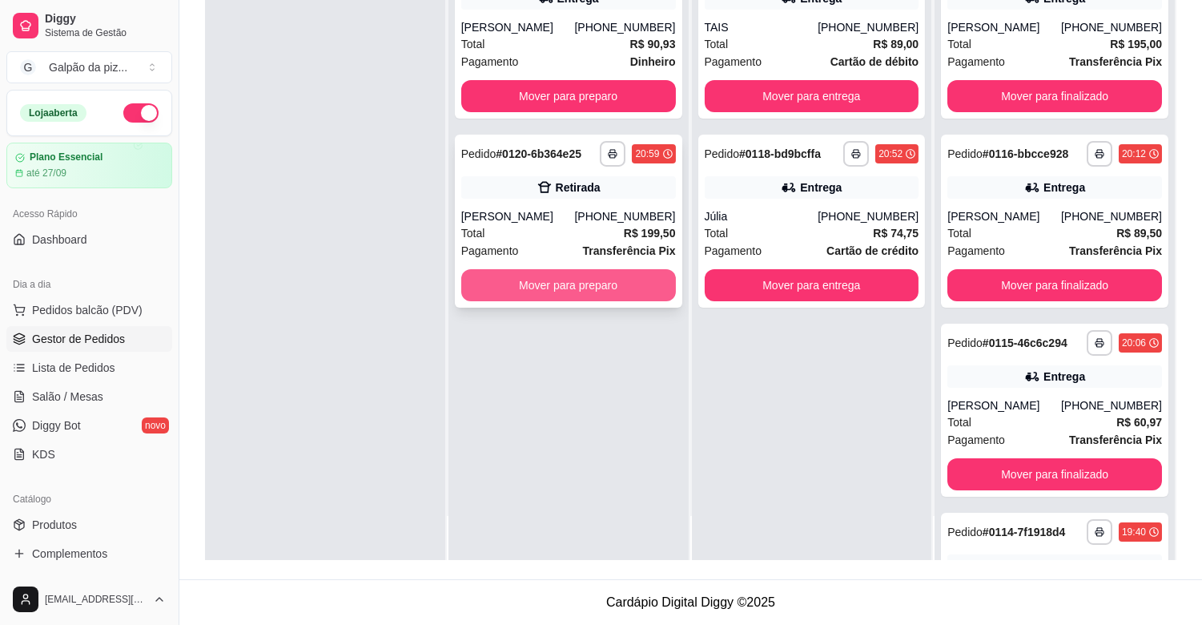
click at [561, 273] on button "Mover para preparo" at bounding box center [568, 285] width 215 height 32
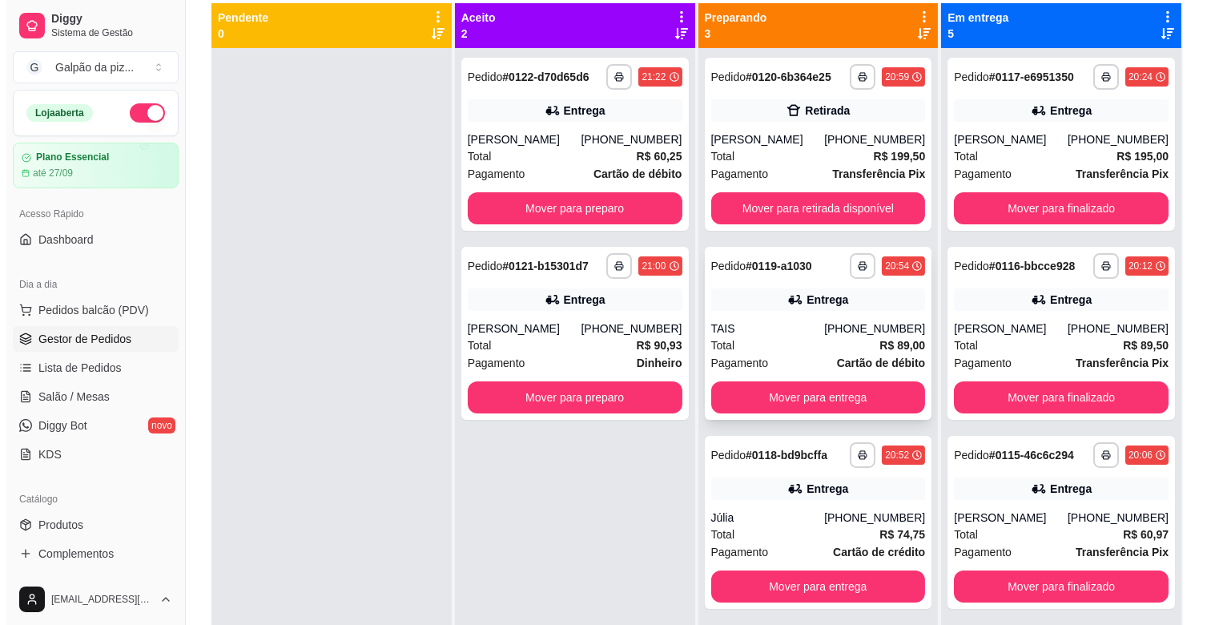
scroll to position [155, 0]
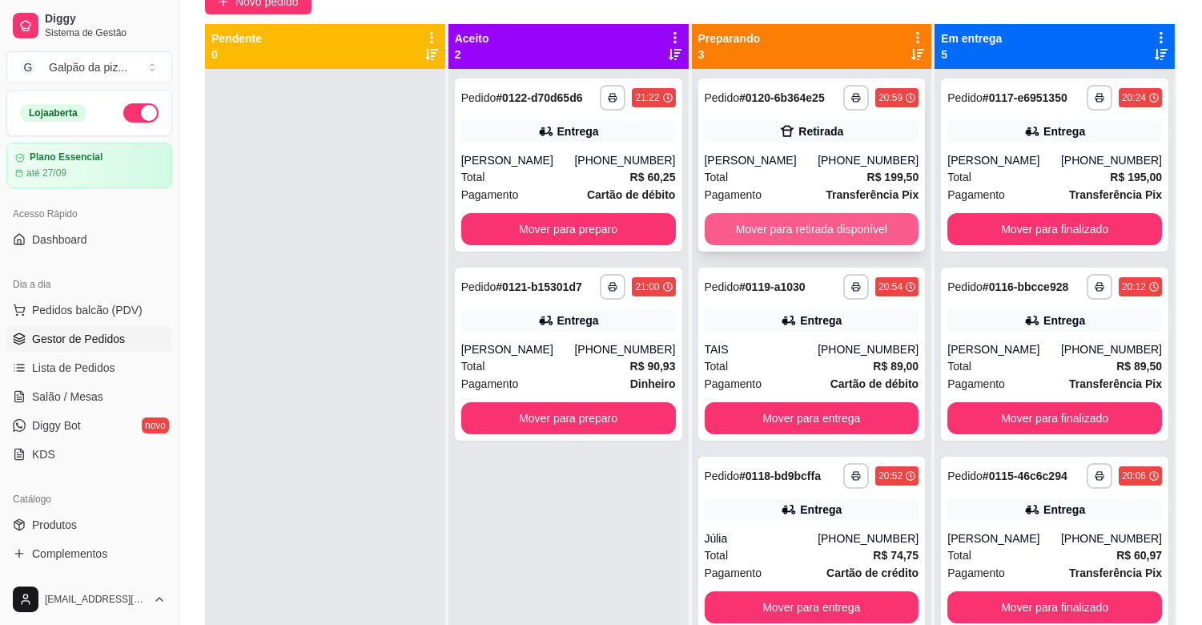
click at [783, 220] on button "Mover para retirada disponível" at bounding box center [812, 229] width 215 height 32
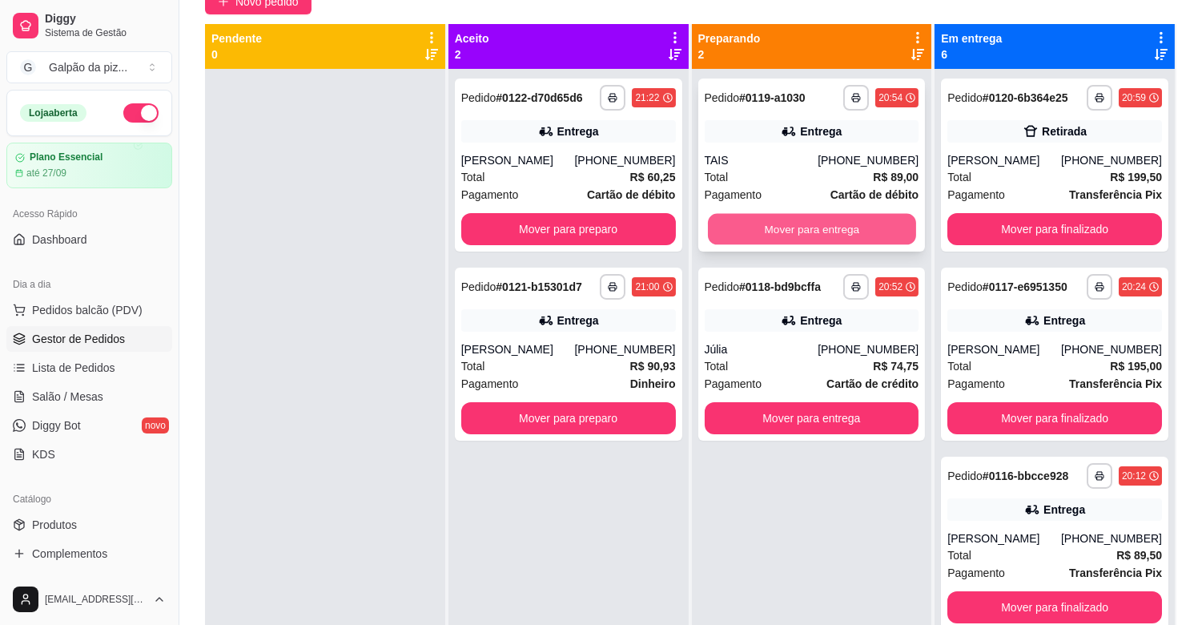
click at [771, 226] on button "Mover para entrega" at bounding box center [812, 229] width 208 height 31
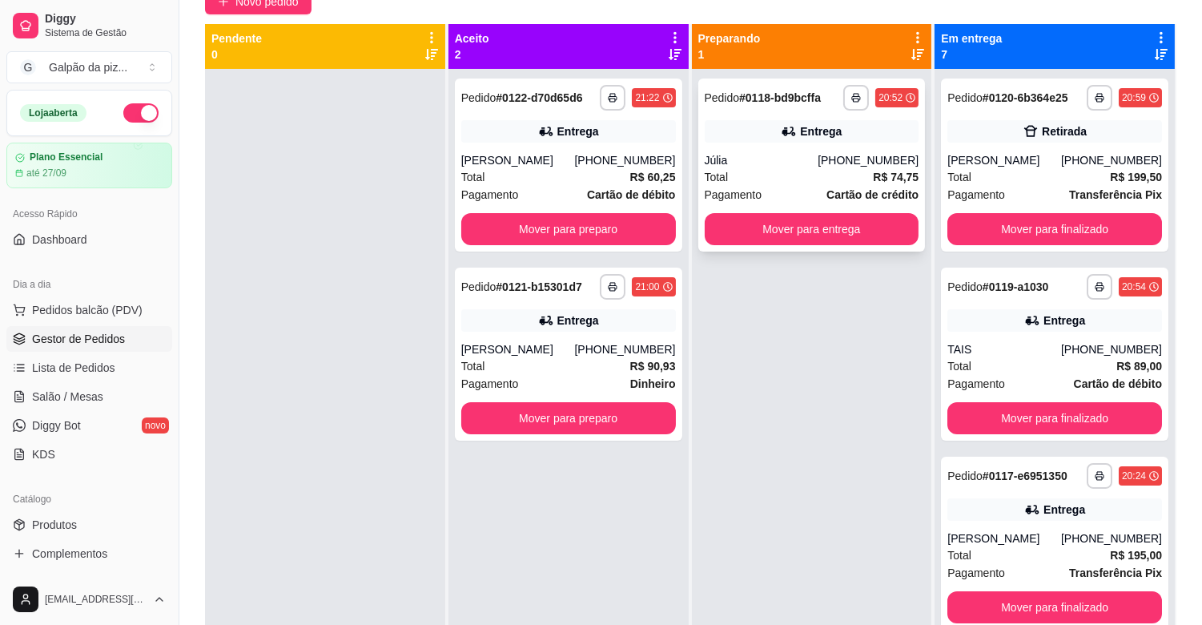
click at [786, 196] on div "Pagamento Cartão de crédito" at bounding box center [812, 195] width 215 height 18
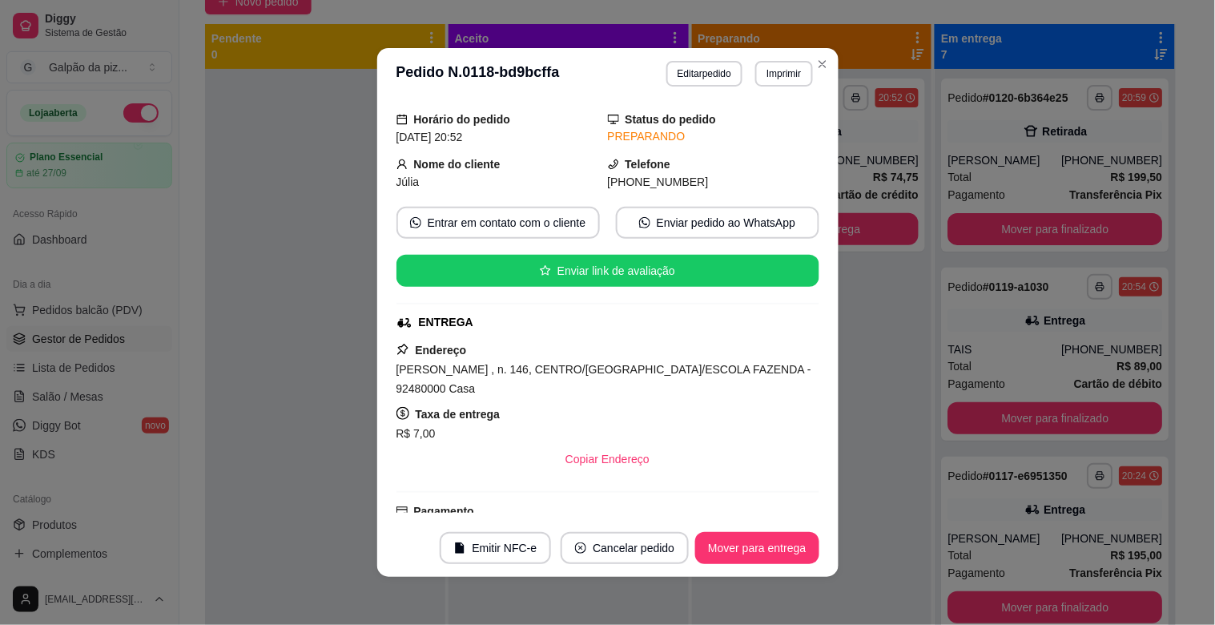
scroll to position [89, 0]
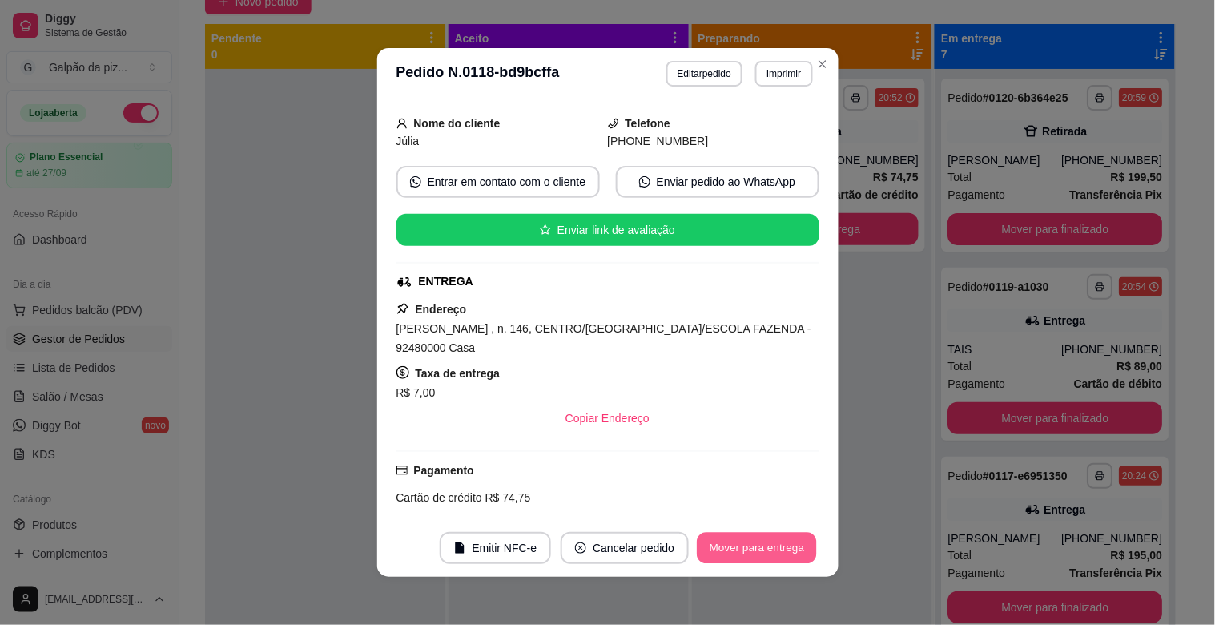
click at [775, 543] on button "Mover para entrega" at bounding box center [758, 548] width 120 height 31
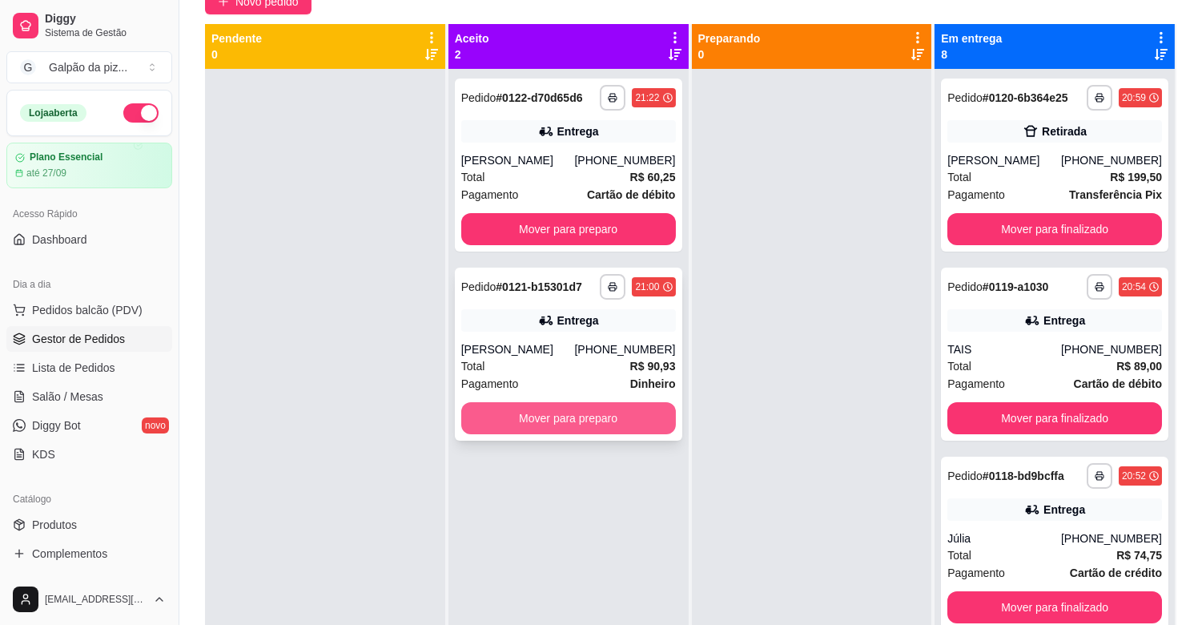
click at [491, 414] on button "Mover para preparo" at bounding box center [568, 418] width 215 height 32
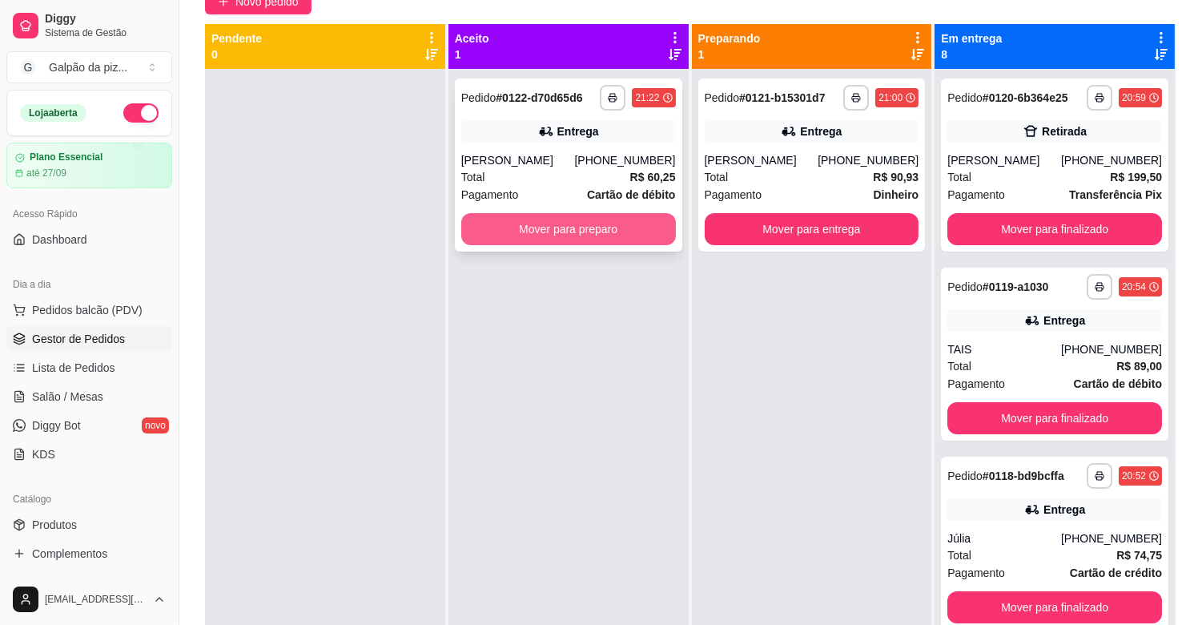
click at [514, 229] on button "Mover para preparo" at bounding box center [568, 229] width 215 height 32
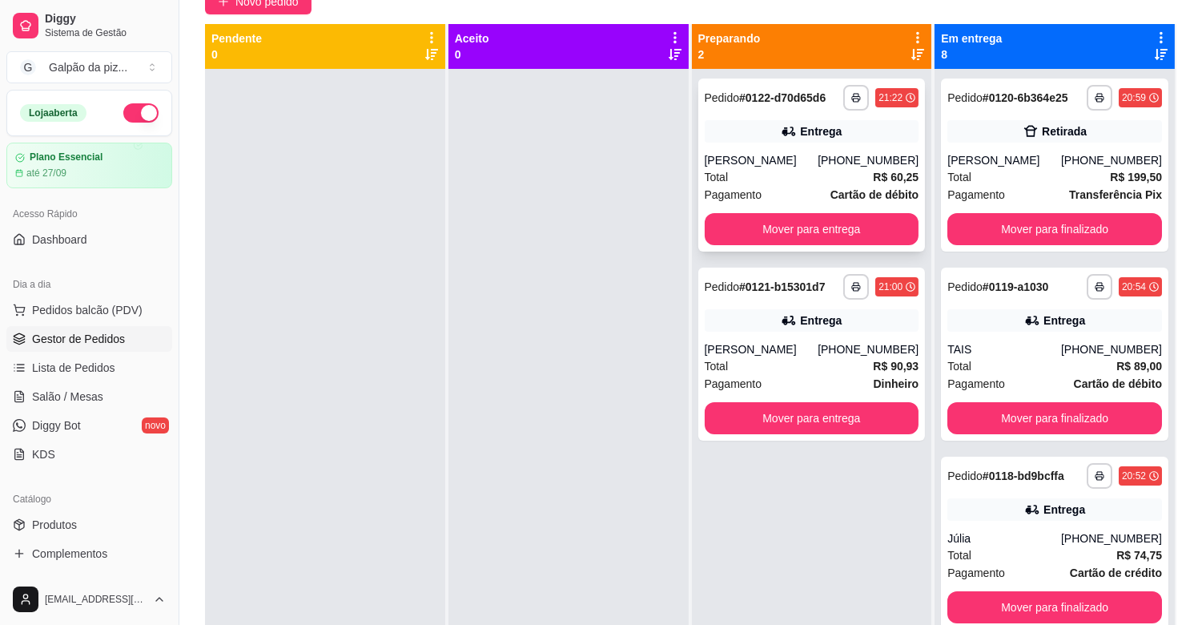
click at [782, 179] on div "Total R$ 60,25" at bounding box center [812, 177] width 215 height 18
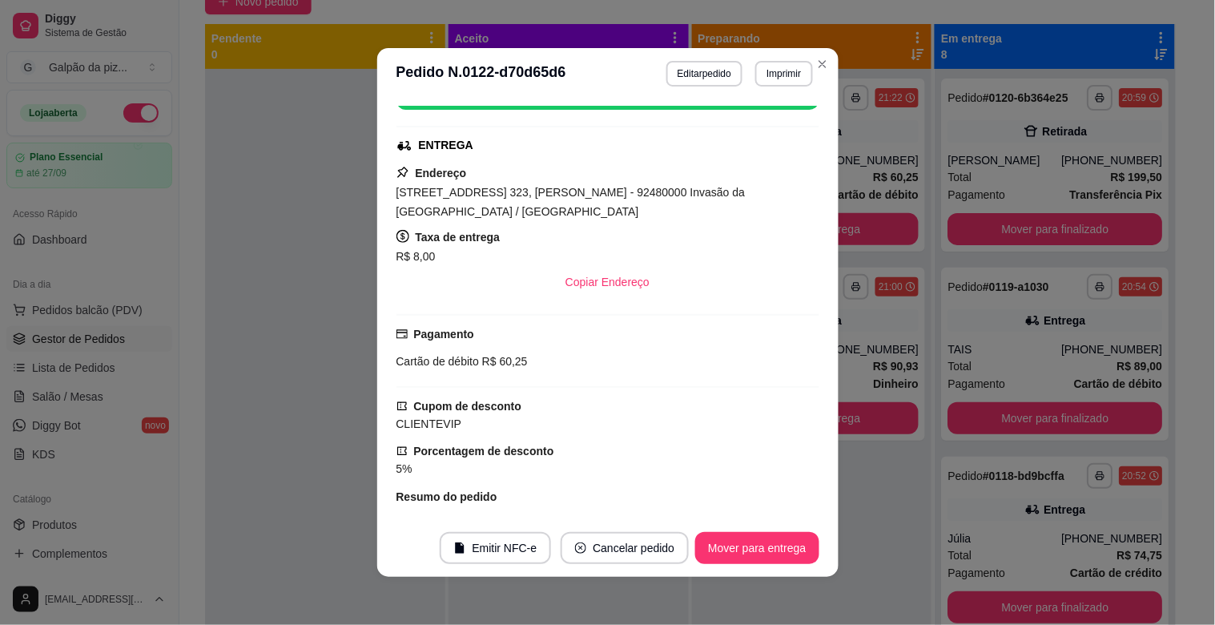
scroll to position [184, 0]
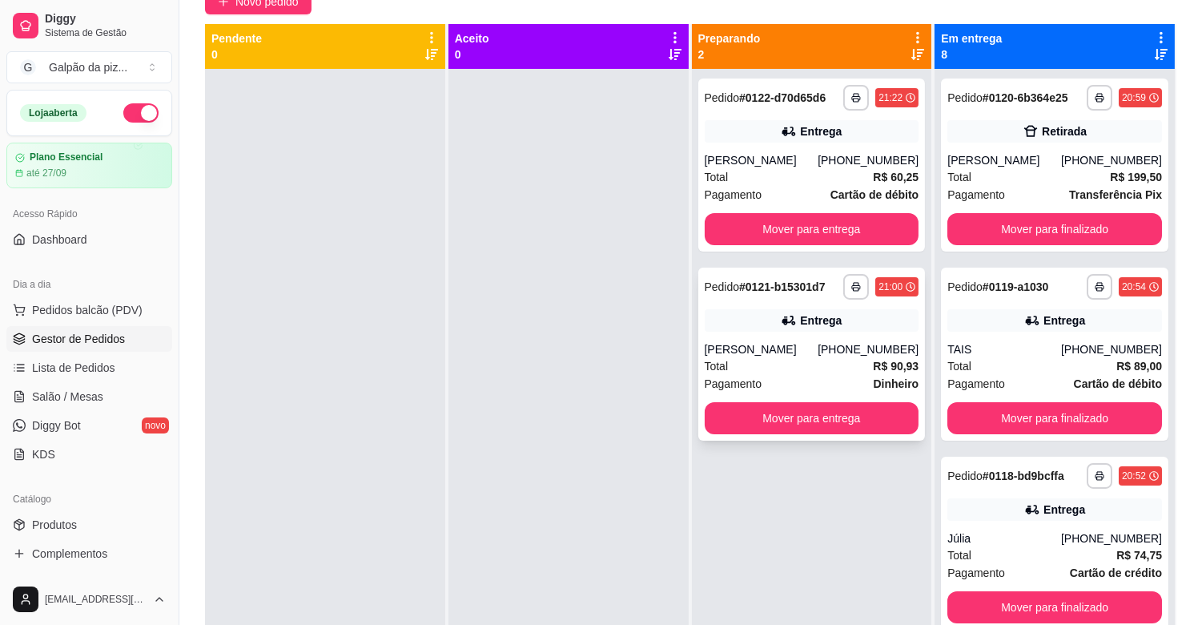
click at [787, 359] on div "Total R$ 90,93" at bounding box center [812, 366] width 215 height 18
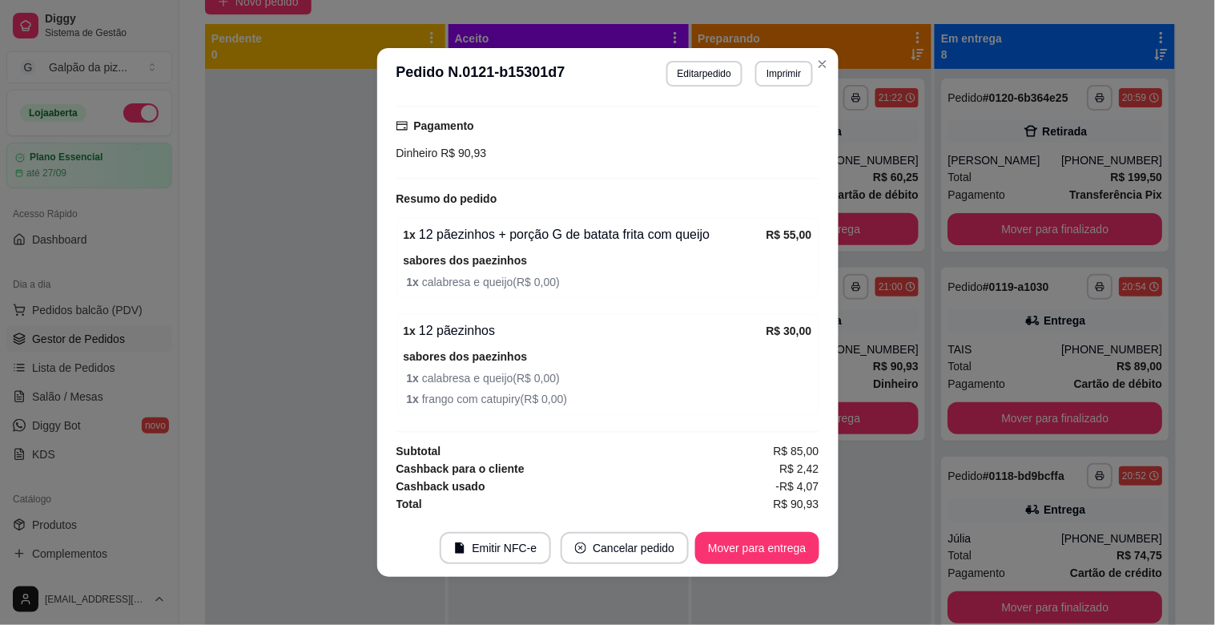
scroll to position [3, 0]
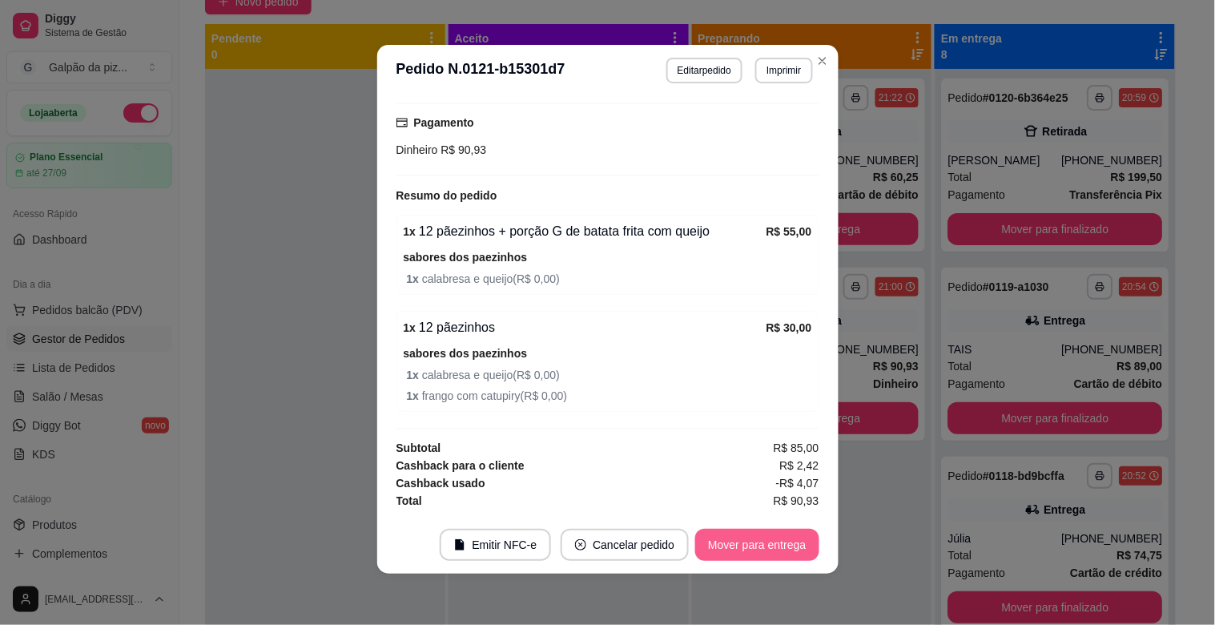
click at [778, 548] on button "Mover para entrega" at bounding box center [756, 545] width 123 height 32
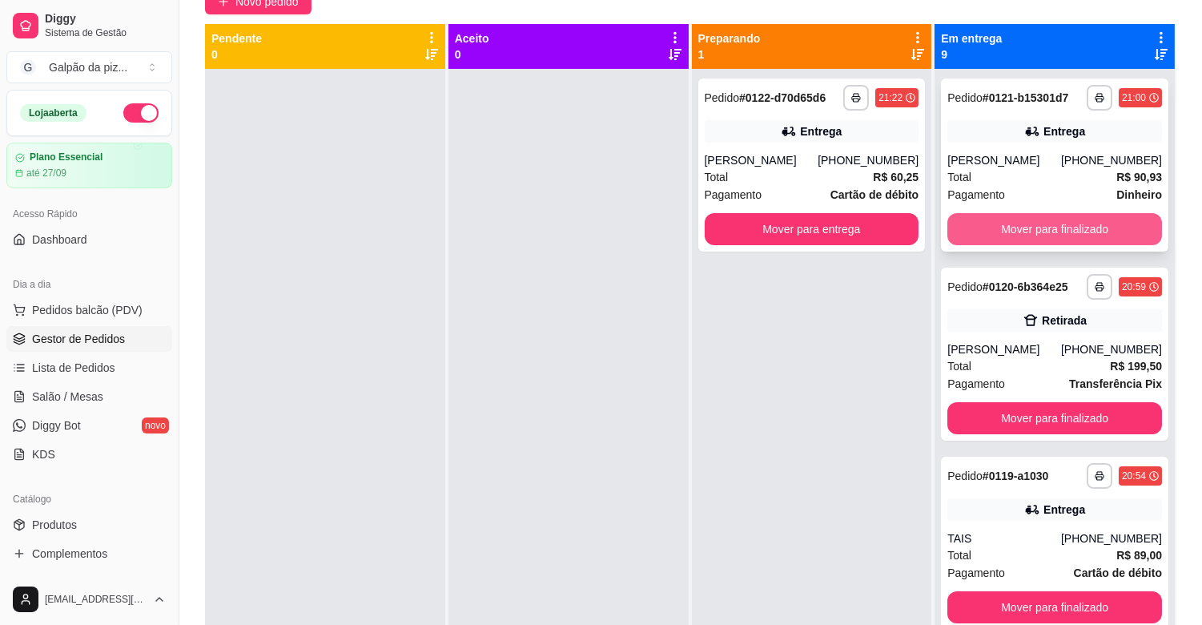
click at [1019, 213] on div "Mover para finalizado" at bounding box center [1054, 229] width 215 height 32
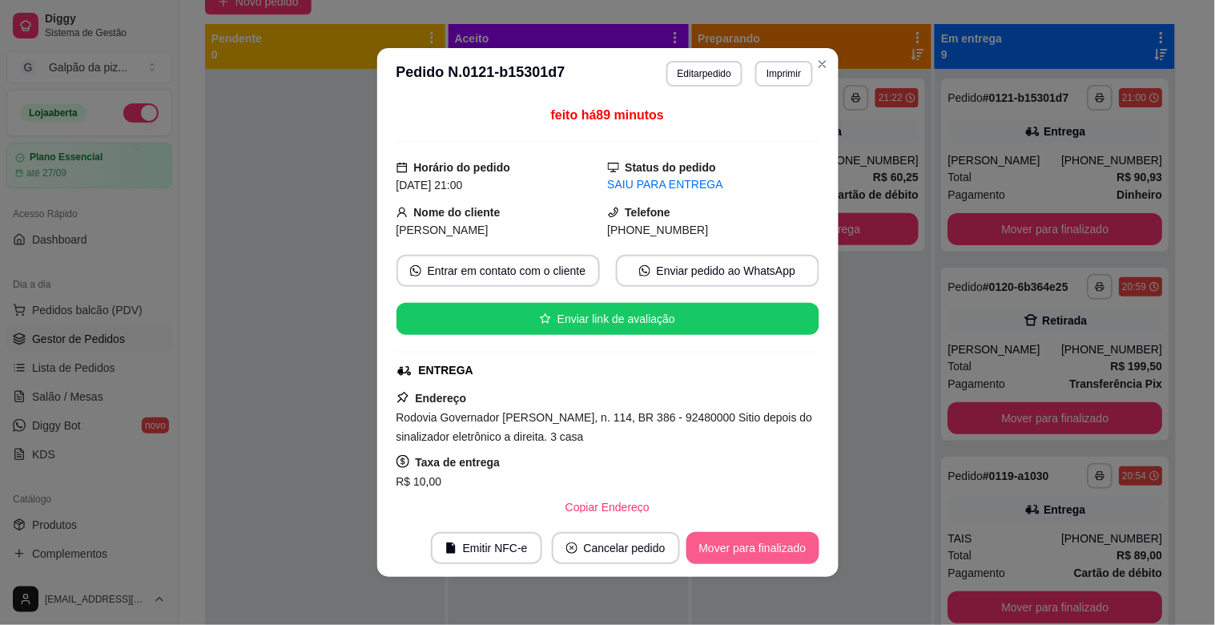
click at [780, 548] on button "Mover para finalizado" at bounding box center [752, 548] width 133 height 32
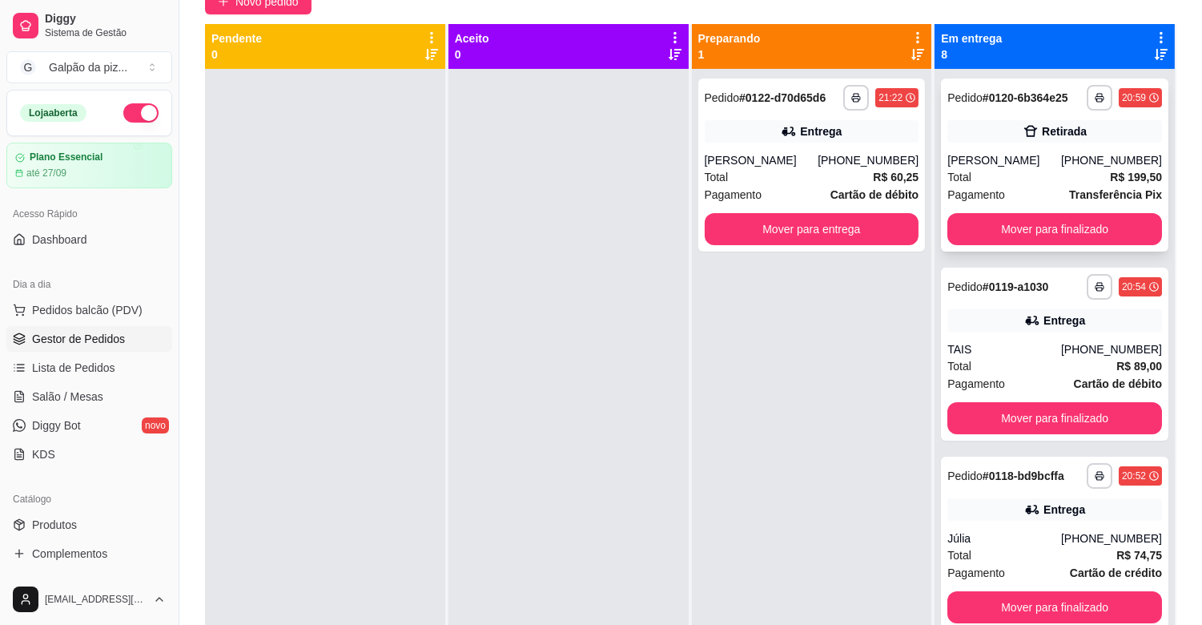
click at [981, 177] on div "Total R$ 199,50" at bounding box center [1054, 177] width 215 height 18
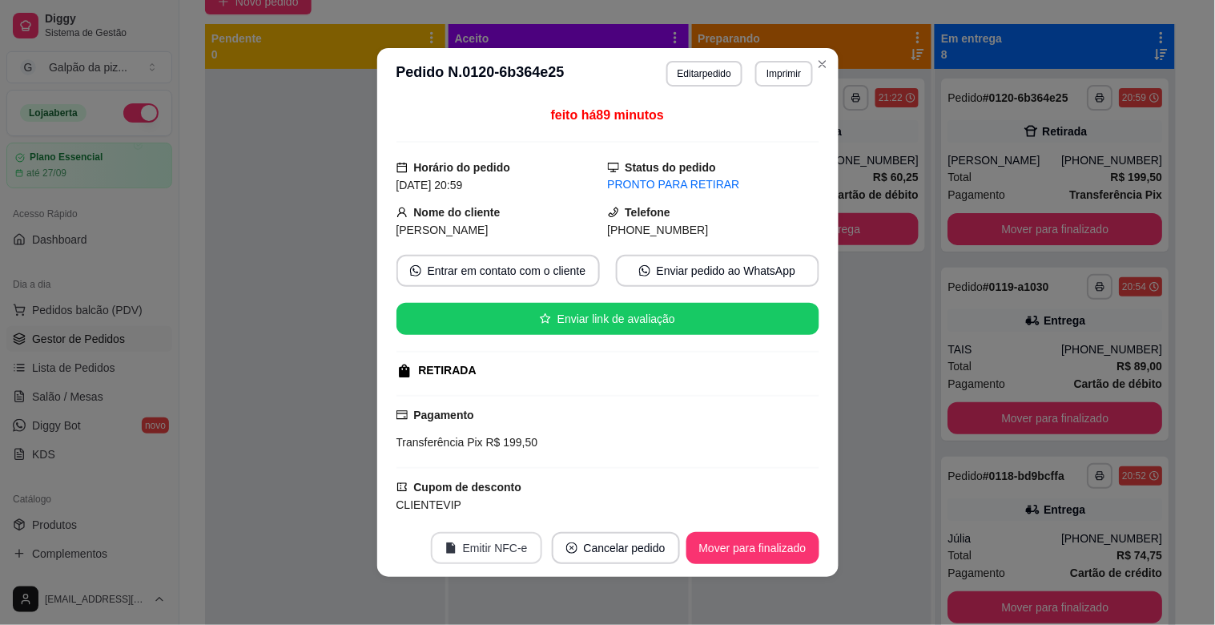
click at [465, 545] on button "Emitir NFC-e" at bounding box center [486, 548] width 111 height 32
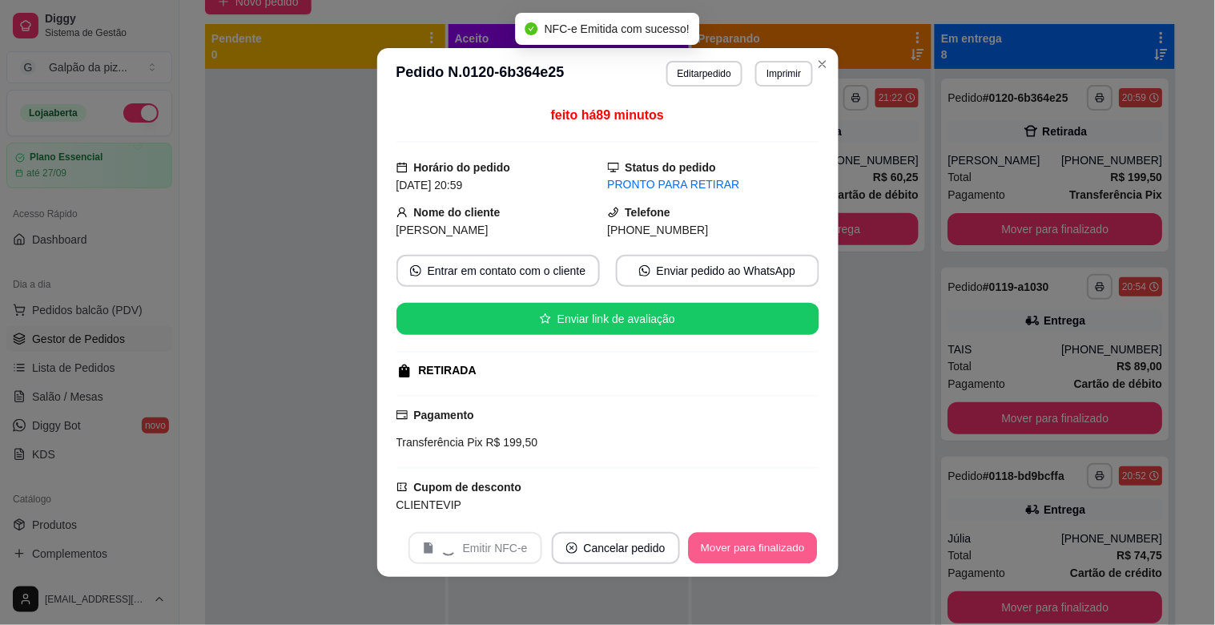
click at [750, 534] on button "Mover para finalizado" at bounding box center [752, 548] width 129 height 31
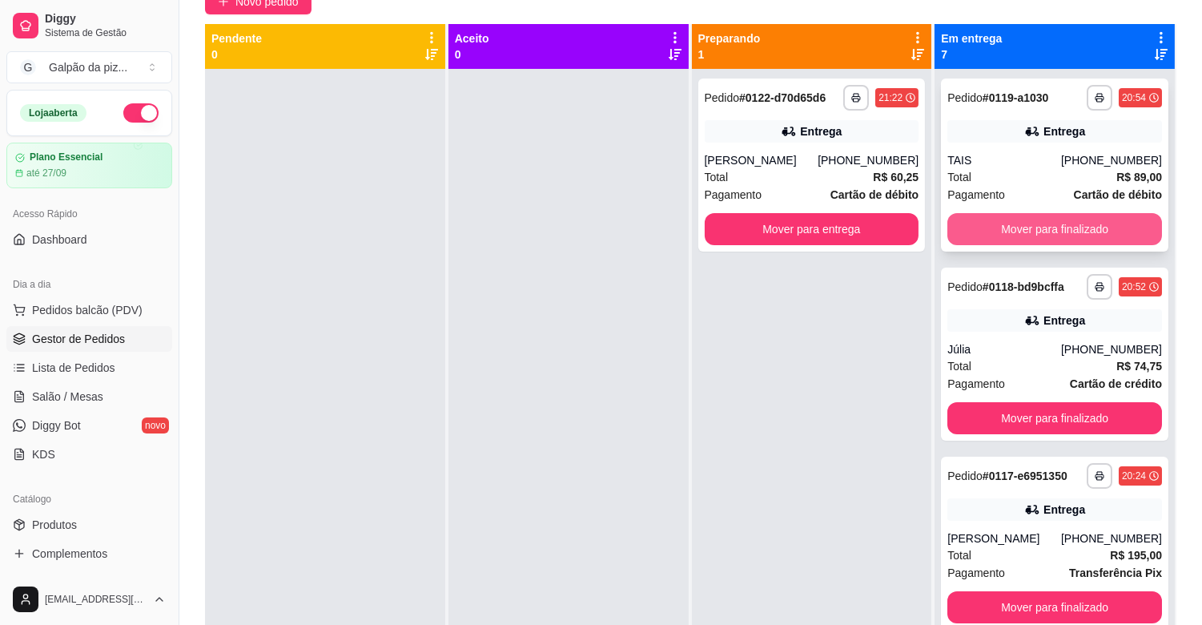
click at [1003, 219] on button "Mover para finalizado" at bounding box center [1054, 229] width 215 height 32
click at [999, 179] on div "Total R$ 89,00" at bounding box center [1054, 177] width 215 height 18
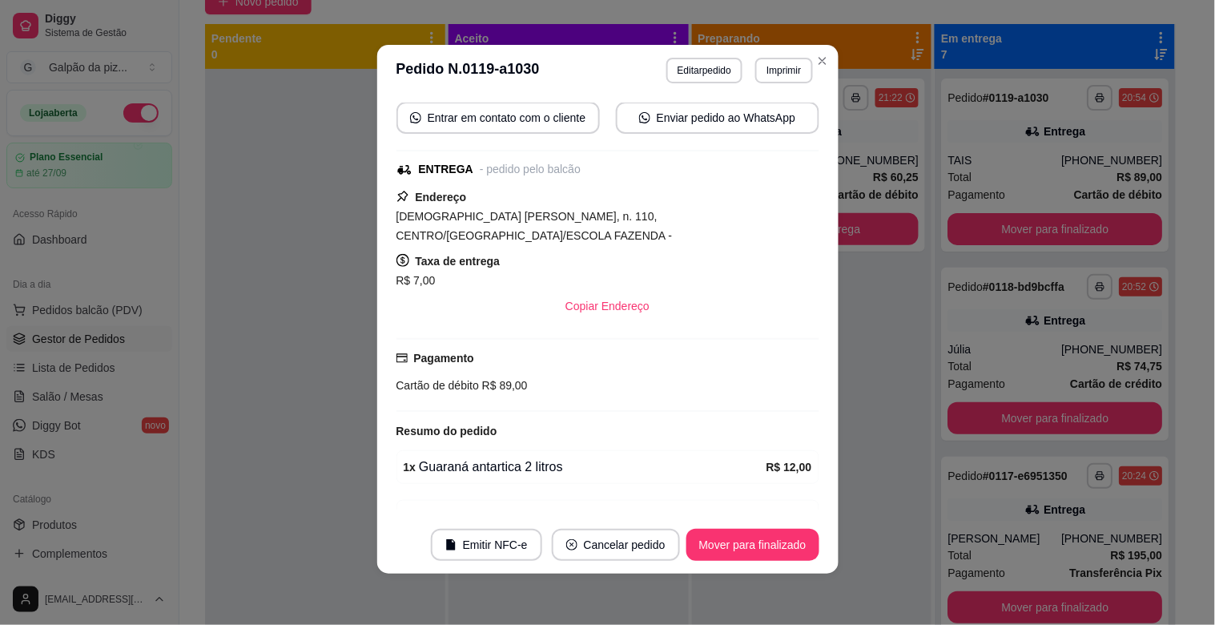
scroll to position [0, 0]
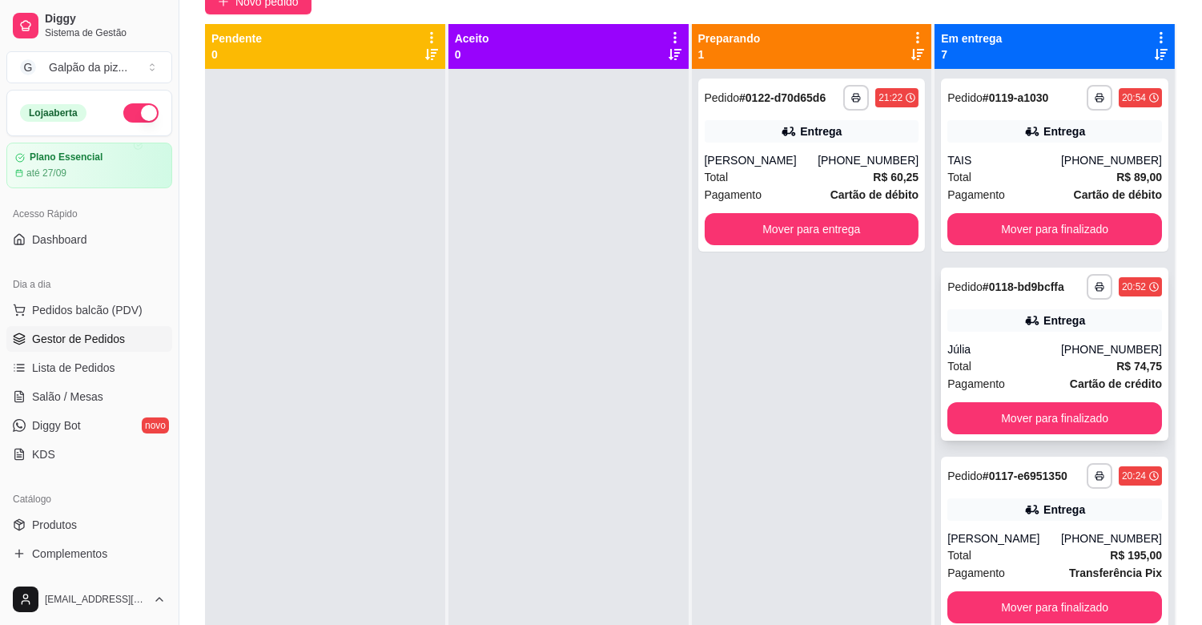
click at [1039, 306] on div "**********" at bounding box center [1054, 353] width 227 height 173
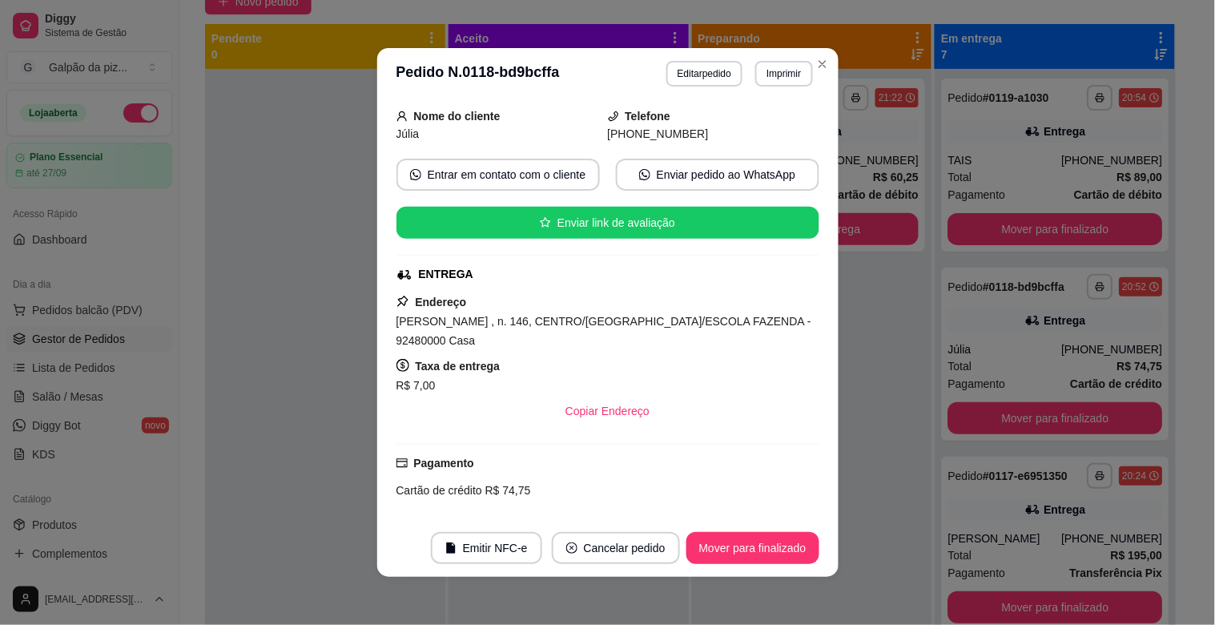
scroll to position [95, 0]
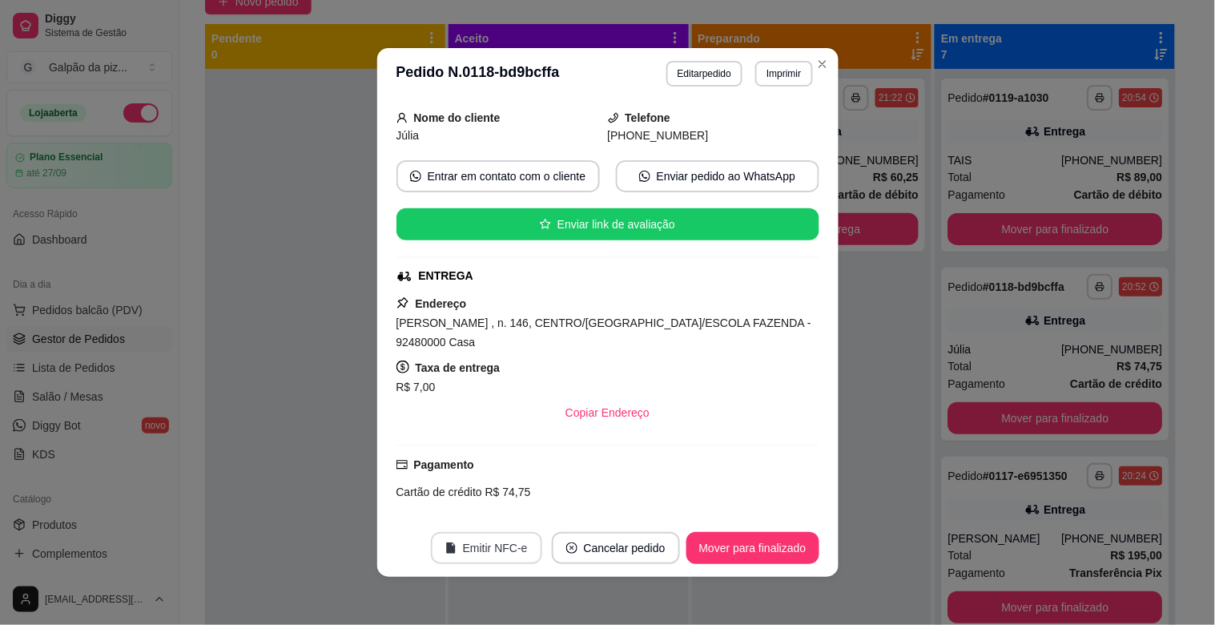
click at [477, 549] on button "Emitir NFC-e" at bounding box center [486, 548] width 111 height 32
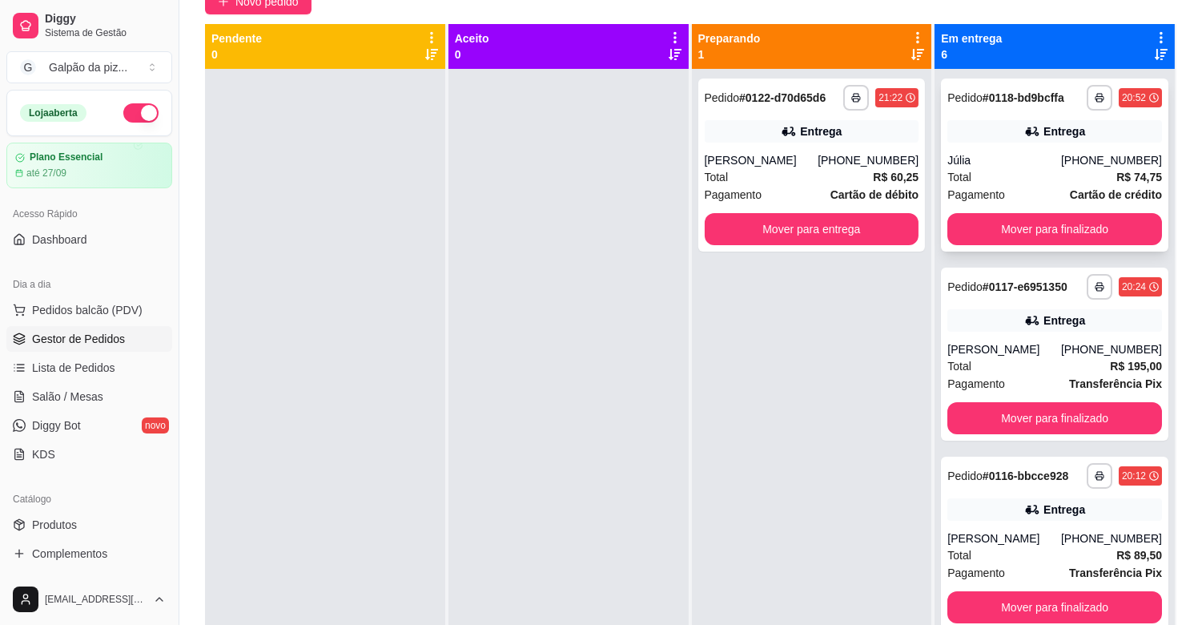
click at [1018, 173] on div "Total R$ 74,75" at bounding box center [1054, 177] width 215 height 18
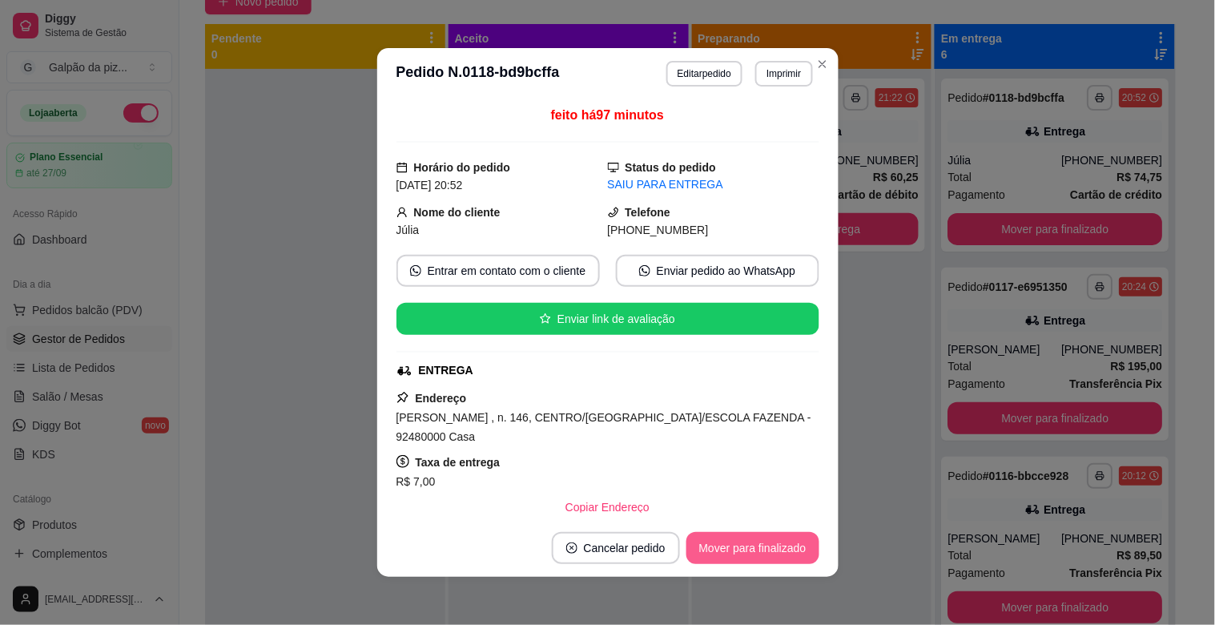
click at [739, 542] on button "Mover para finalizado" at bounding box center [752, 548] width 133 height 32
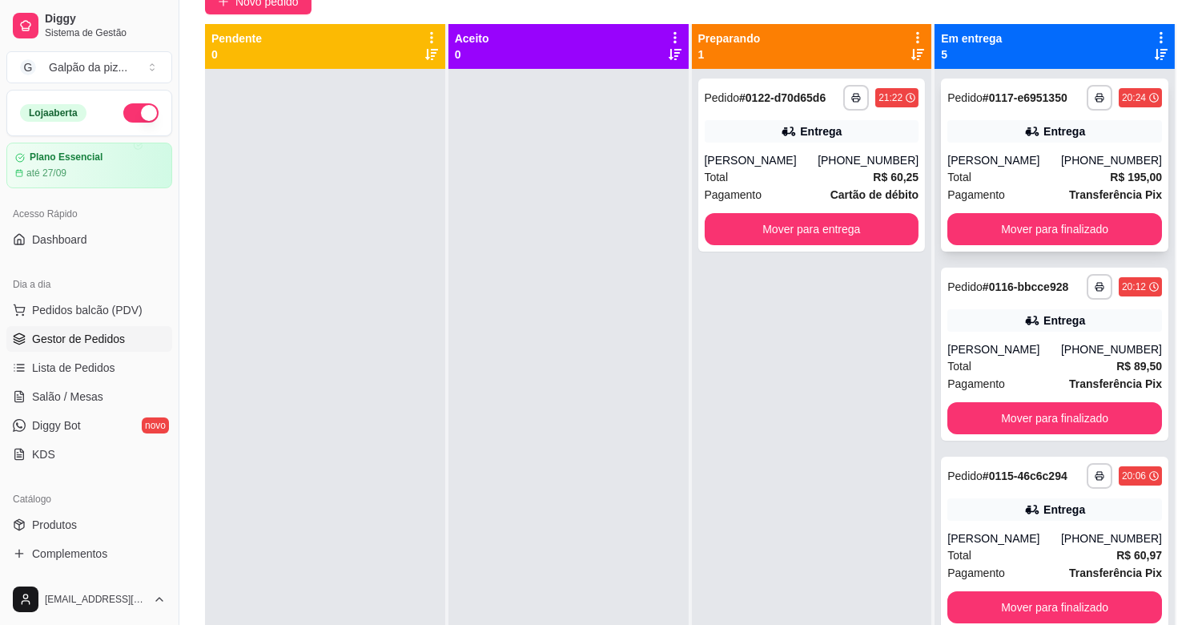
click at [991, 171] on div "Total R$ 195,00" at bounding box center [1054, 177] width 215 height 18
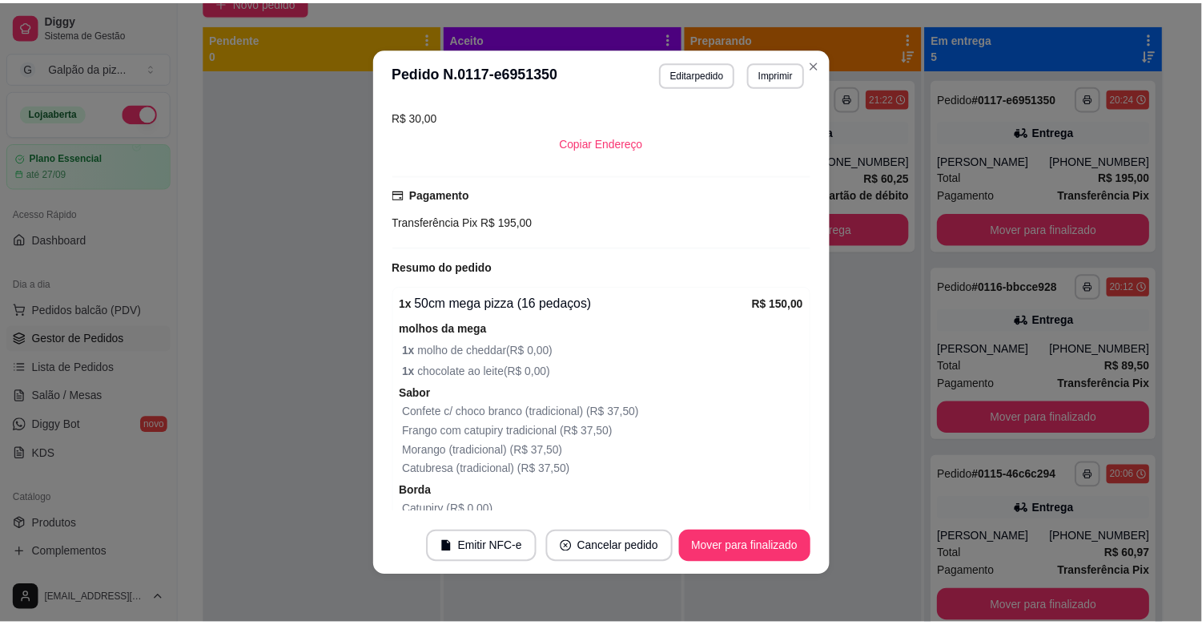
scroll to position [444, 0]
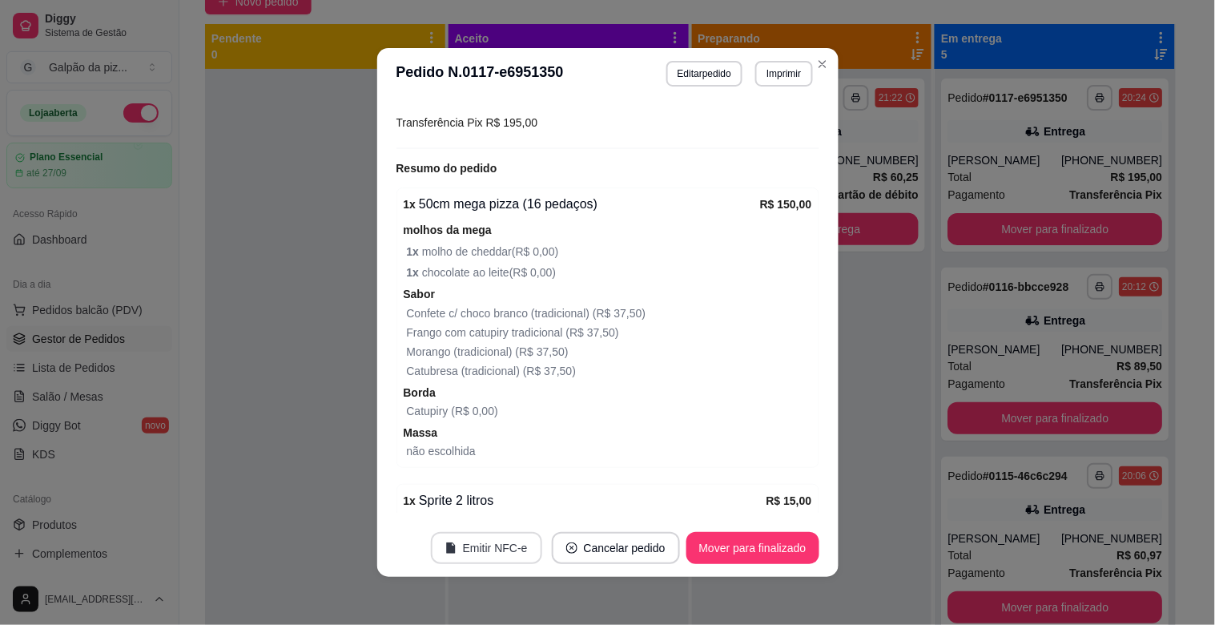
click at [467, 555] on button "Emitir NFC-e" at bounding box center [486, 548] width 111 height 32
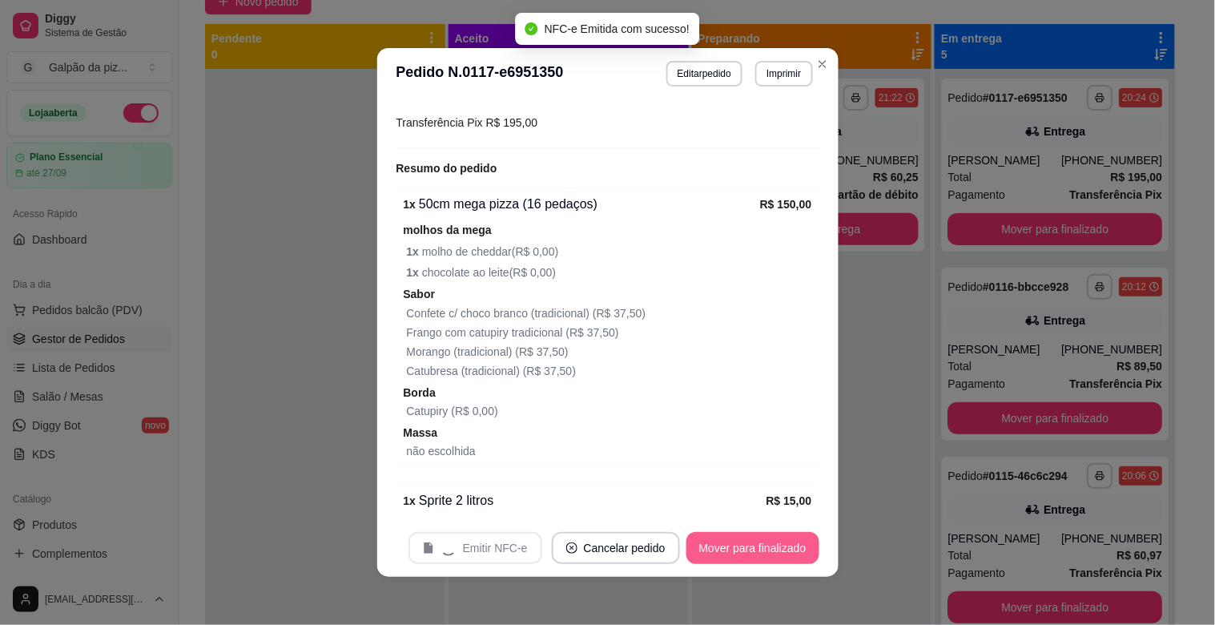
click at [714, 548] on button "Mover para finalizado" at bounding box center [752, 548] width 133 height 32
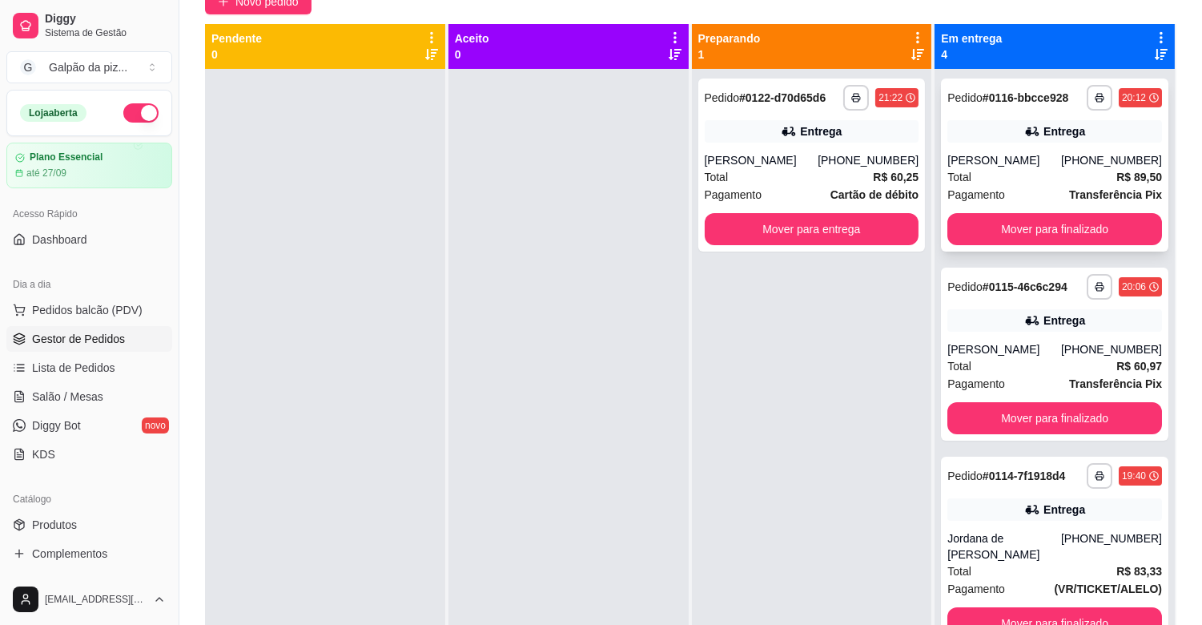
click at [1038, 186] on div "Pagamento Transferência Pix" at bounding box center [1054, 195] width 215 height 18
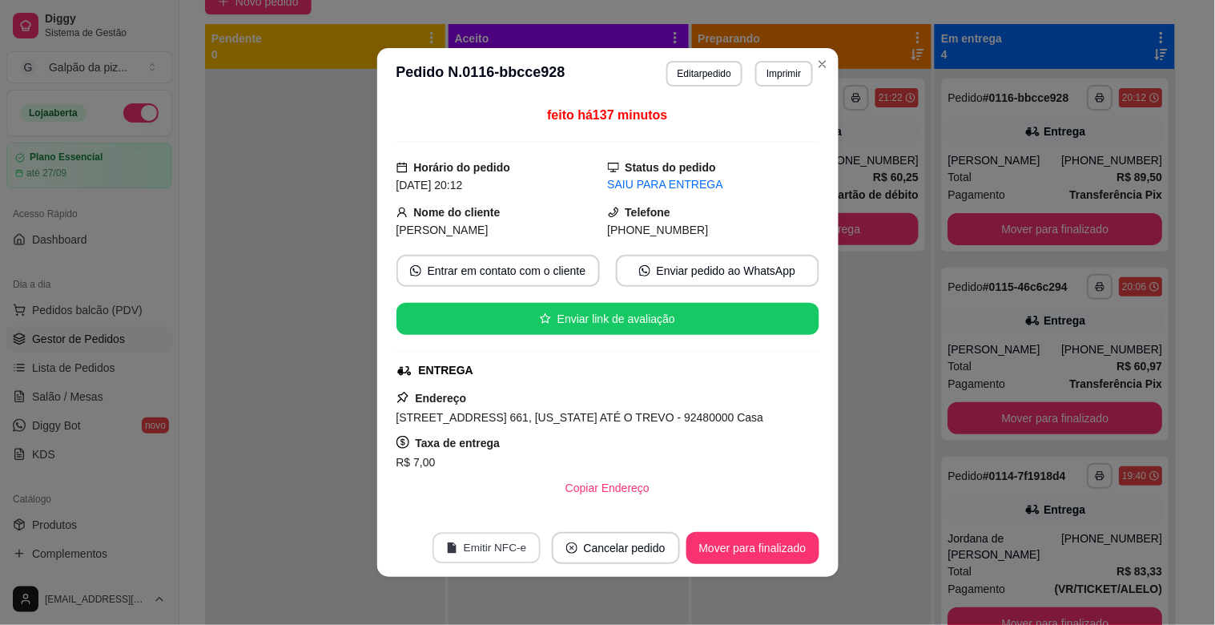
click at [499, 540] on button "Emitir NFC-e" at bounding box center [486, 548] width 108 height 31
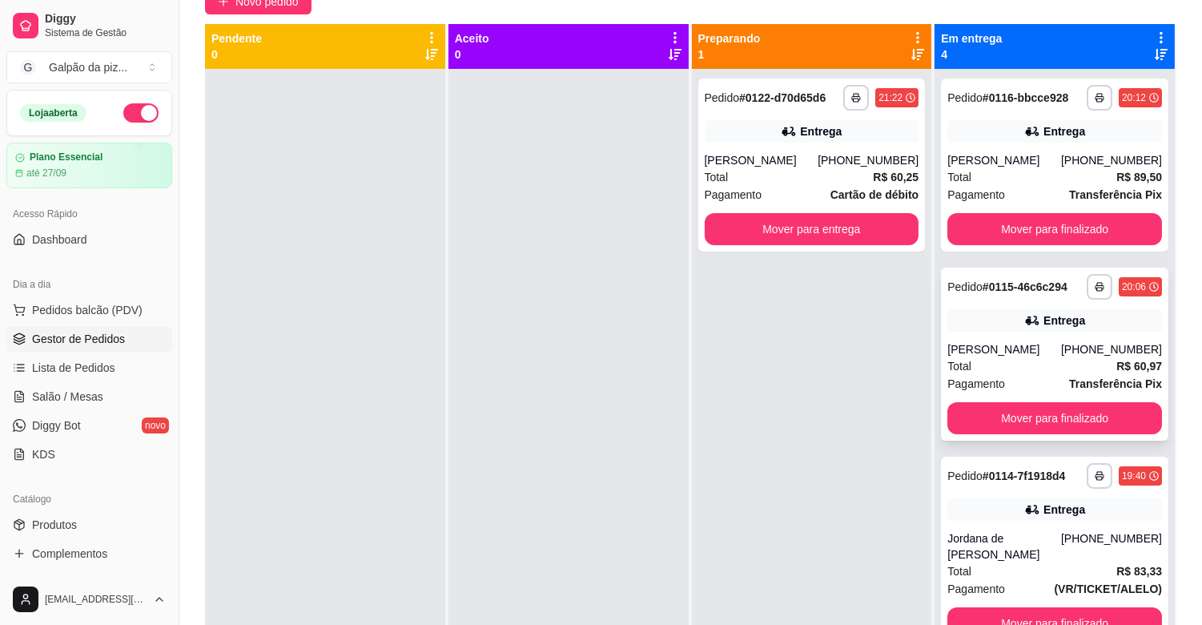
click at [1005, 357] on div "Total R$ 60,97" at bounding box center [1054, 366] width 215 height 18
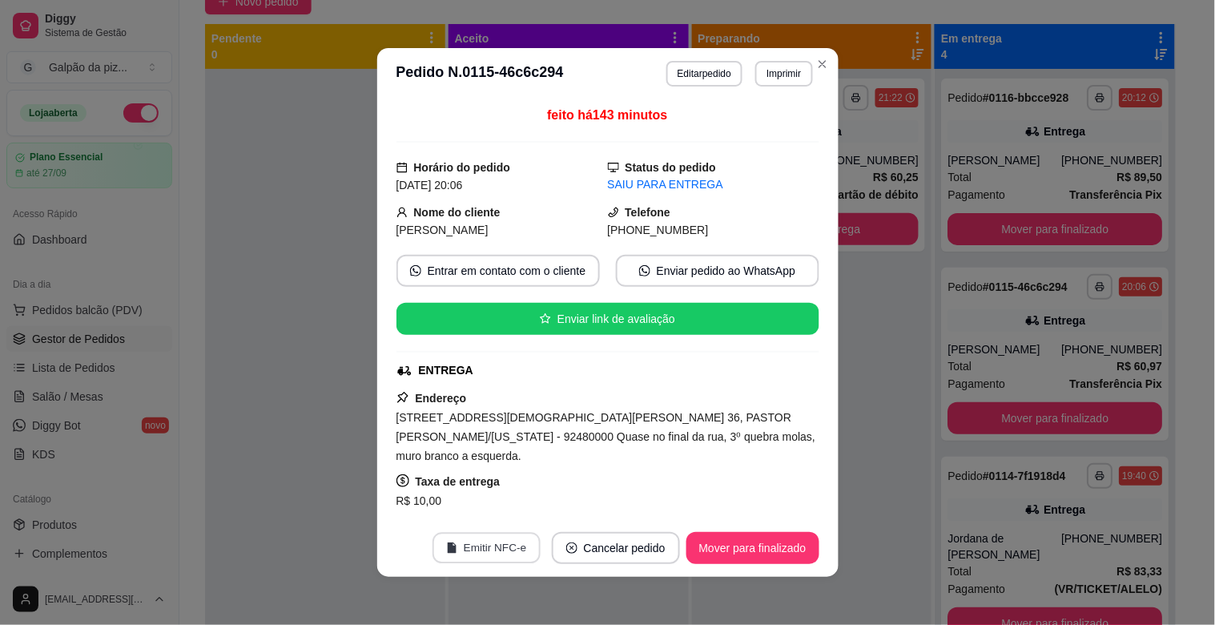
click at [514, 546] on button "Emitir NFC-e" at bounding box center [486, 548] width 108 height 31
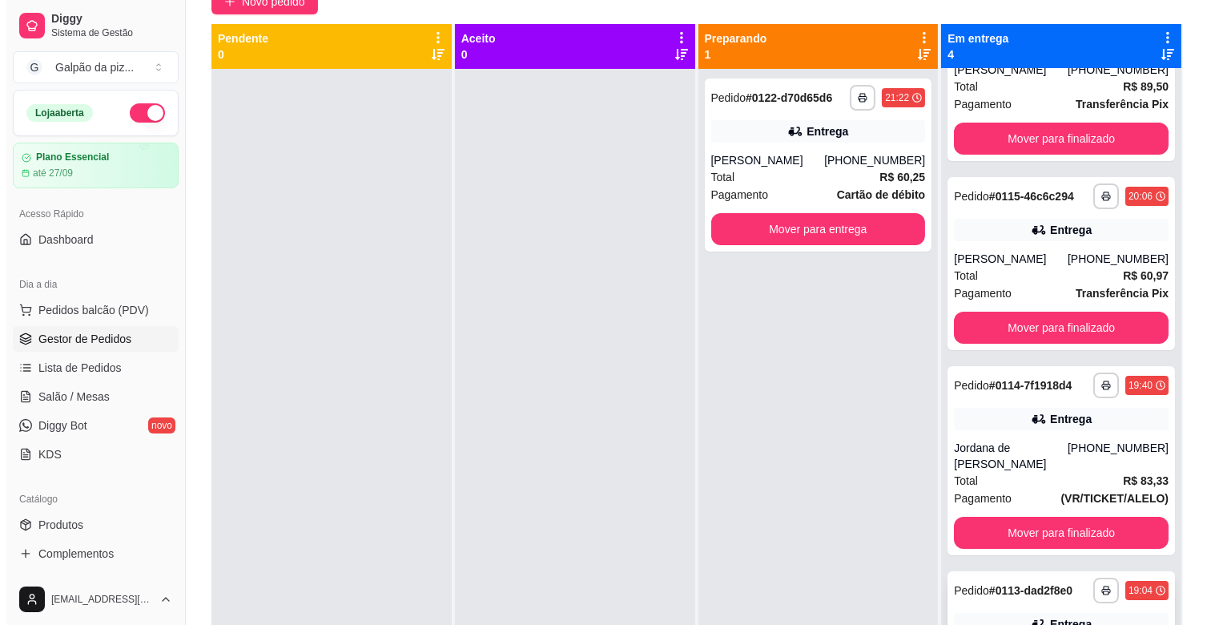
scroll to position [163, 0]
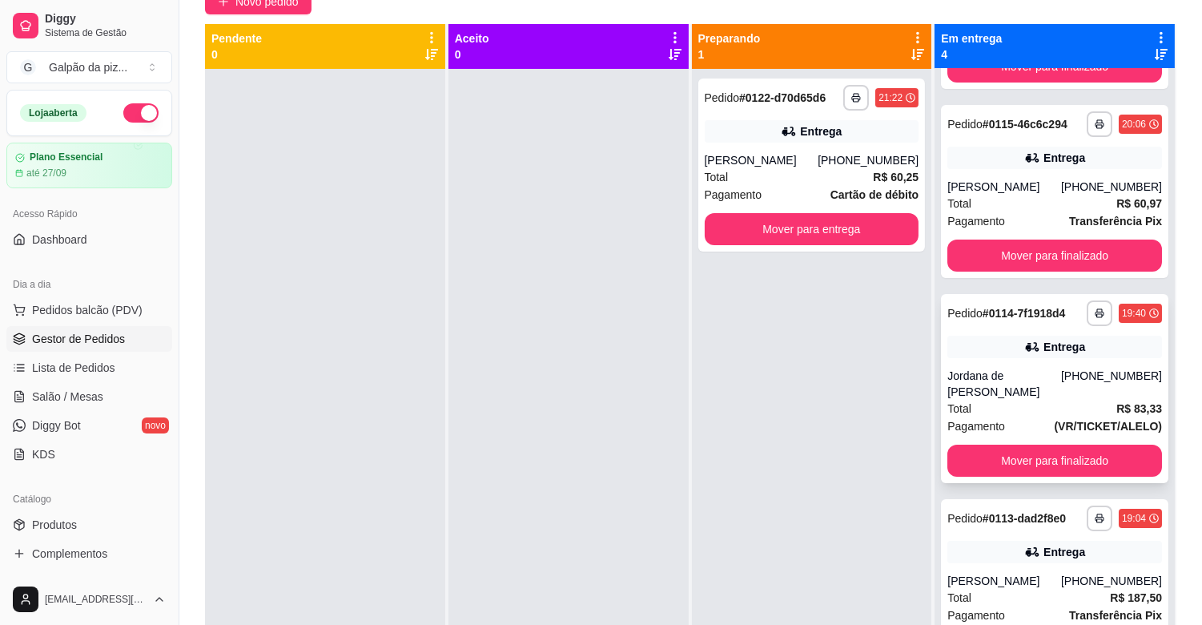
click at [1030, 393] on div "Jordana de [PERSON_NAME]" at bounding box center [1004, 384] width 114 height 32
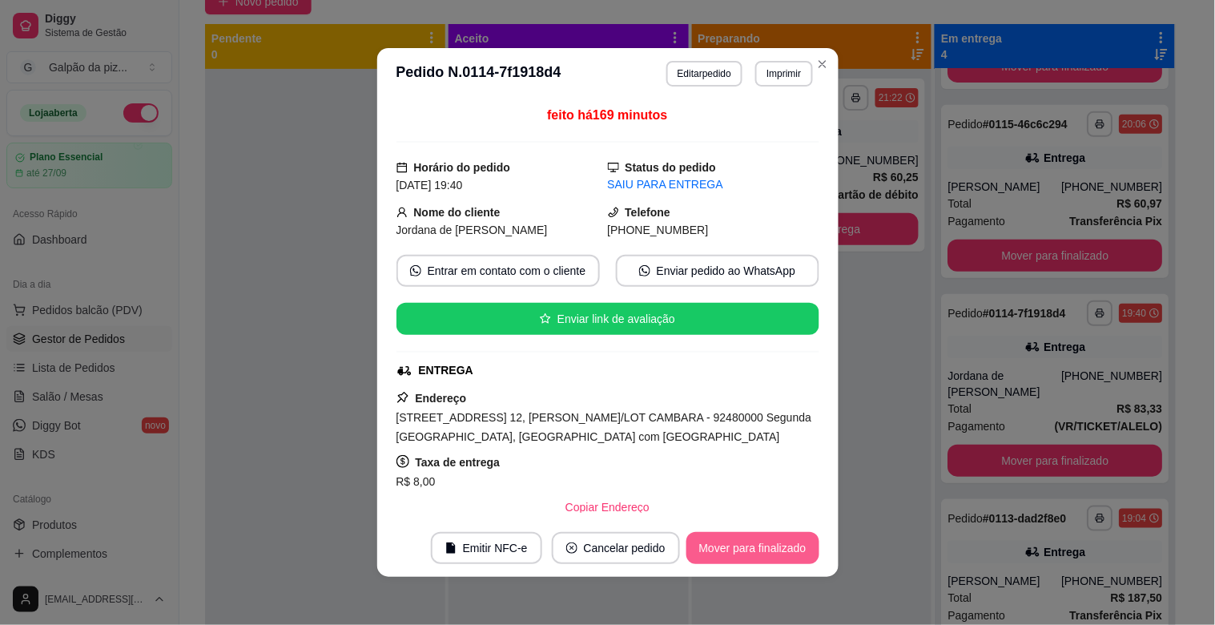
click at [750, 555] on button "Mover para finalizado" at bounding box center [752, 548] width 133 height 32
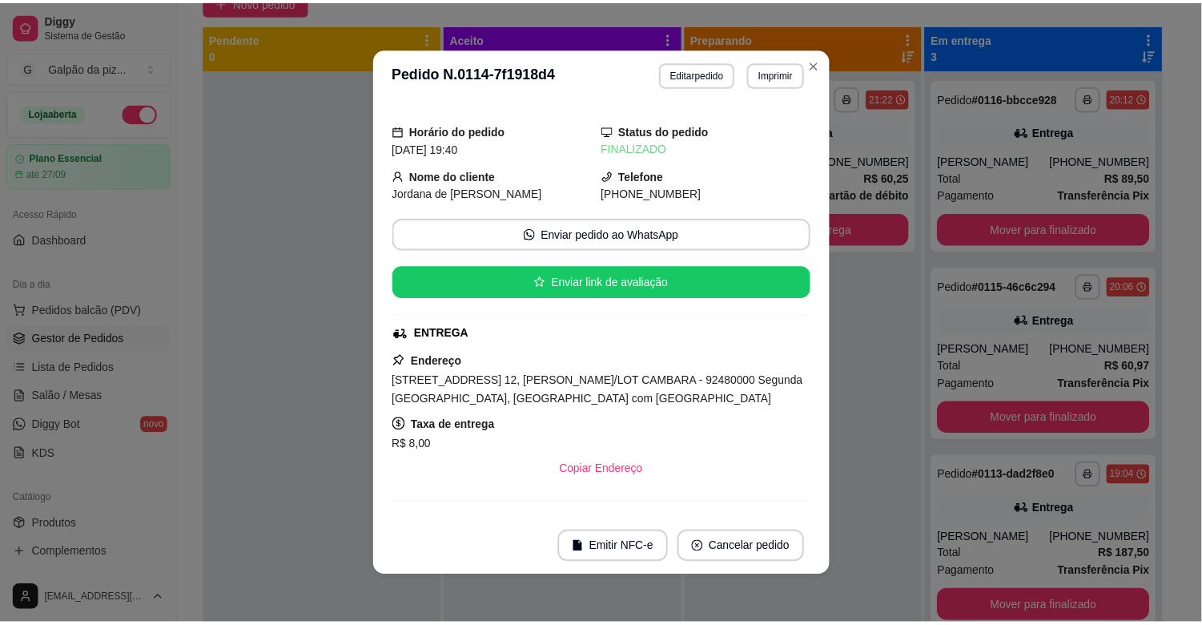
scroll to position [0, 0]
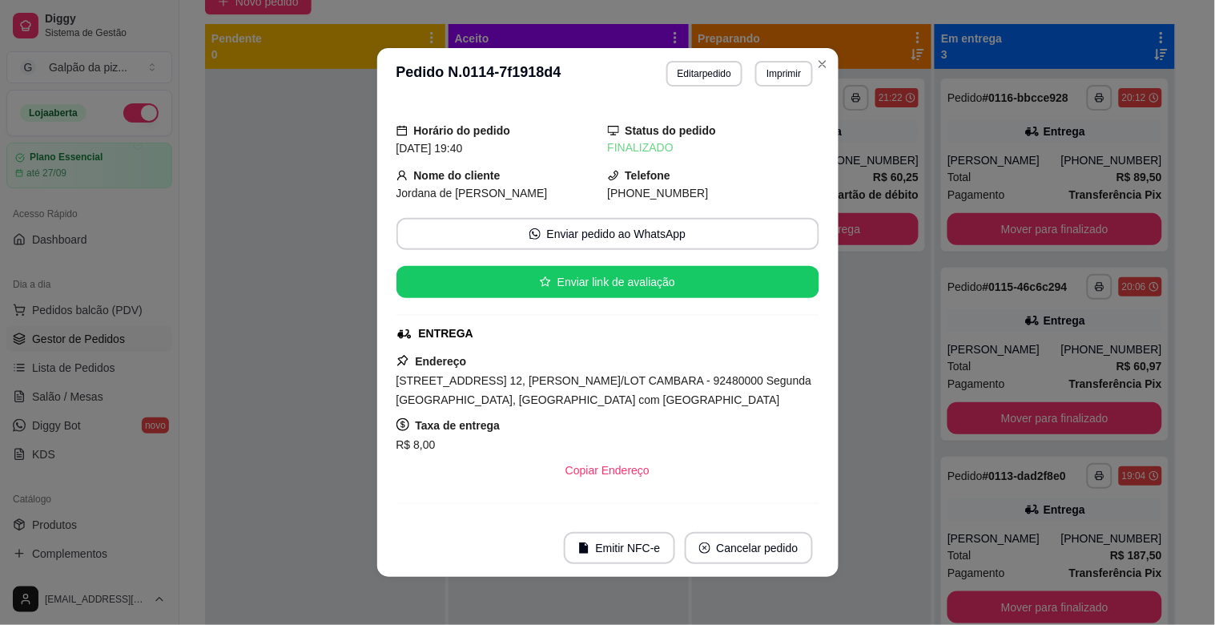
click at [826, 74] on header "**********" at bounding box center [607, 73] width 461 height 51
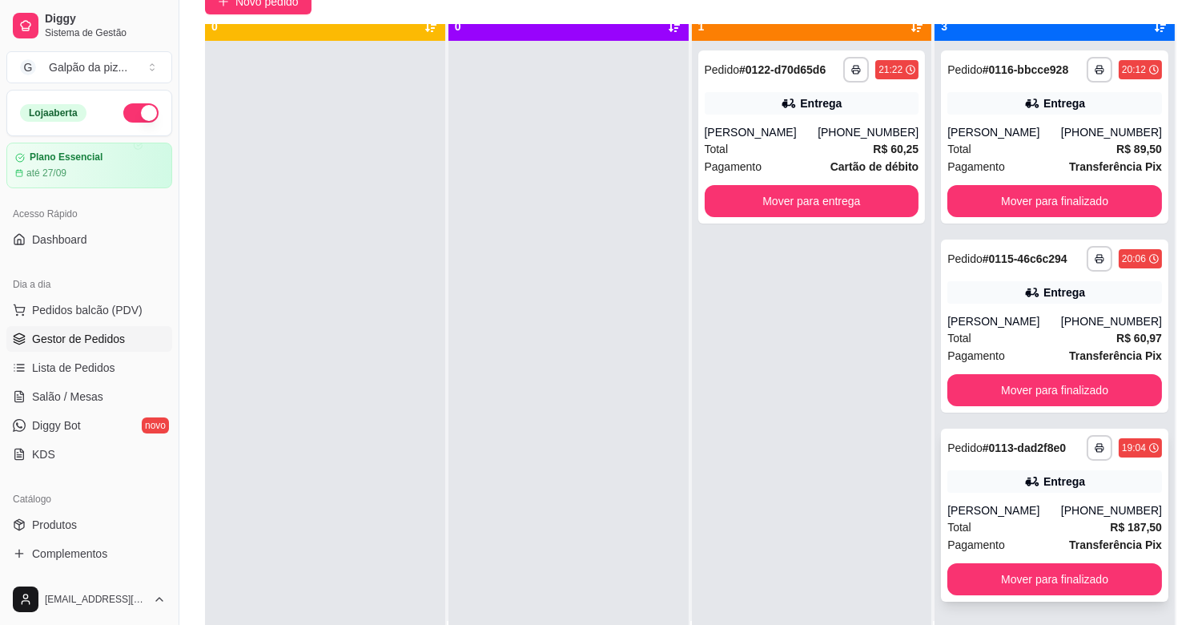
scroll to position [44, 0]
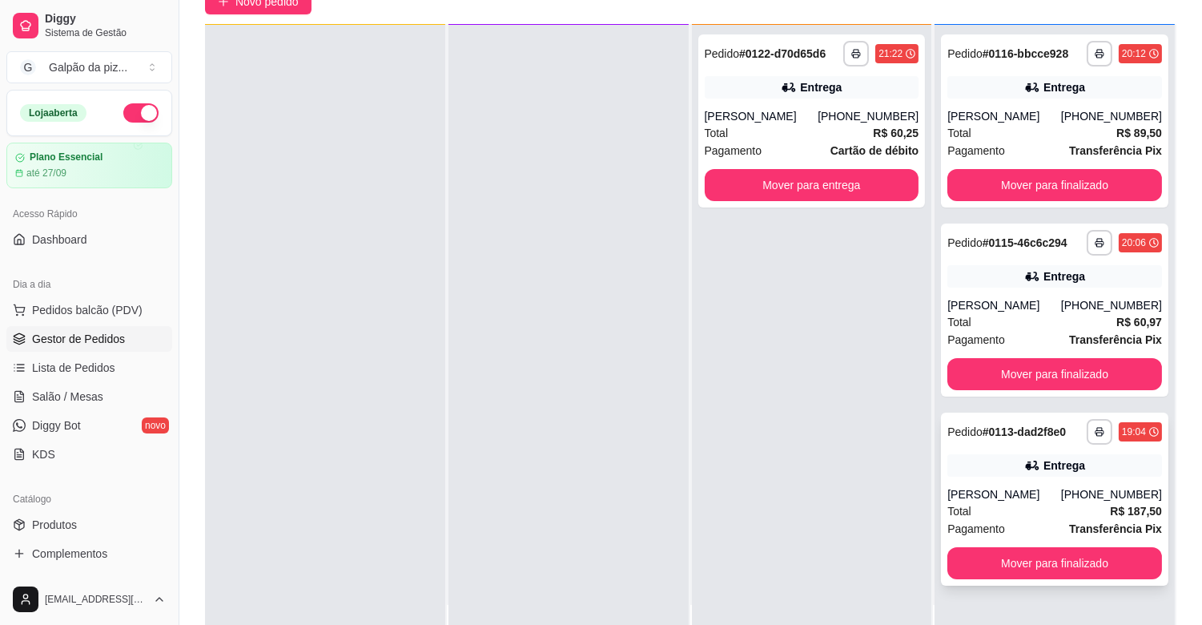
click at [1022, 493] on div "[PERSON_NAME]" at bounding box center [1004, 494] width 114 height 16
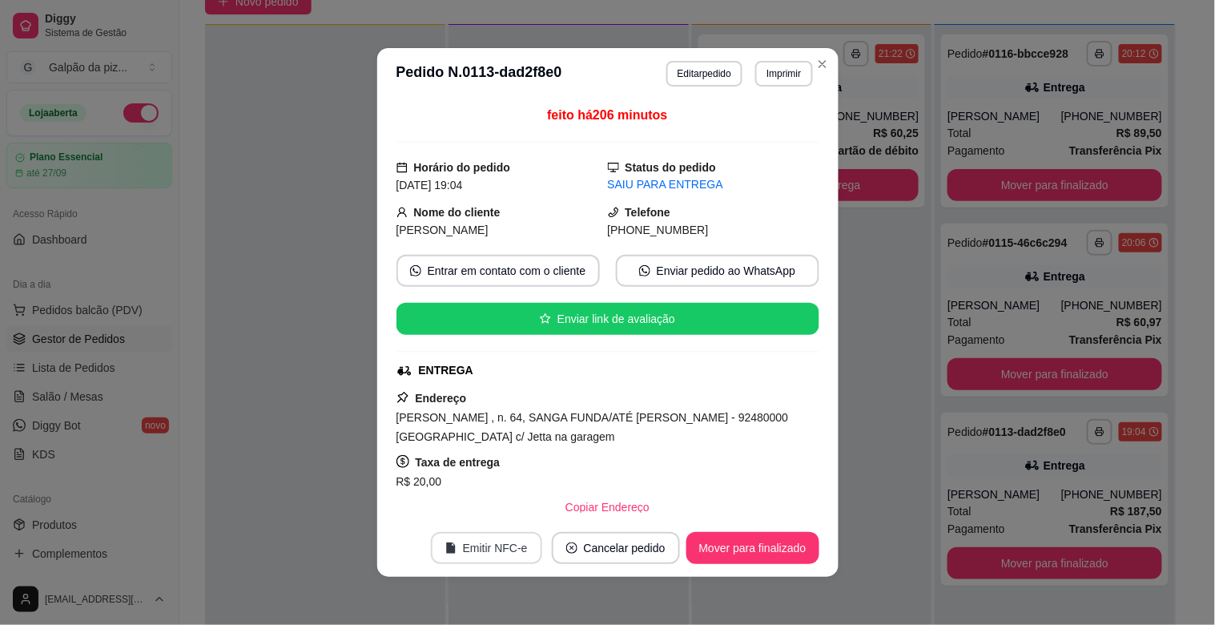
click at [460, 537] on button "Emitir NFC-e" at bounding box center [486, 548] width 111 height 32
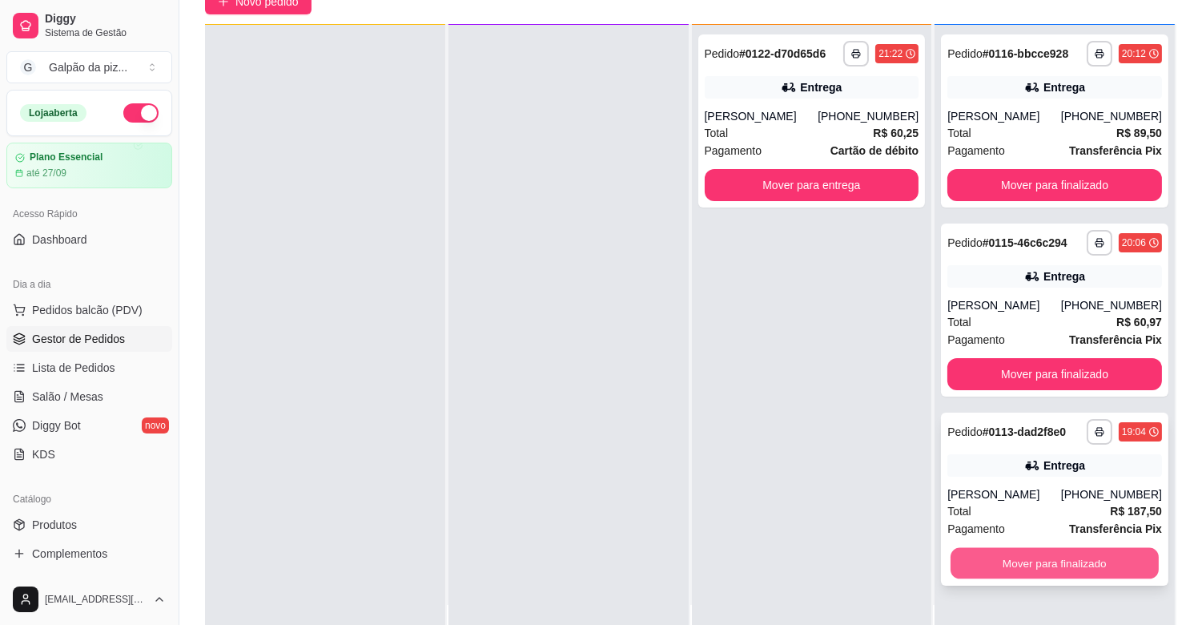
click at [1023, 556] on button "Mover para finalizado" at bounding box center [1055, 563] width 208 height 31
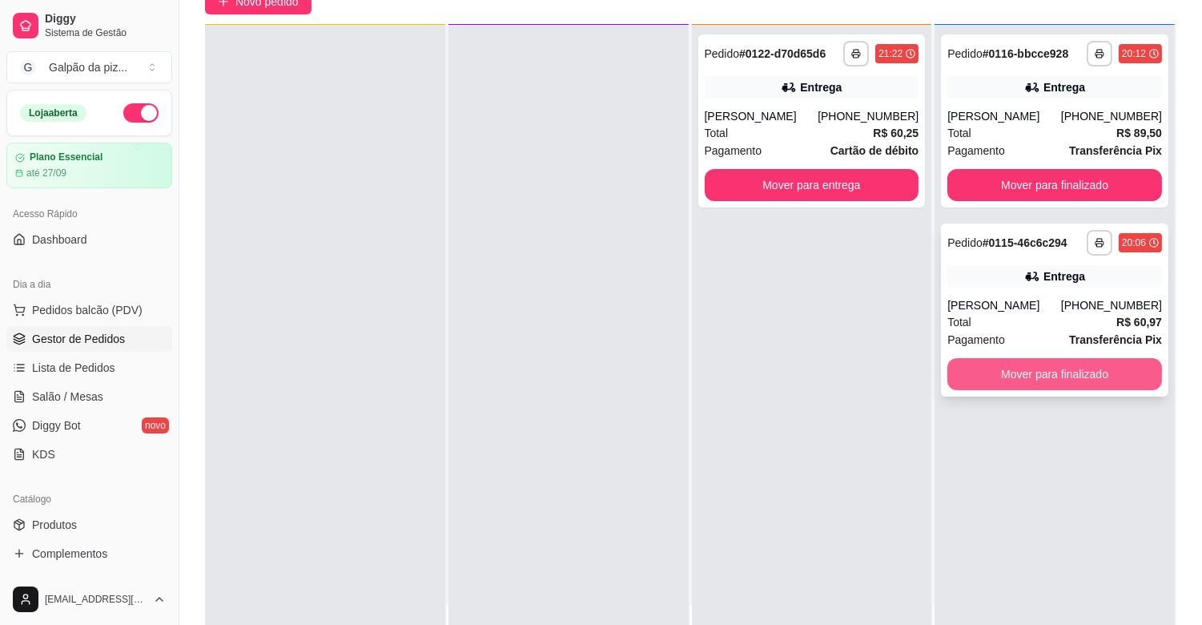
click at [1054, 372] on button "Mover para finalizado" at bounding box center [1054, 374] width 215 height 32
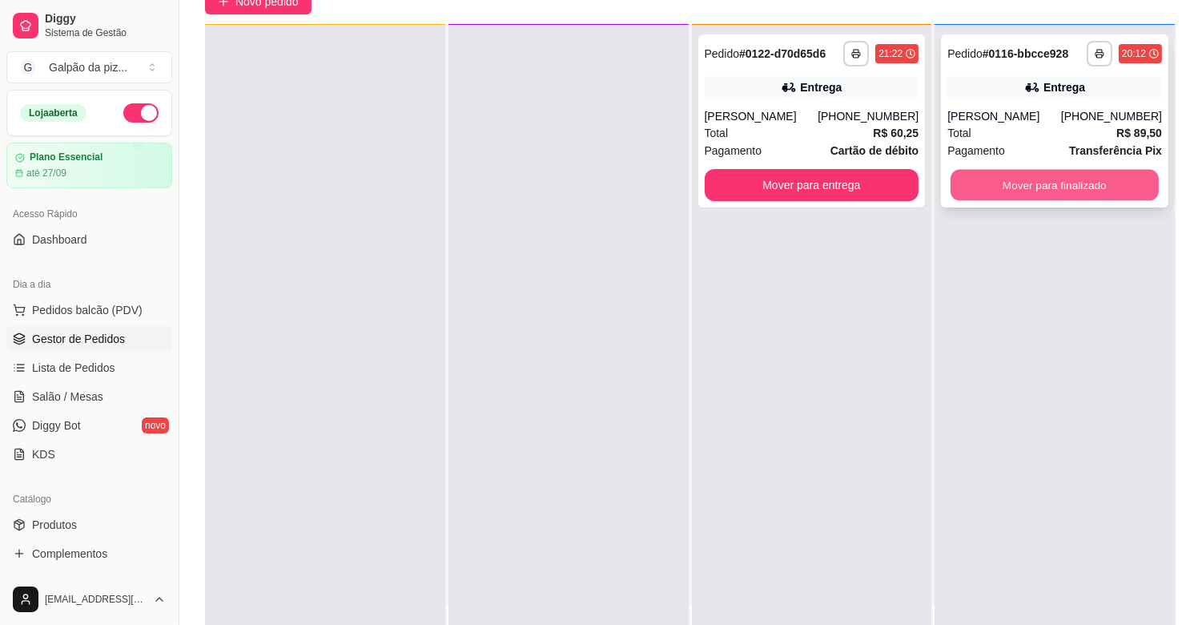
click at [1026, 184] on button "Mover para finalizado" at bounding box center [1055, 185] width 208 height 31
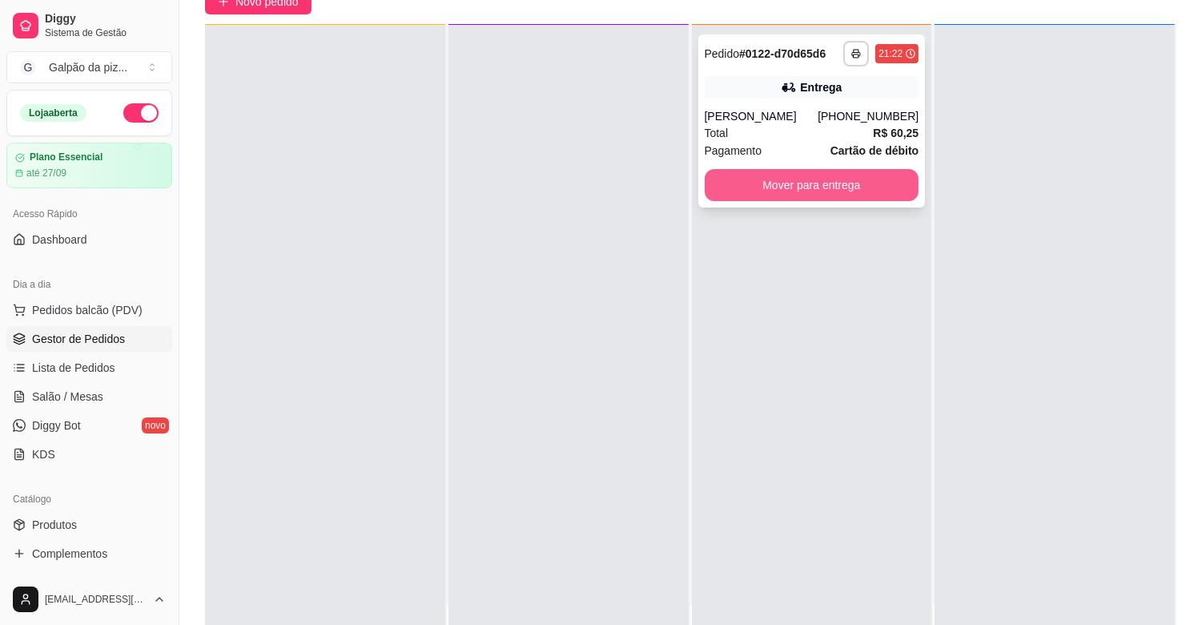
click at [790, 176] on button "Mover para entrega" at bounding box center [812, 185] width 215 height 32
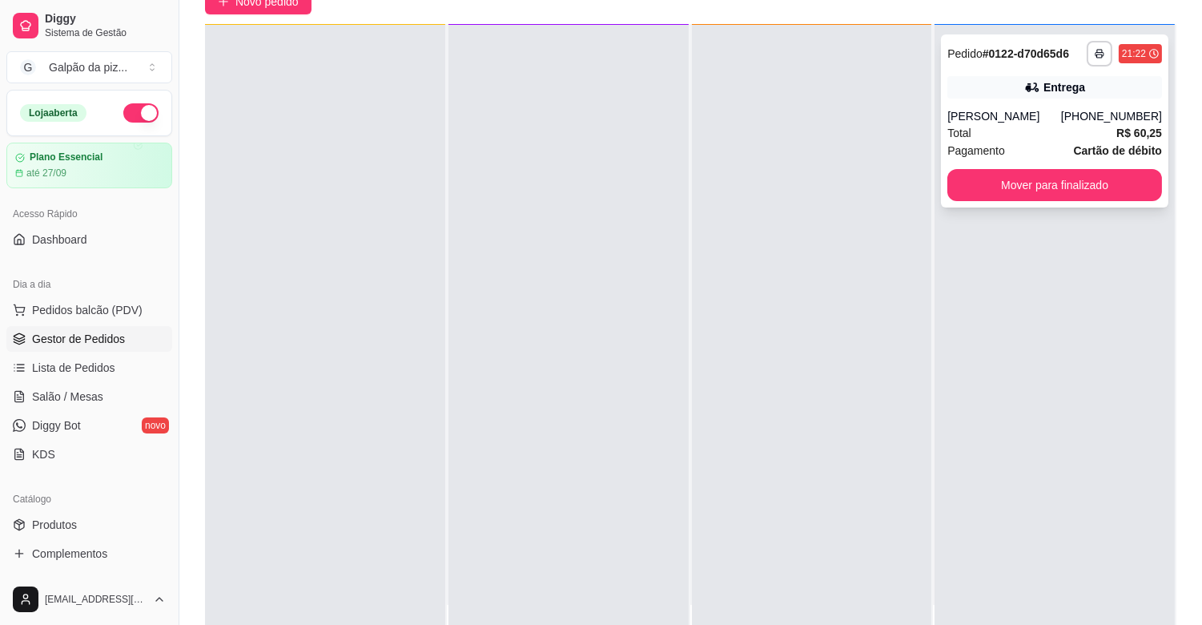
click at [1067, 106] on div "**********" at bounding box center [1054, 120] width 227 height 173
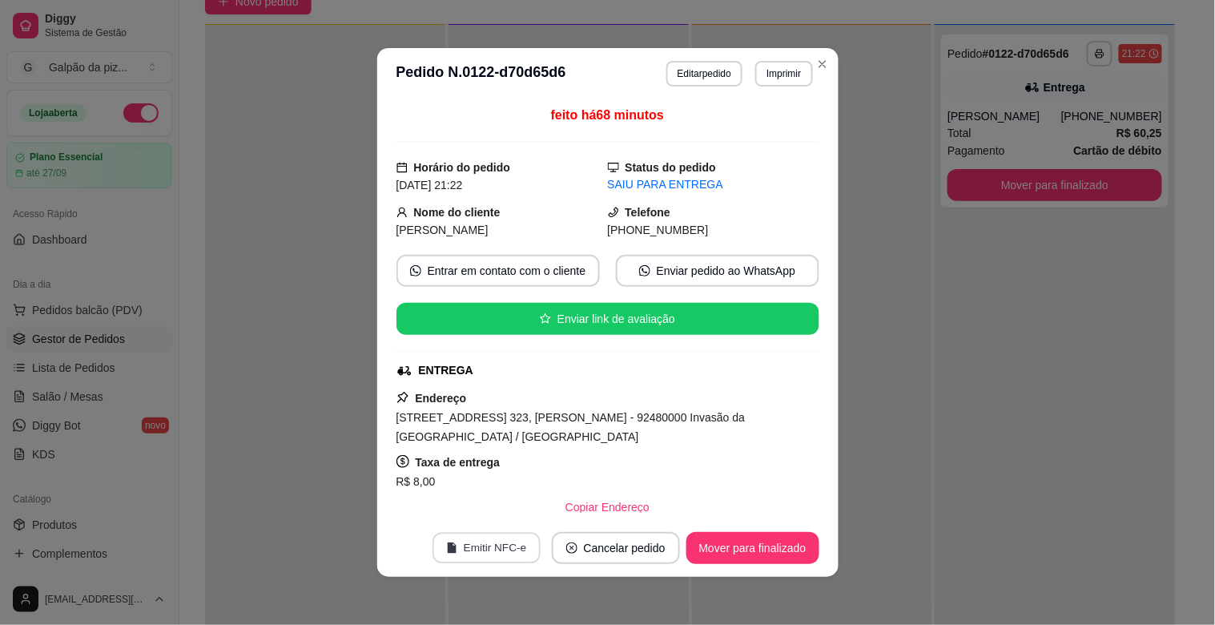
click at [473, 546] on button "Emitir NFC-e" at bounding box center [486, 548] width 108 height 31
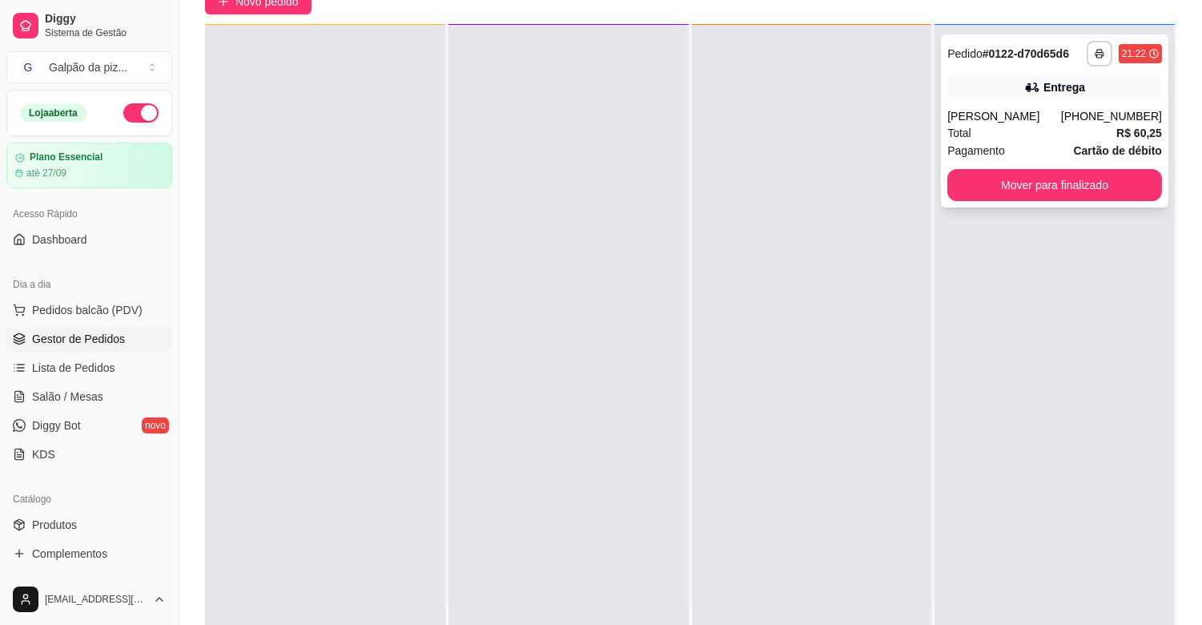
click at [1004, 112] on div "[PERSON_NAME]" at bounding box center [1004, 116] width 114 height 16
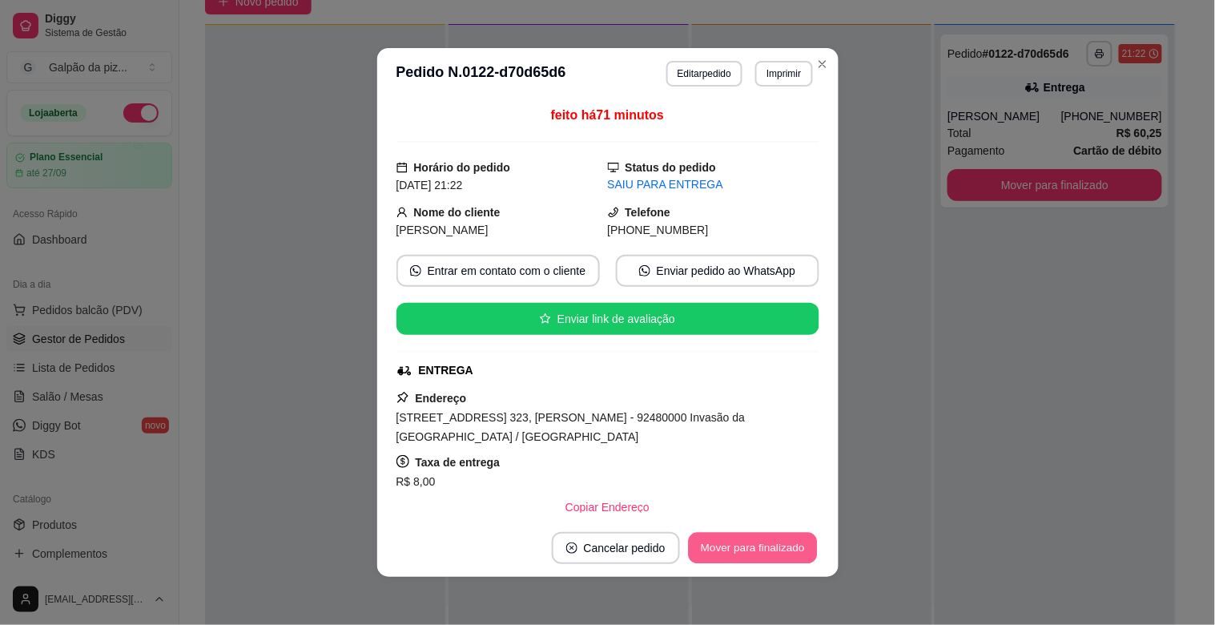
click at [707, 545] on button "Mover para finalizado" at bounding box center [752, 548] width 129 height 31
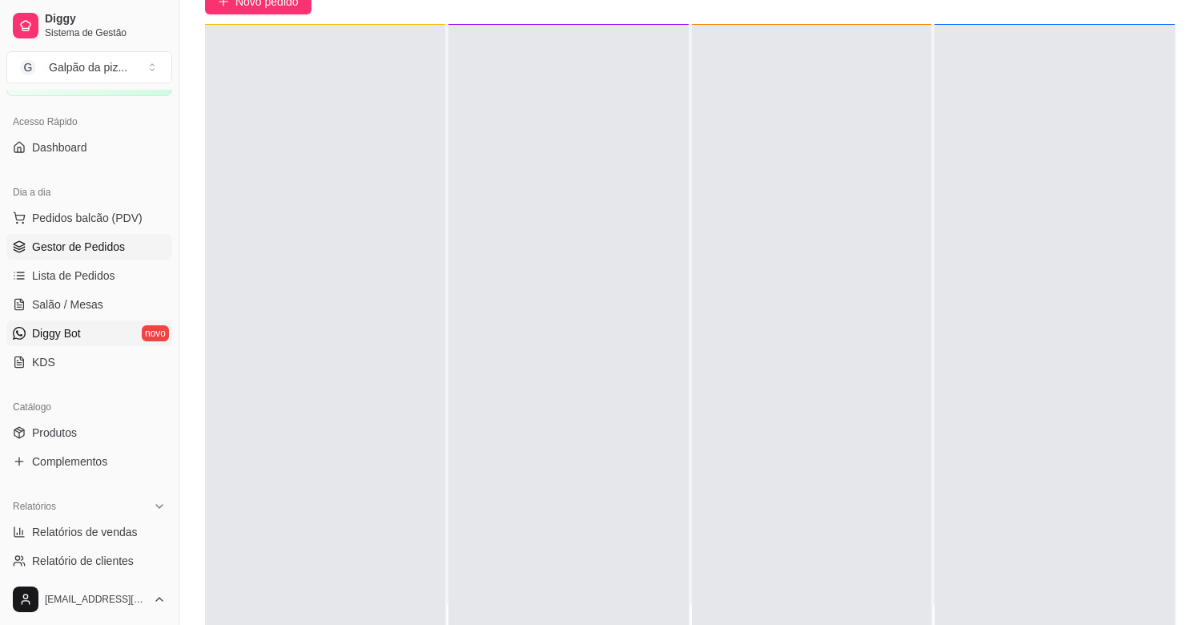
scroll to position [178, 0]
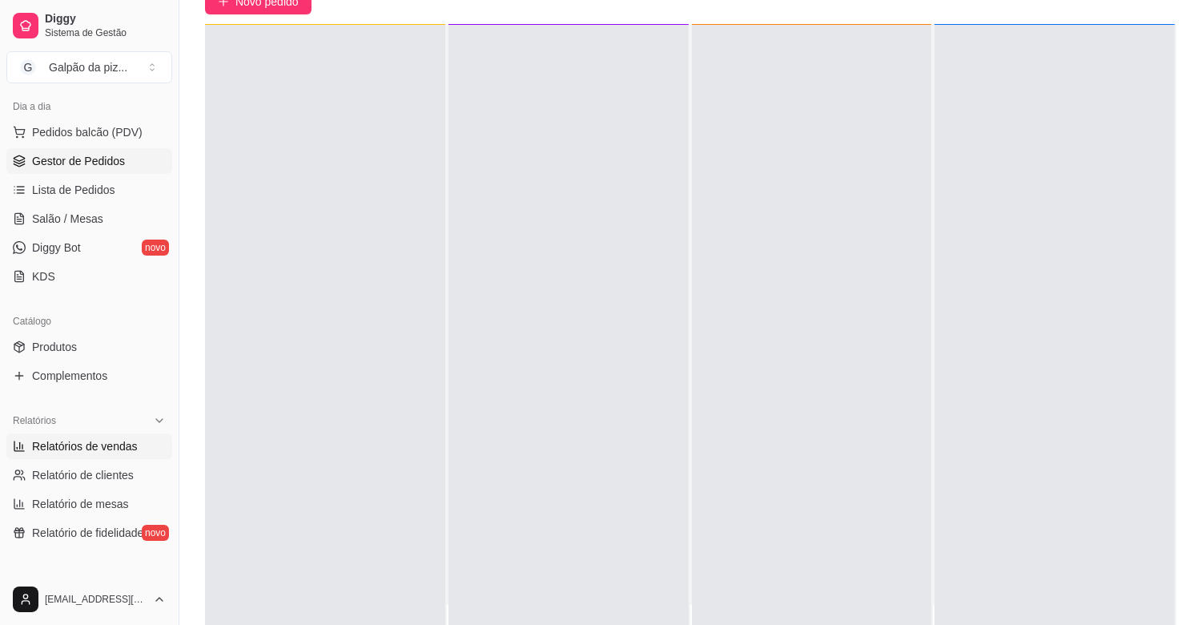
click at [85, 439] on span "Relatórios de vendas" at bounding box center [85, 446] width 106 height 16
select select "ALL"
select select "0"
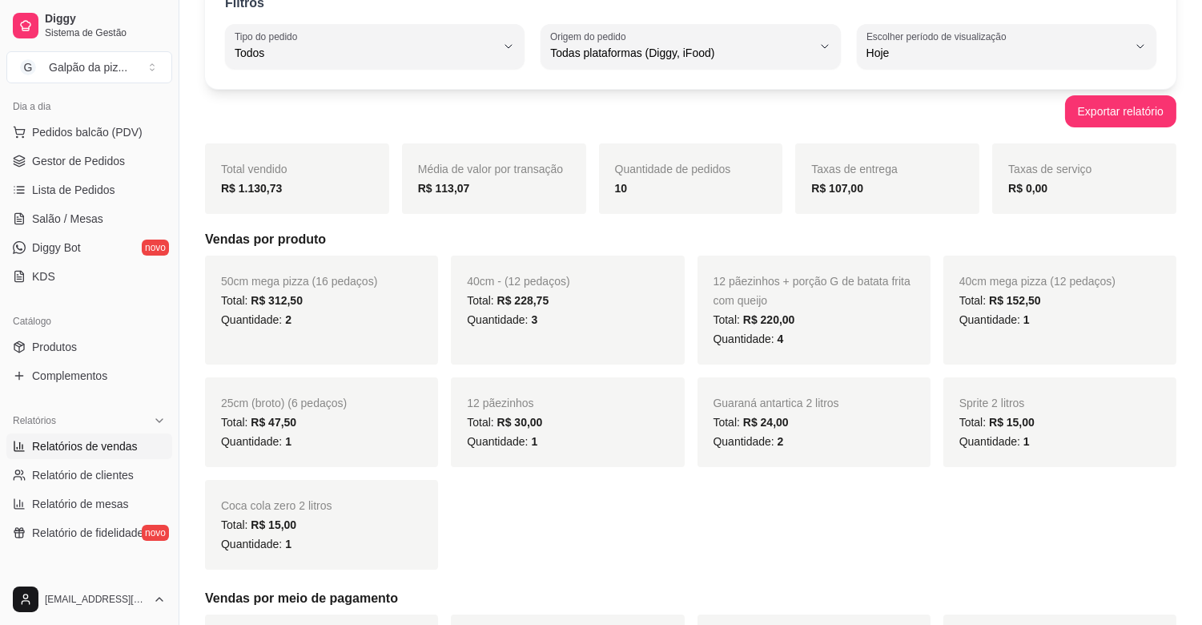
scroll to position [267, 0]
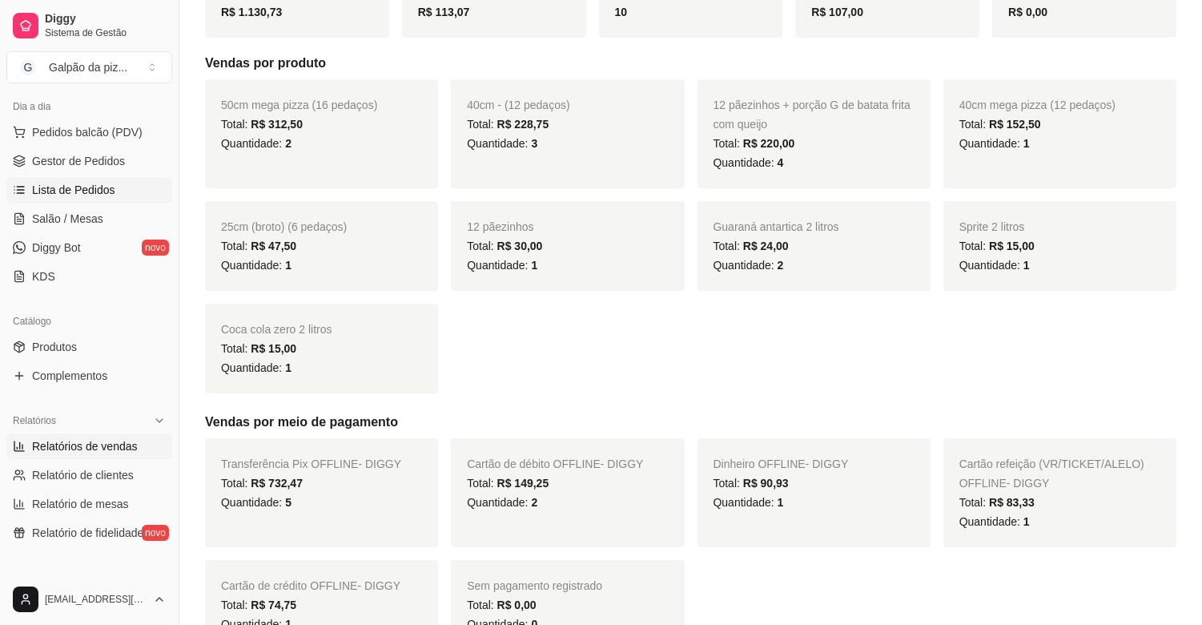
click at [94, 190] on span "Lista de Pedidos" at bounding box center [73, 190] width 83 height 16
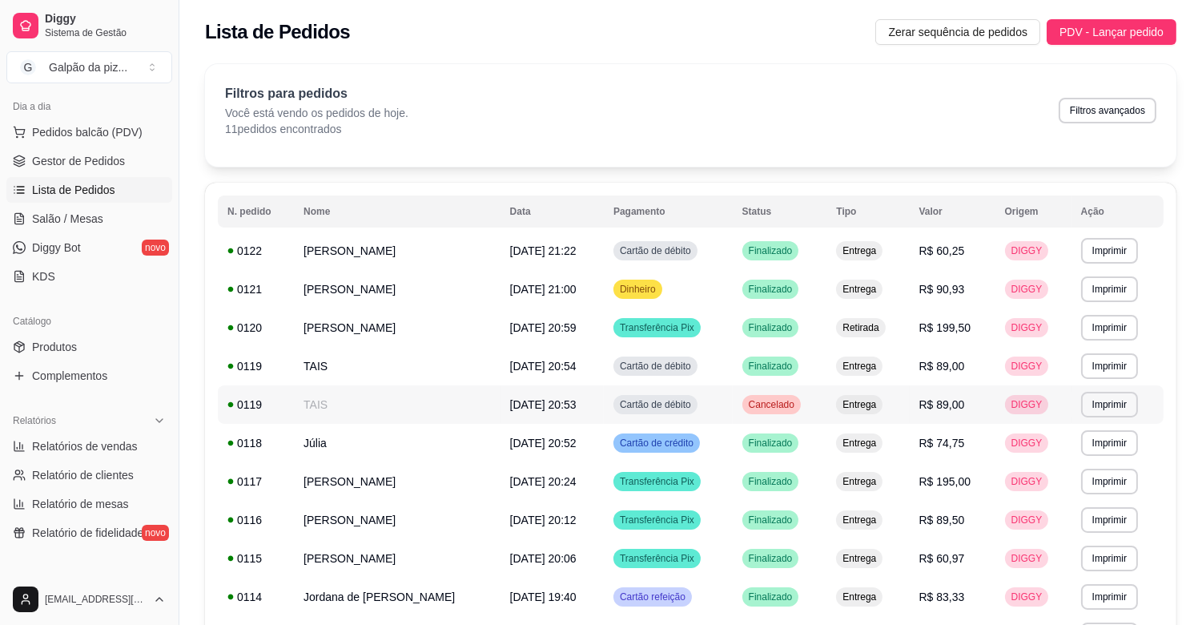
click at [553, 405] on span "[DATE] 20:53" at bounding box center [543, 404] width 66 height 13
click at [80, 440] on span "Relatórios de vendas" at bounding box center [85, 446] width 106 height 16
select select "ALL"
select select "0"
